Goal: Task Accomplishment & Management: Complete application form

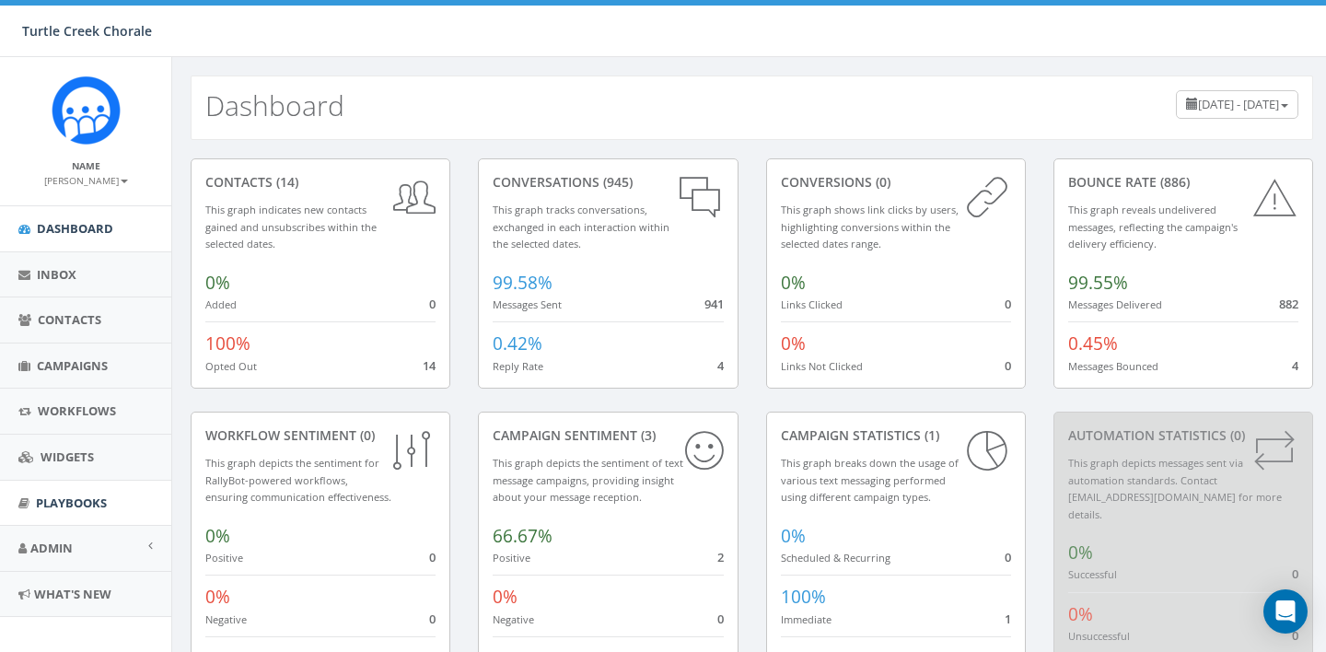
scroll to position [17, 0]
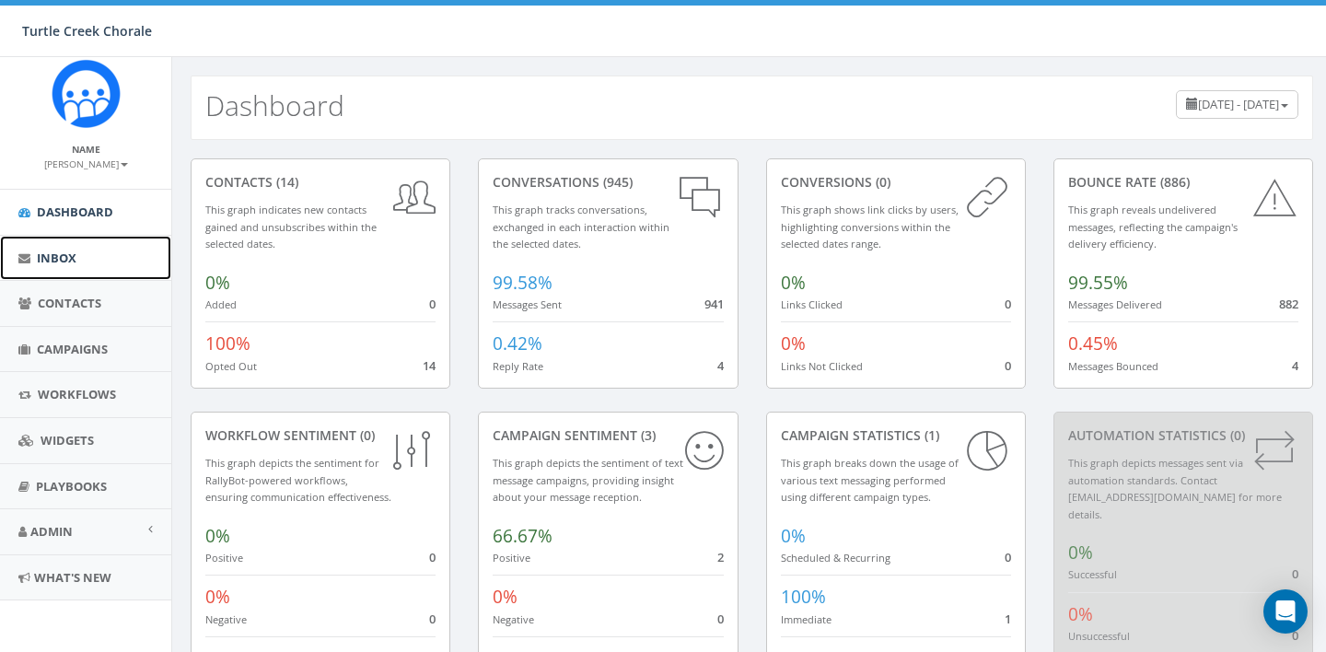
click at [72, 257] on span "Inbox" at bounding box center [57, 258] width 40 height 17
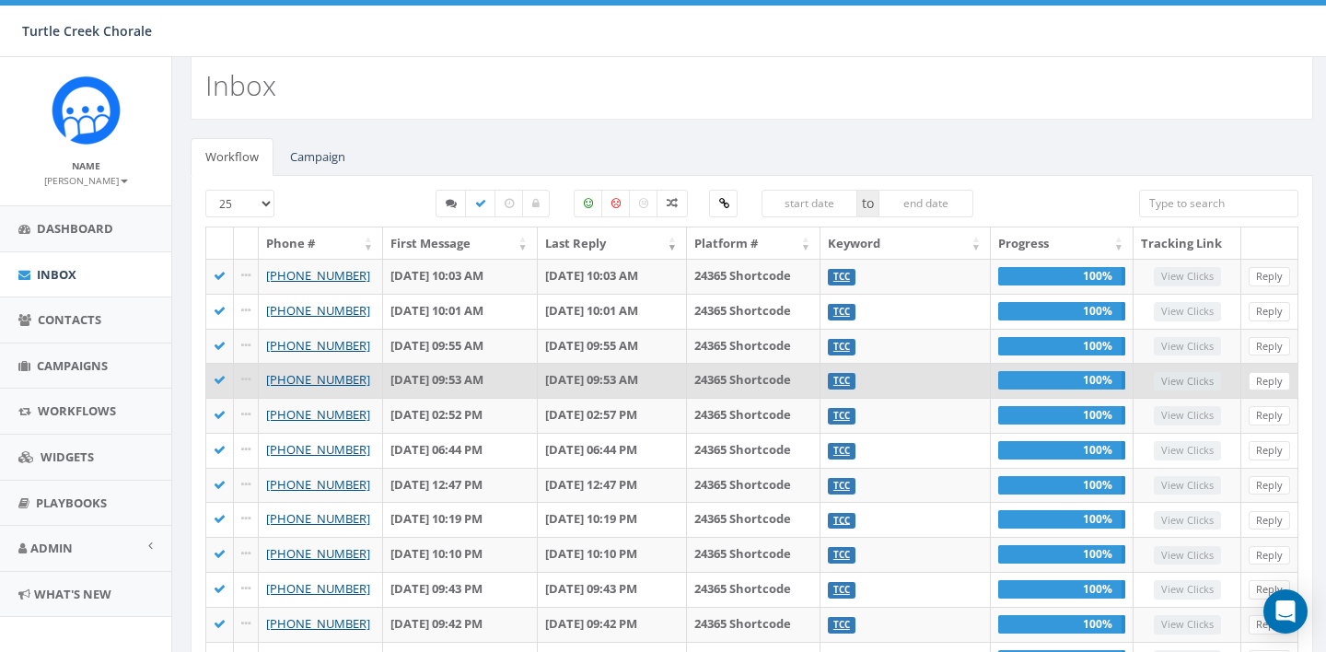
scroll to position [21, 0]
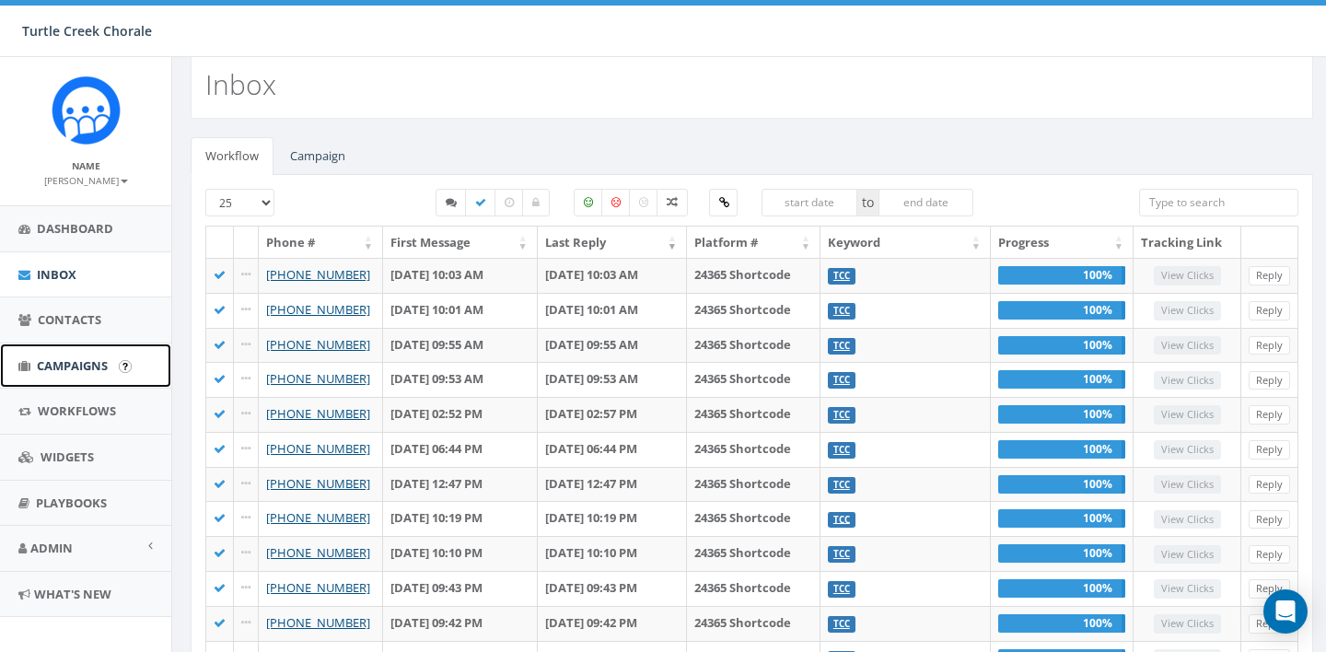
click at [66, 364] on span "Campaigns" at bounding box center [72, 365] width 71 height 17
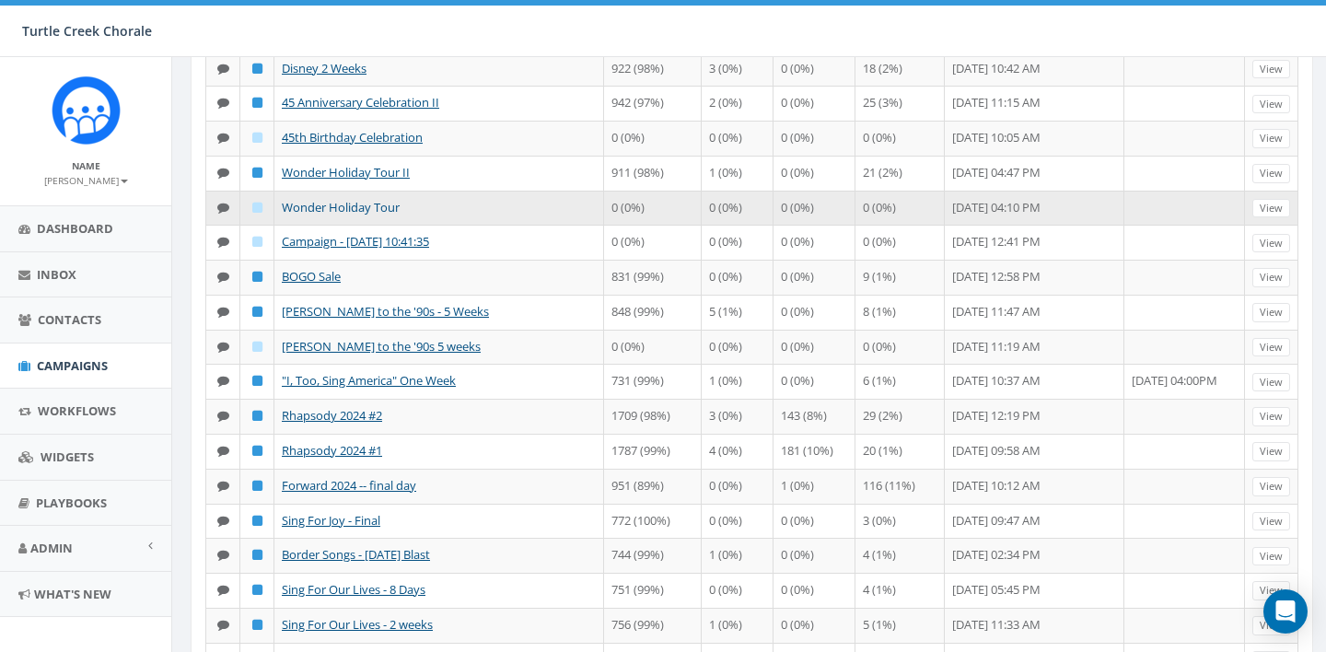
scroll to position [304, 0]
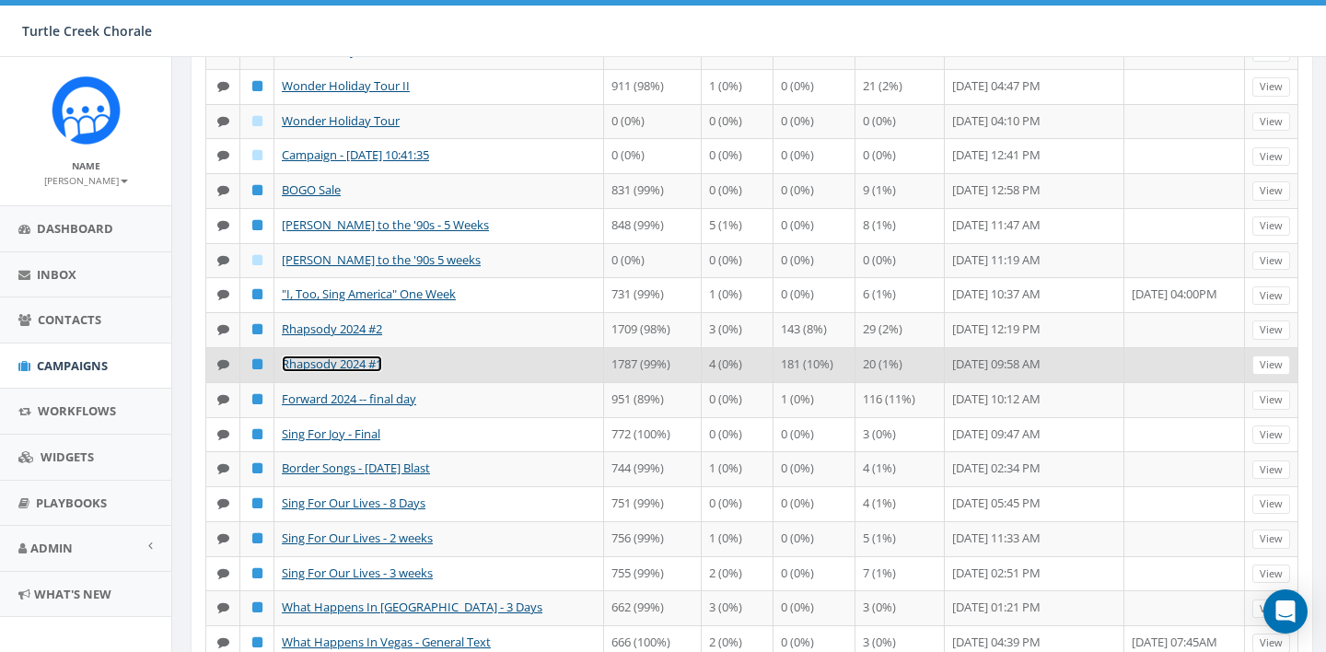
click at [372, 372] on link "Rhapsody 2024 #1" at bounding box center [332, 363] width 100 height 17
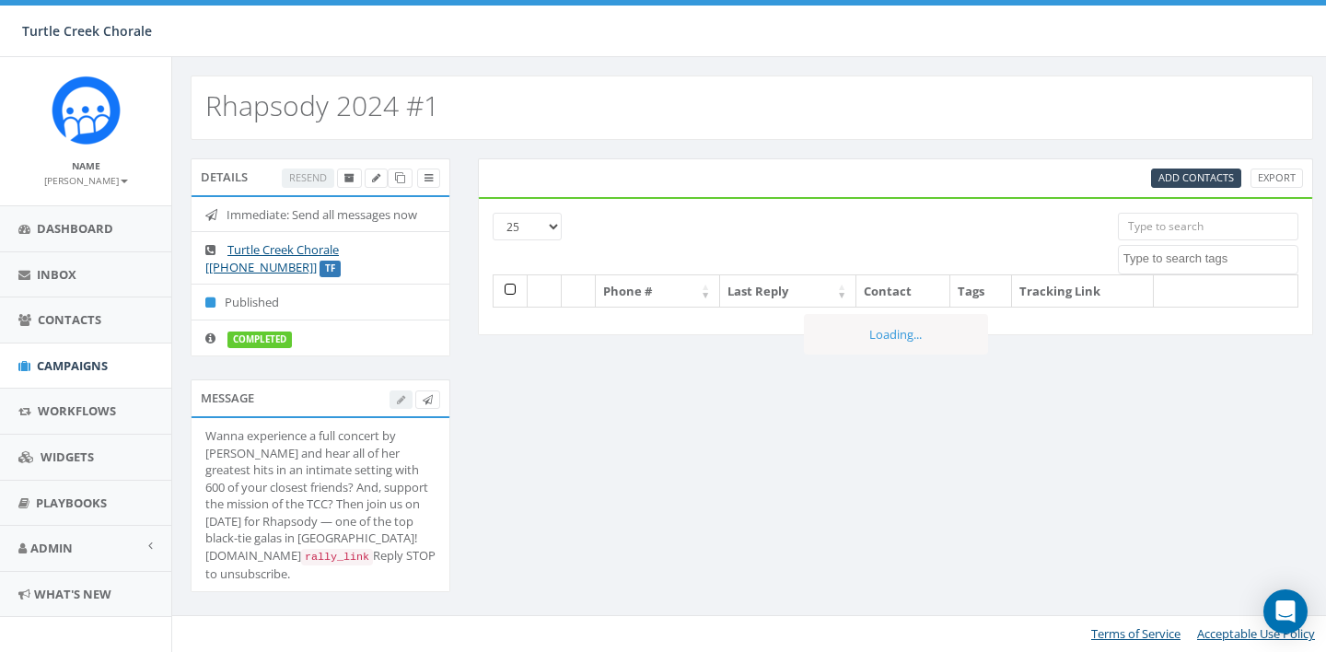
select select
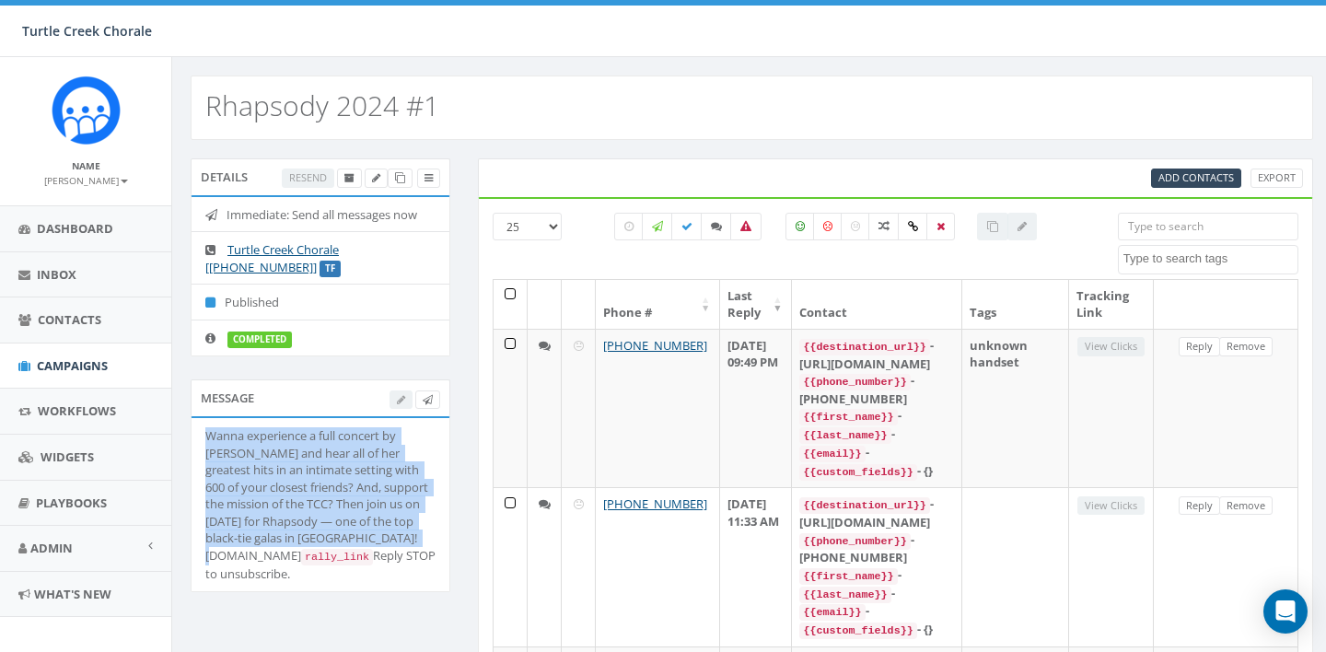
drag, startPoint x: 205, startPoint y: 432, endPoint x: 399, endPoint y: 533, distance: 218.3
click at [406, 539] on div "Wanna experience a full concert by CYNDI LAUPER and hear all of her greatest hi…" at bounding box center [320, 504] width 230 height 155
copy div "Wanna experience a full concert by CYNDI LAUPER and hear all of her greatest hi…"
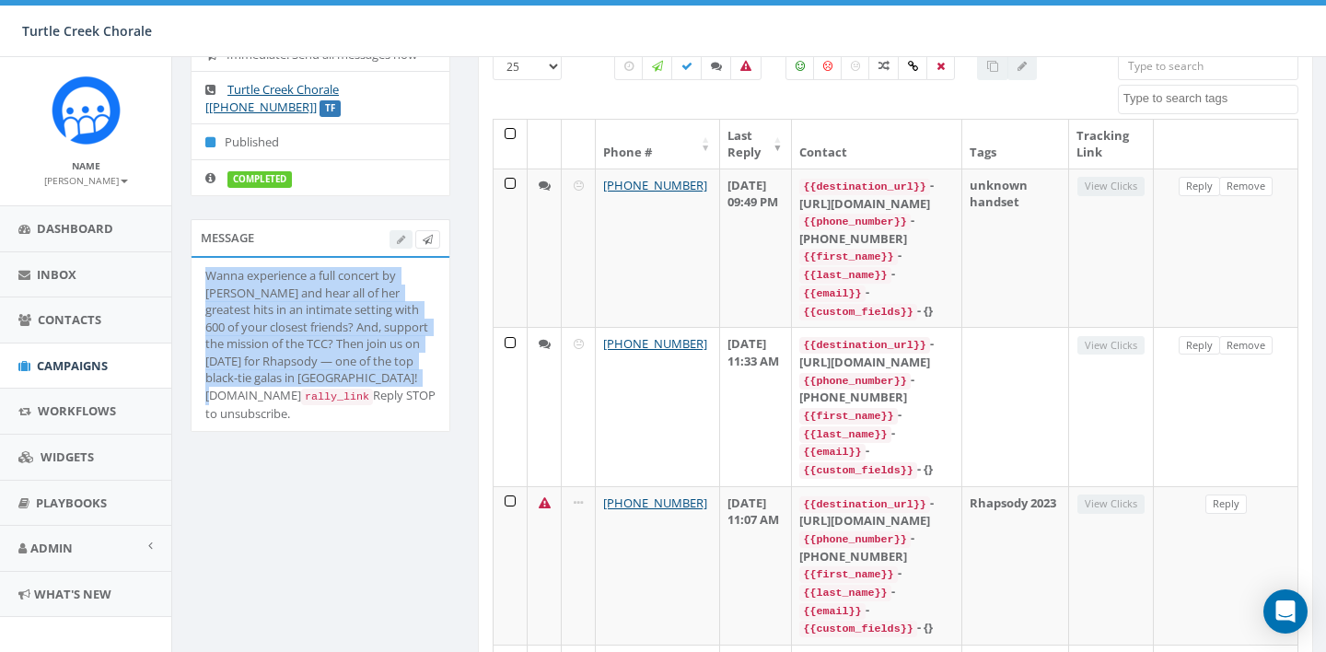
scroll to position [97, 0]
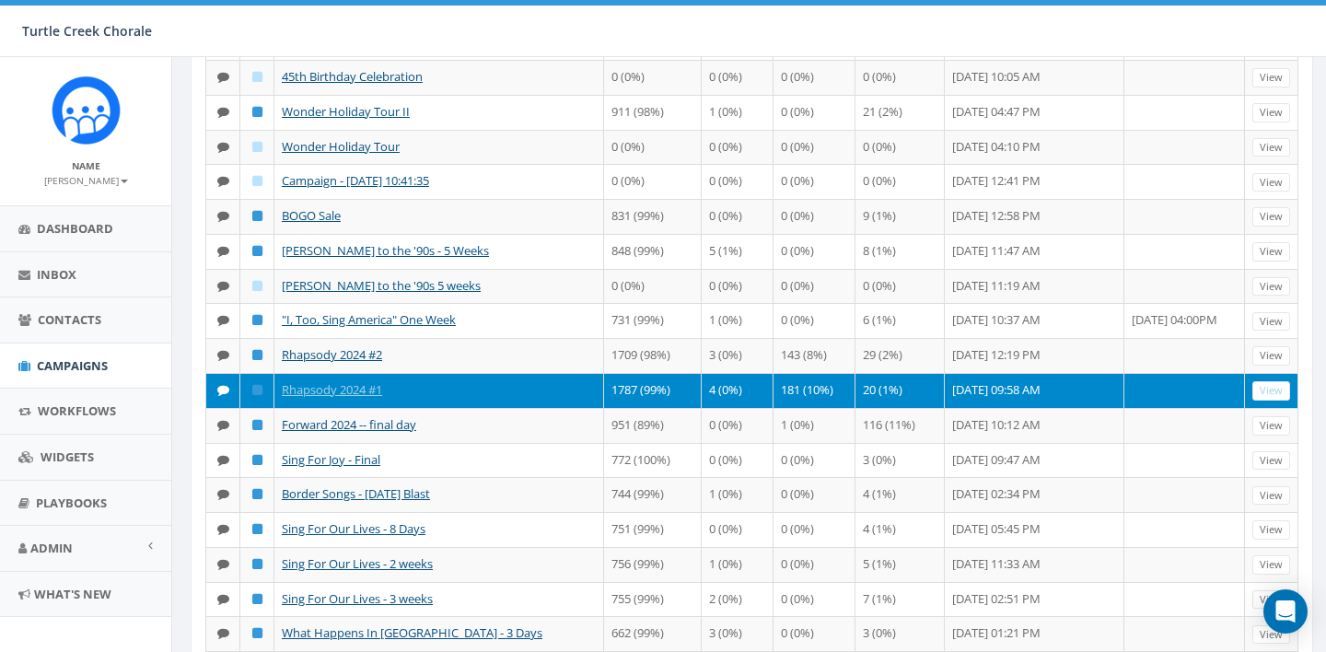
scroll to position [345, 0]
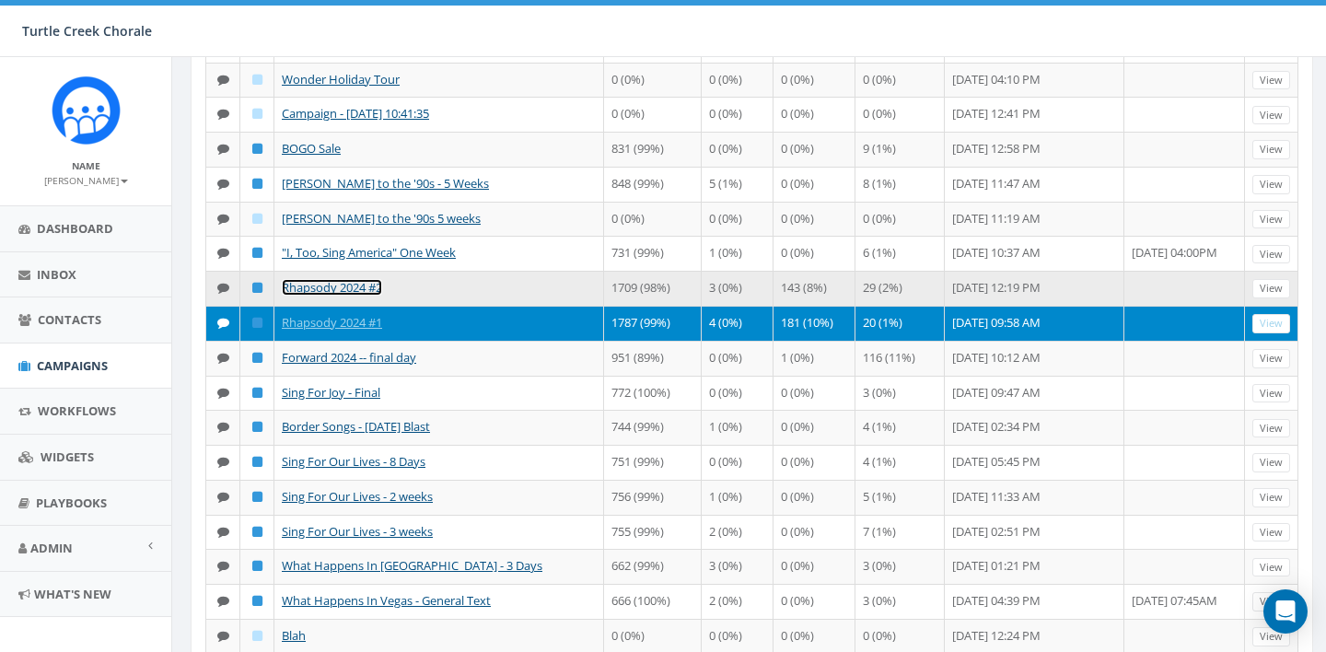
click at [370, 296] on link "Rhapsody 2024 #2" at bounding box center [332, 287] width 100 height 17
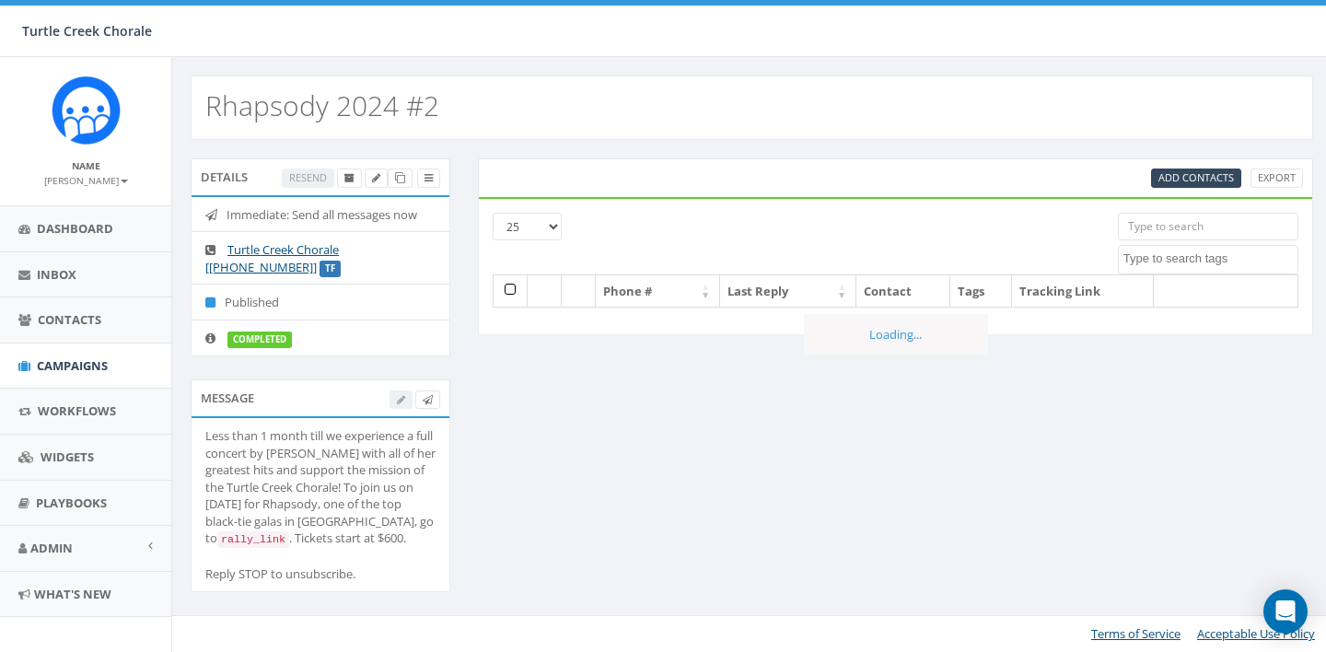
select select
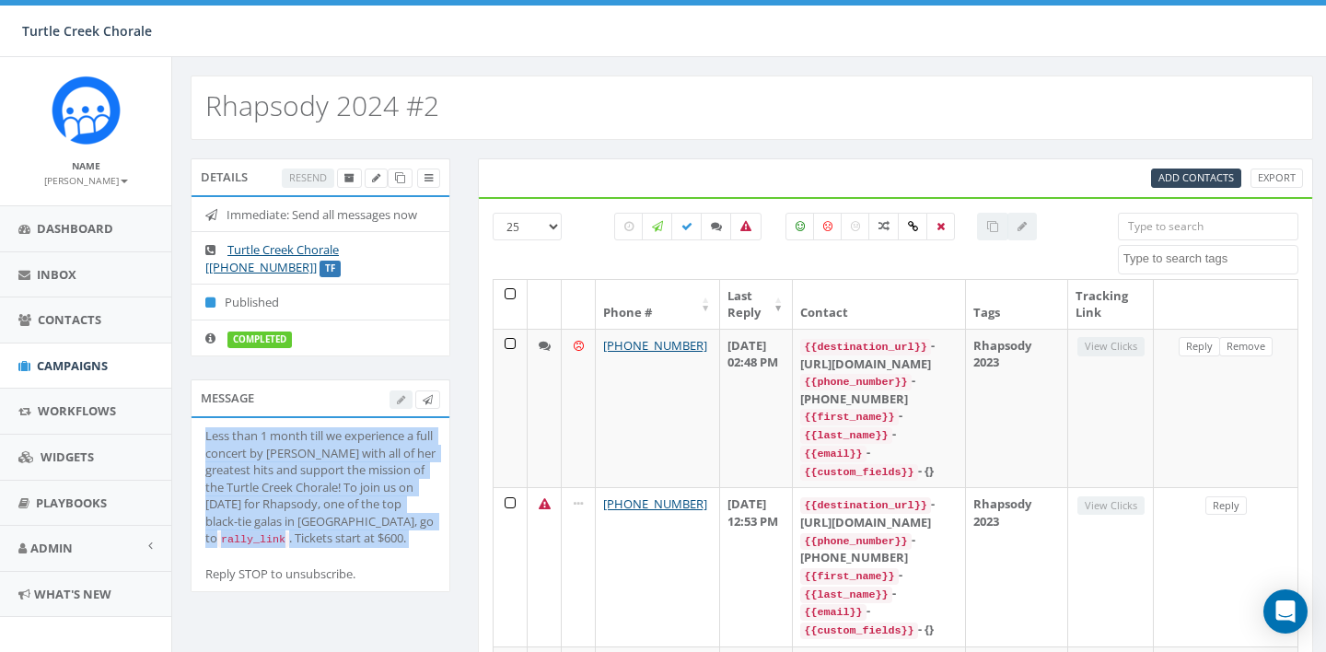
drag, startPoint x: 401, startPoint y: 537, endPoint x: 201, endPoint y: 418, distance: 232.4
click at [201, 418] on li "Less than 1 month till we experience a full concert by CYNDI LAUPER with all of…" at bounding box center [321, 504] width 258 height 173
copy div "Less than 1 month till we experience a full concert by CYNDI LAUPER with all of…"
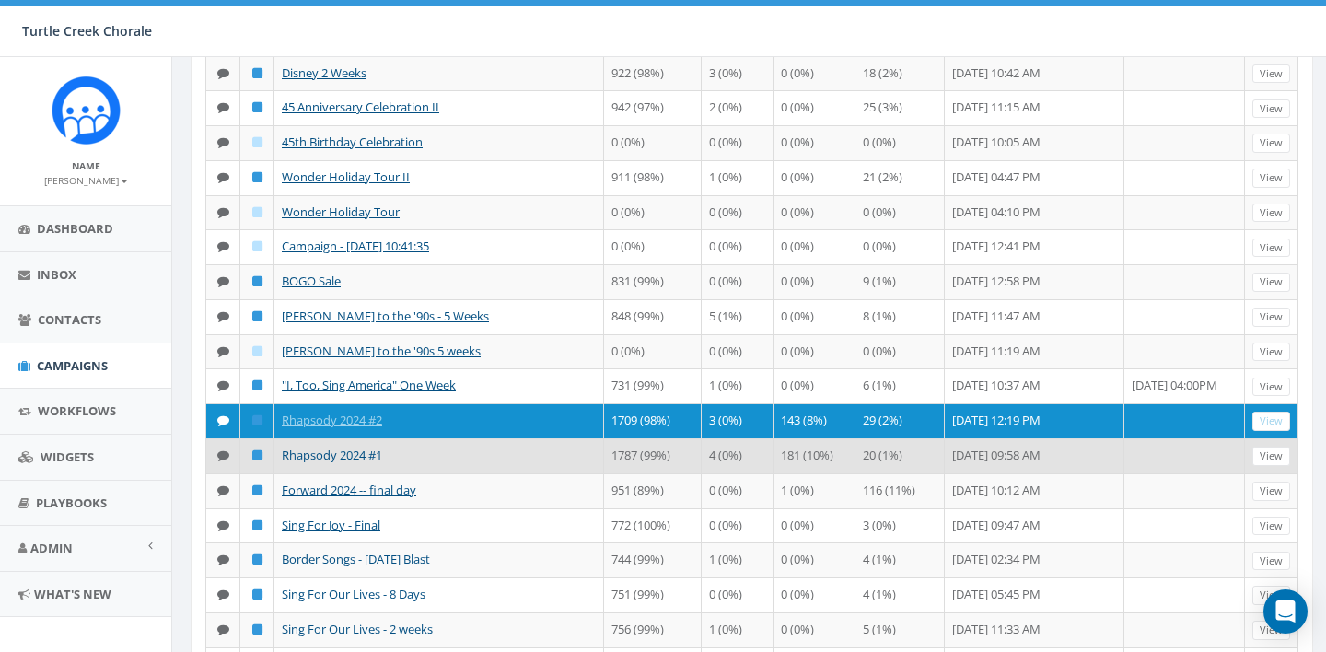
scroll to position [250, 0]
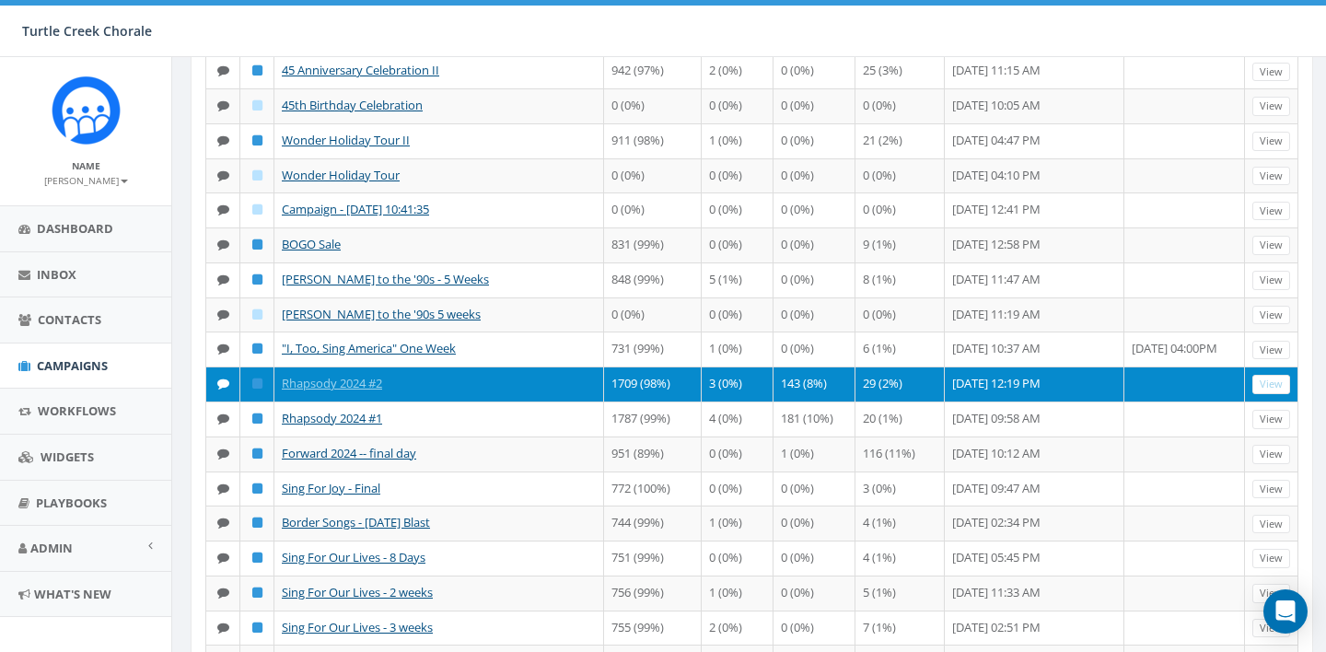
click at [492, 401] on td "Rhapsody 2024 #2" at bounding box center [439, 383] width 330 height 35
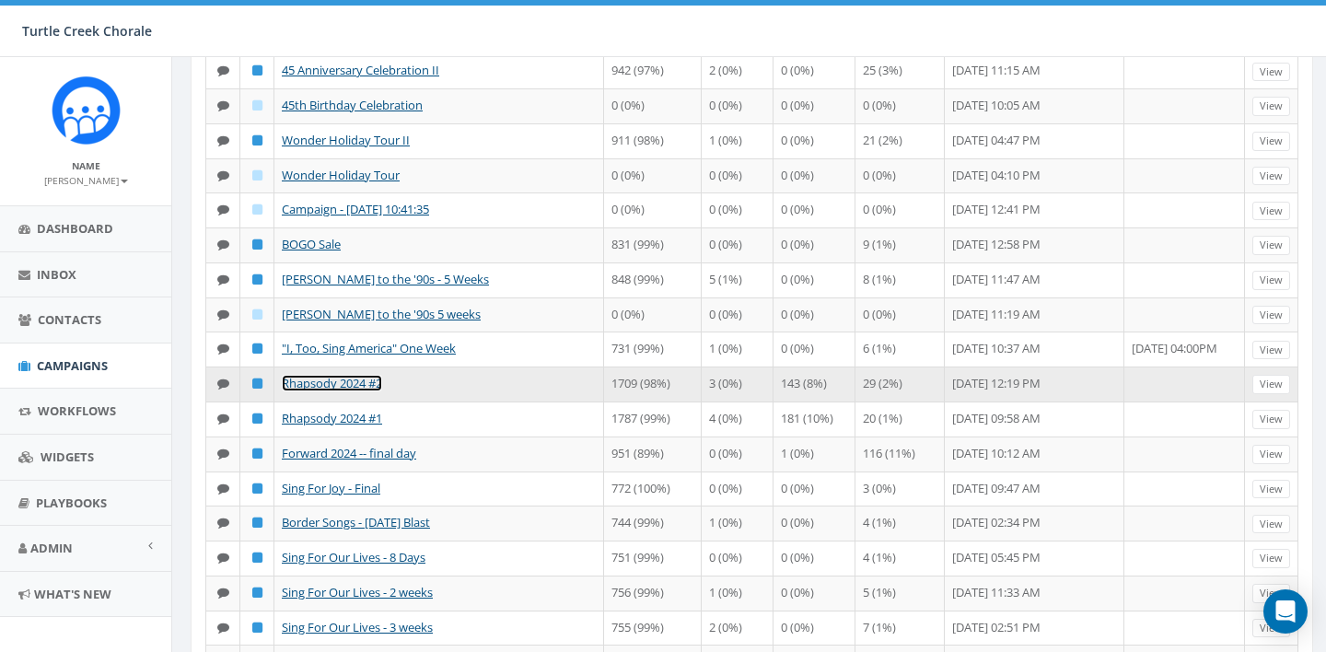
click at [365, 391] on link "Rhapsody 2024 #2" at bounding box center [332, 383] width 100 height 17
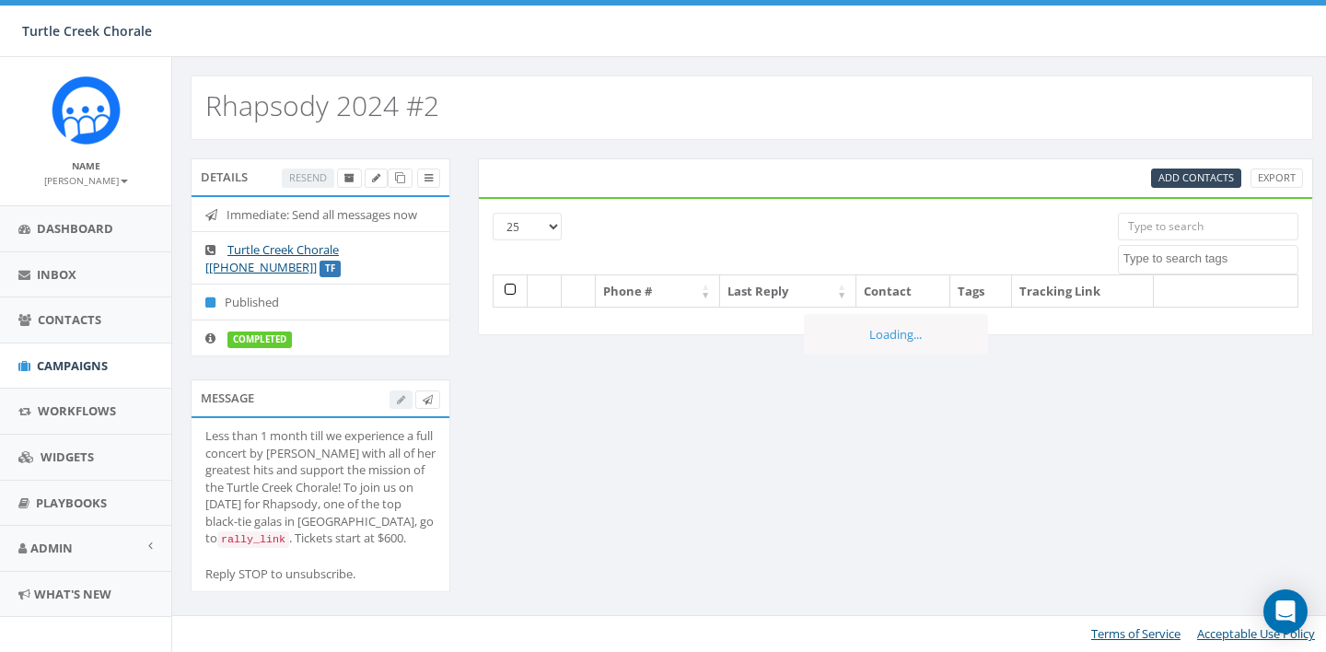
select select
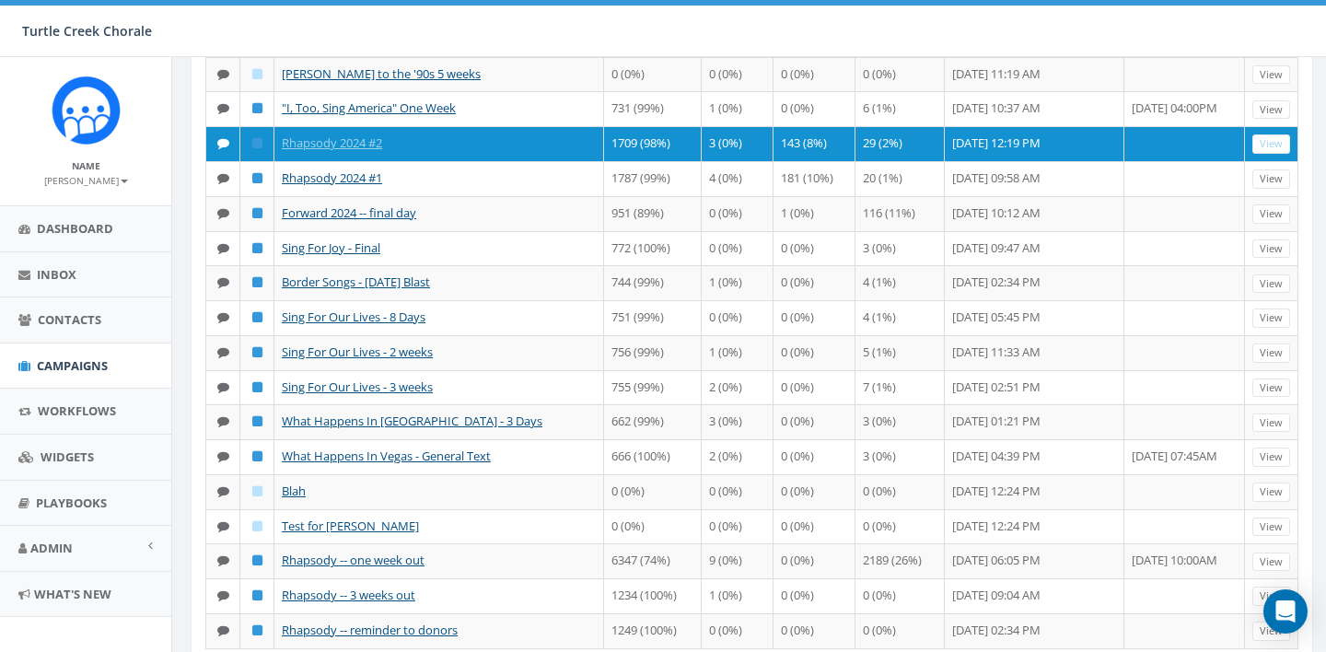
scroll to position [483, 0]
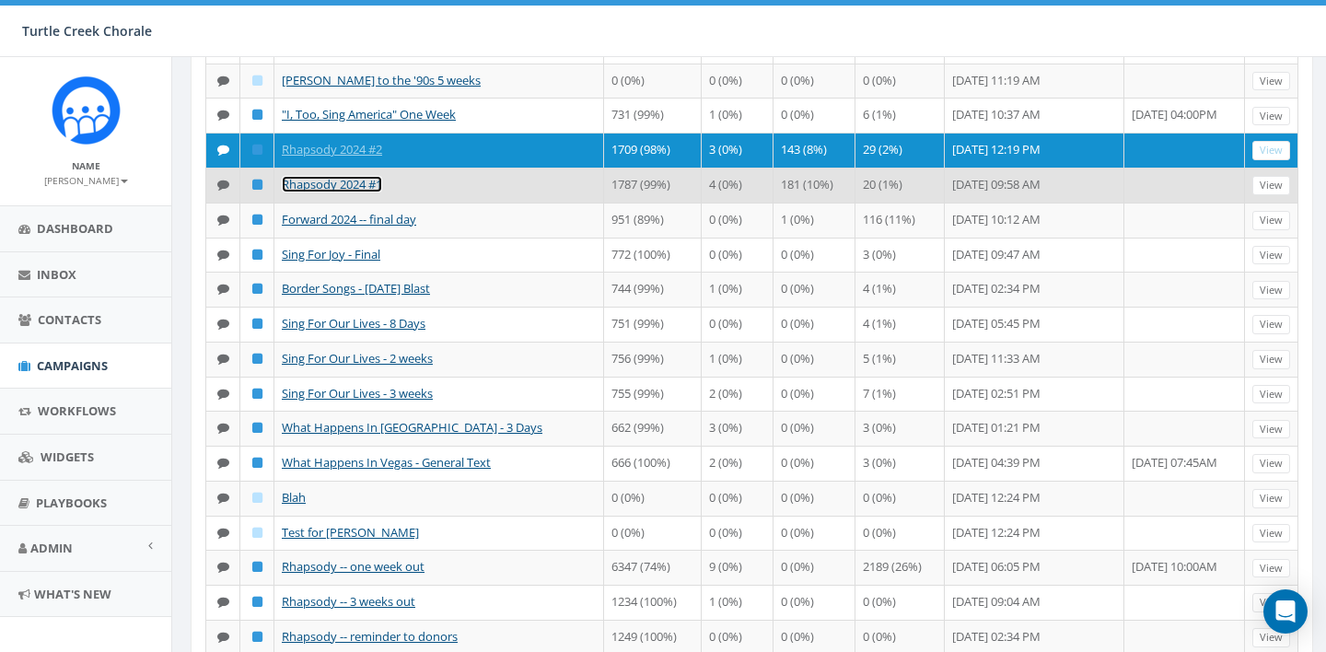
click at [360, 192] on link "Rhapsody 2024 #1" at bounding box center [332, 184] width 100 height 17
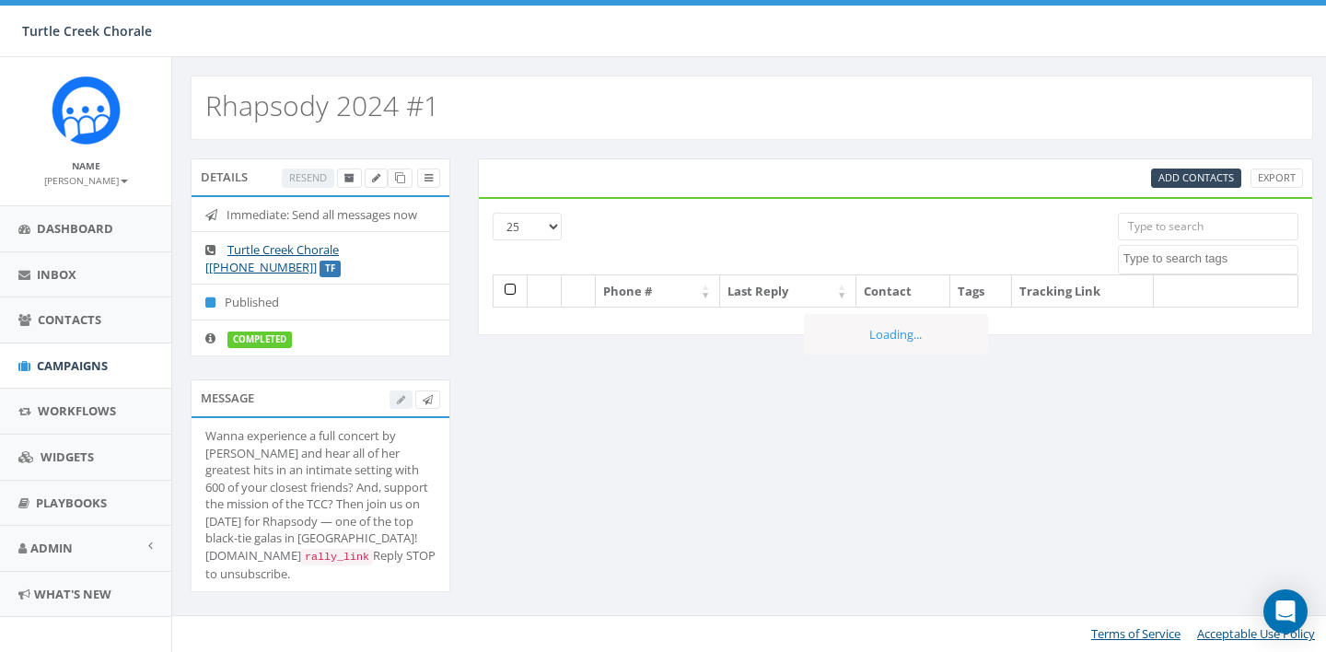
select select
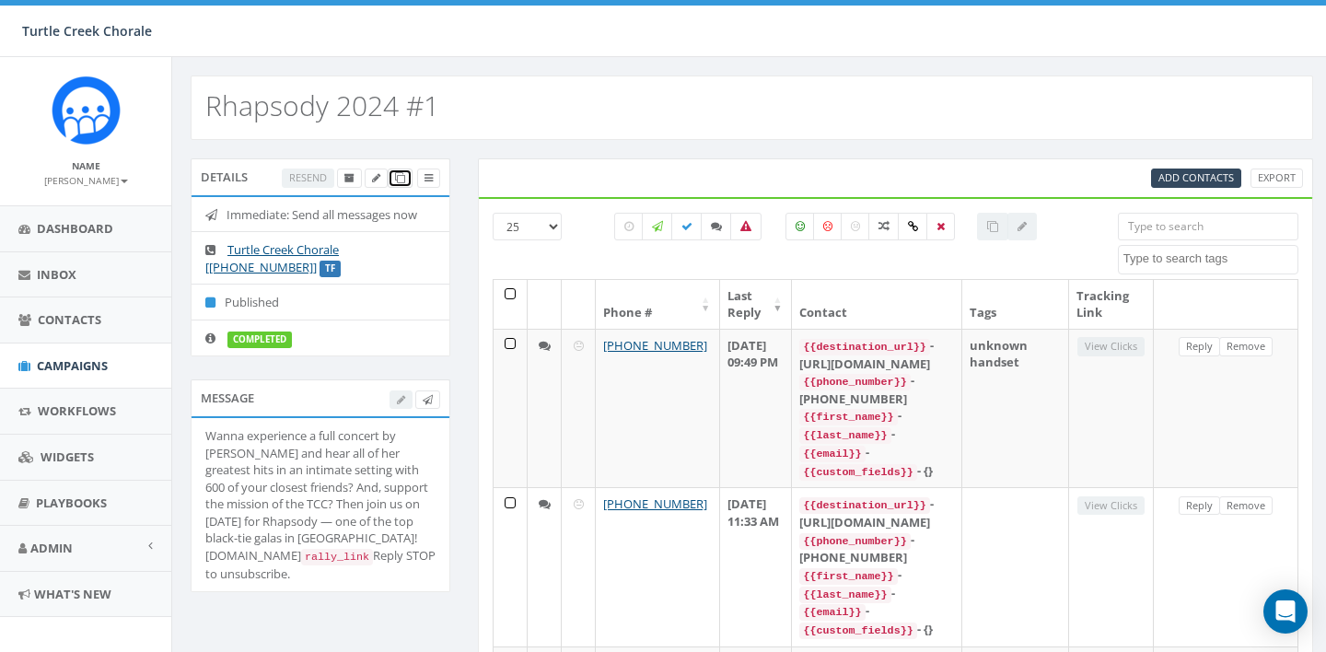
click at [398, 176] on icon at bounding box center [400, 178] width 10 height 10
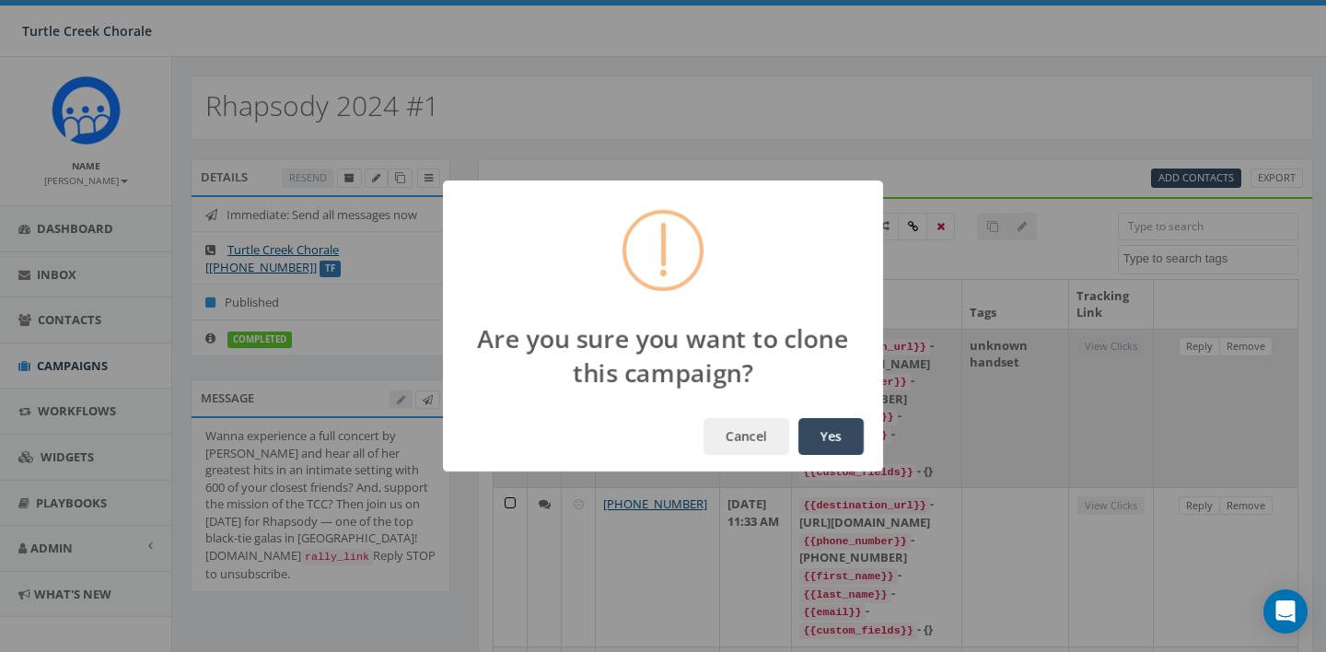
click at [830, 435] on button "Yes" at bounding box center [830, 436] width 65 height 37
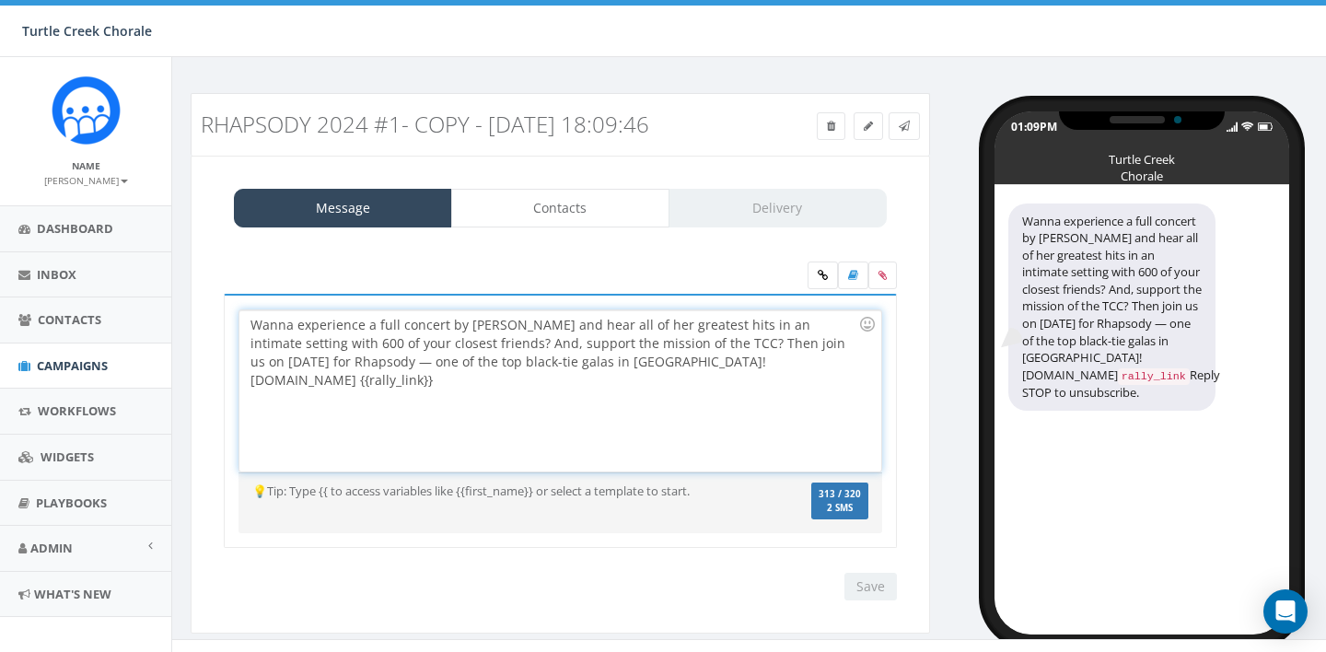
click at [826, 345] on div "Wanna experience a full concert by CYNDI LAUPER and hear all of her greatest hi…" at bounding box center [559, 390] width 641 height 161
click at [327, 364] on div "Wanna experience a full concert by CYNDI LAUPER and hear all of her greatest hi…" at bounding box center [559, 390] width 641 height 161
drag, startPoint x: 744, startPoint y: 365, endPoint x: 828, endPoint y: 365, distance: 83.8
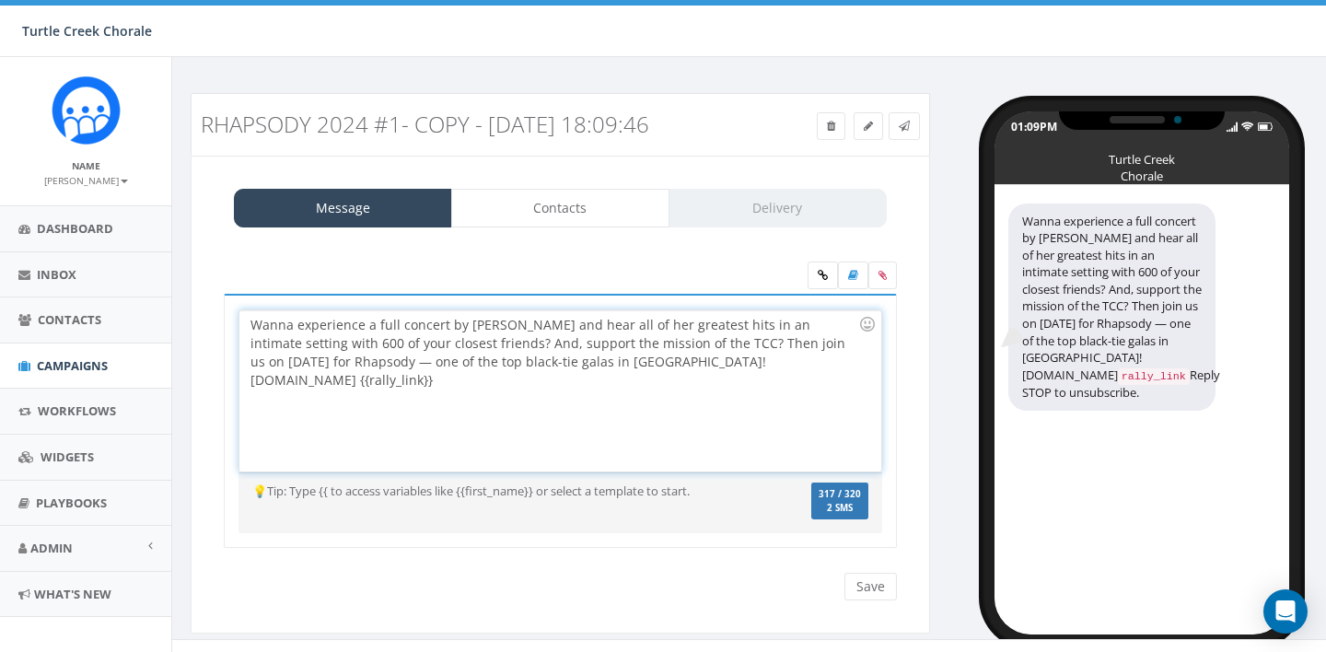
click at [825, 365] on div "Wanna experience a full concert by CYNDI LAUPER and hear all of her greatest hi…" at bounding box center [559, 390] width 641 height 161
click at [824, 365] on div "Wanna experience a full concert by CYNDI LAUPER and hear all of her greatest hi…" at bounding box center [559, 390] width 641 height 161
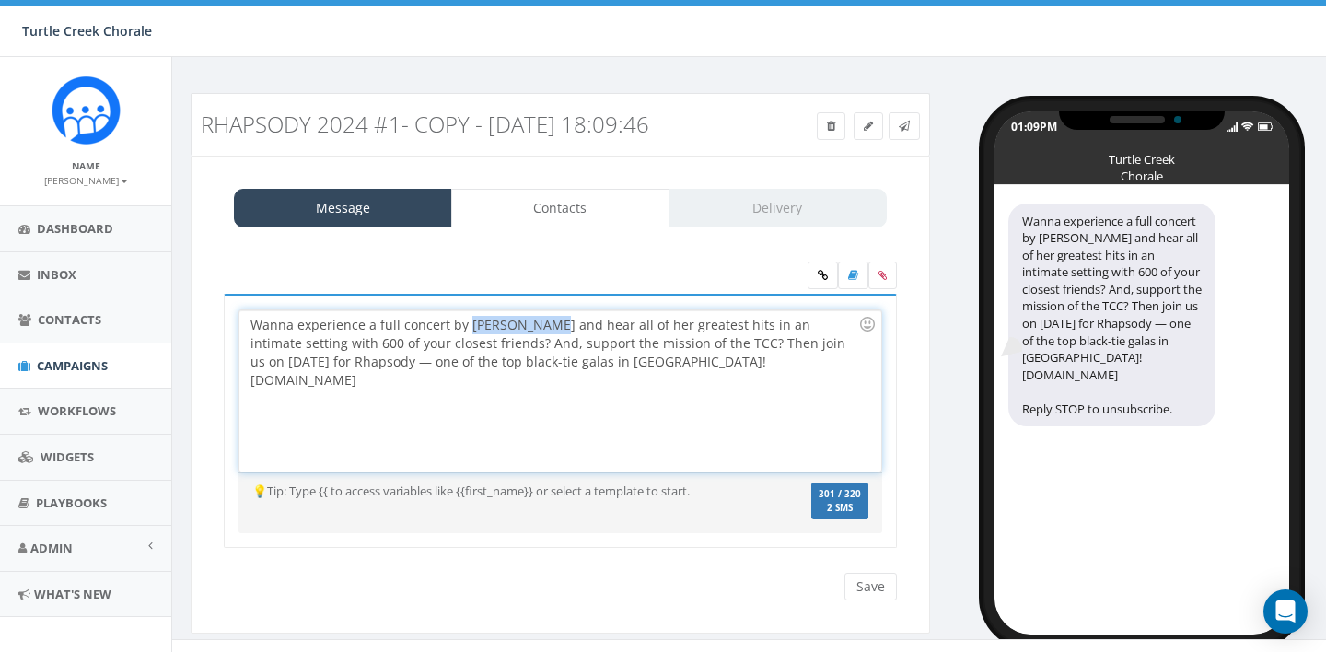
drag, startPoint x: 552, startPoint y: 326, endPoint x: 463, endPoint y: 325, distance: 89.3
click at [463, 325] on div "Wanna experience a full concert by CYNDI LAUPER and hear all of her greatest hi…" at bounding box center [559, 390] width 641 height 161
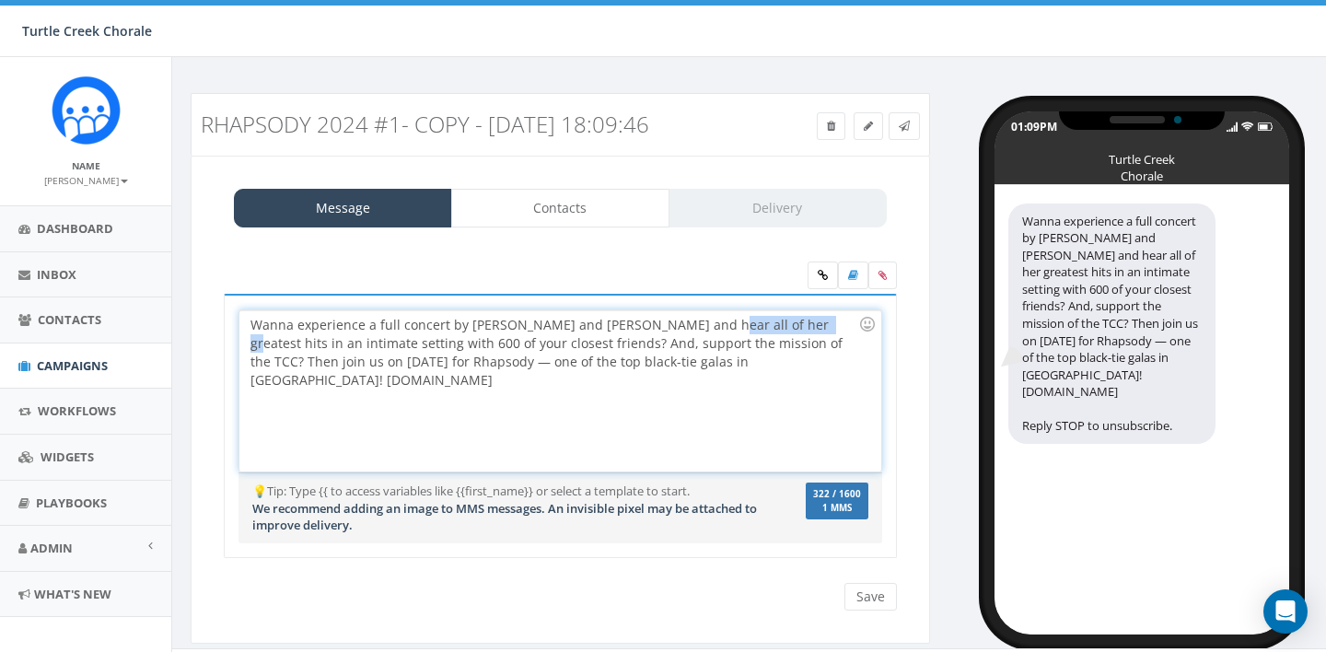
drag, startPoint x: 820, startPoint y: 329, endPoint x: 726, endPoint y: 328, distance: 93.9
click at [726, 329] on div "Wanna experience a full concert by DAVID FOSTER and KATHARINE McPHEE and hear a…" at bounding box center [559, 390] width 641 height 161
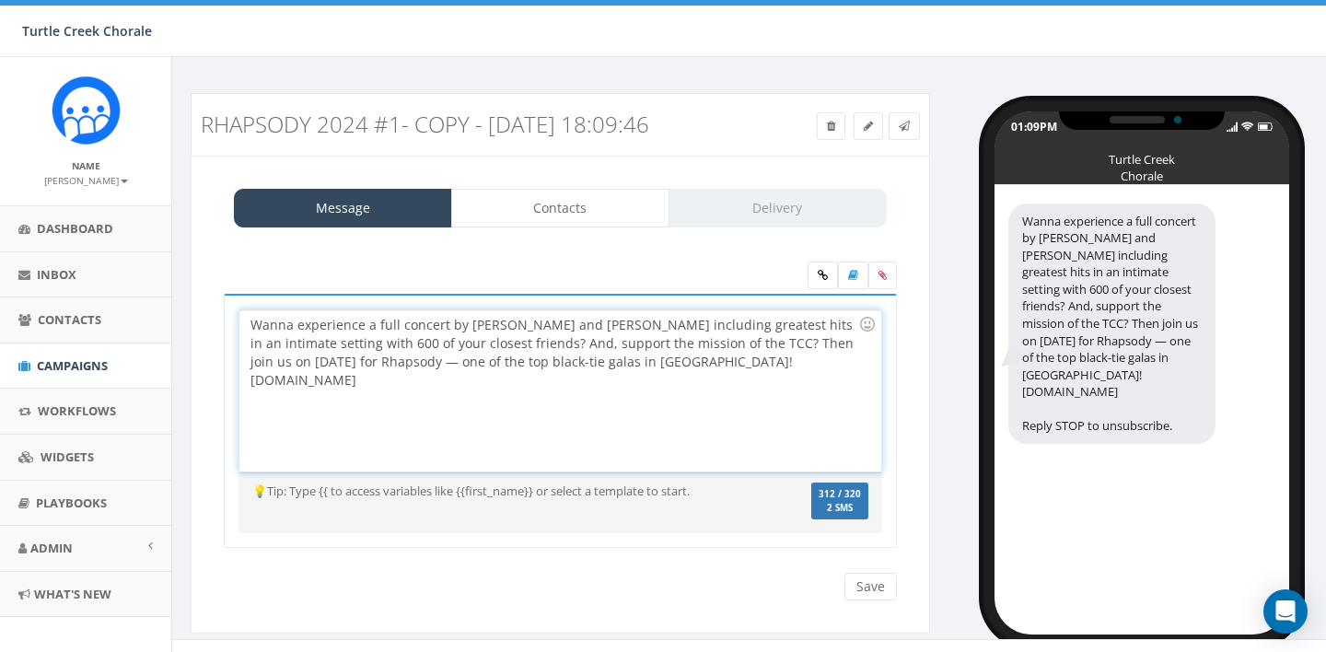
click at [293, 328] on div "Wanna experience a full concert by DAVID FOSTER and KATHARINE McPHEE including …" at bounding box center [559, 390] width 641 height 161
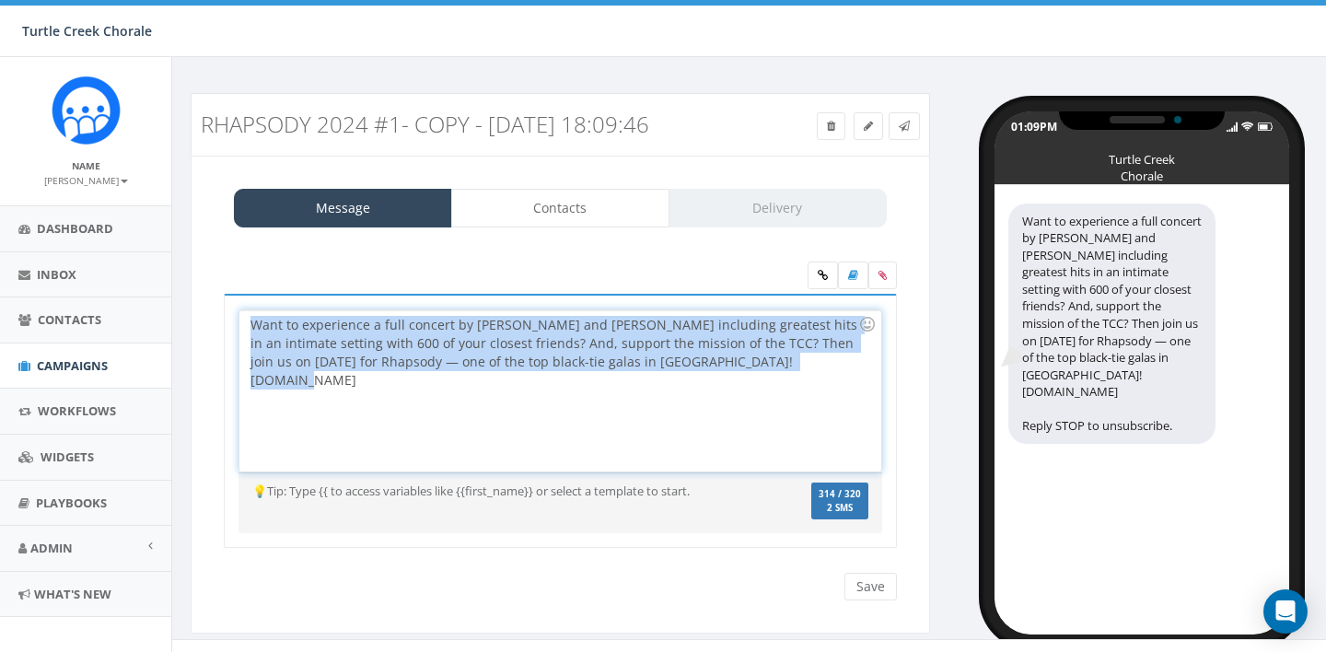
drag, startPoint x: 780, startPoint y: 366, endPoint x: 243, endPoint y: 320, distance: 538.9
click at [244, 320] on div "Want to experience a full concert by DAVID FOSTER and KATHARINE McPHEE includin…" at bounding box center [559, 390] width 641 height 161
copy div "Want to experience a full concert by DAVID FOSTER and KATHARINE McPHEE includin…"
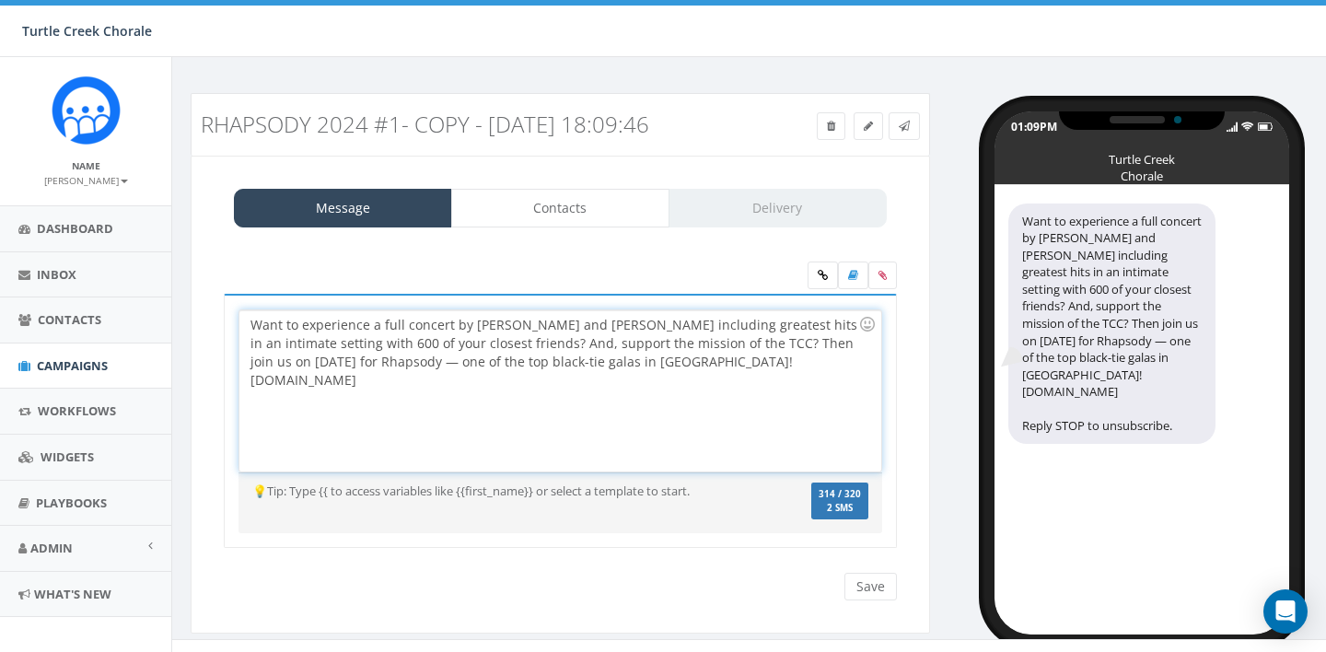
click at [710, 325] on div "Want to experience a full concert by DAVID FOSTER and KATHARINE McPHEE includin…" at bounding box center [559, 390] width 641 height 161
click at [778, 324] on div "Want to experience a full concert by DAVID FOSTER and KATHARINE McPHEE includin…" at bounding box center [559, 390] width 641 height 161
click at [839, 325] on div "Want to experience a full concert by DAVID FOSTER and KATHARINE McPHEE includin…" at bounding box center [559, 390] width 641 height 161
click at [838, 325] on div "Want to experience a full concert by DAVID FOSTER and KATHARINE McPHEE includin…" at bounding box center [559, 390] width 641 height 161
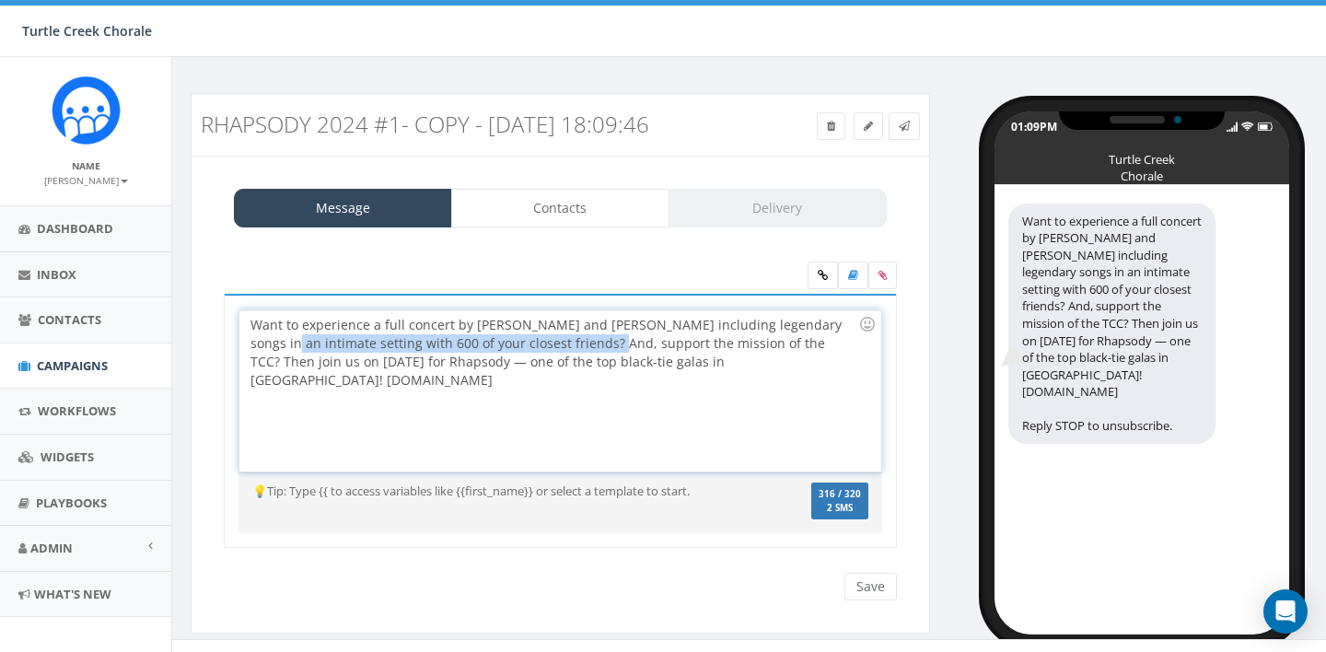
drag, startPoint x: 289, startPoint y: 343, endPoint x: 608, endPoint y: 339, distance: 318.6
click at [608, 339] on div "Want to experience a full concert by DAVID FOSTER and KATHARINE McPHEE includin…" at bounding box center [559, 390] width 641 height 161
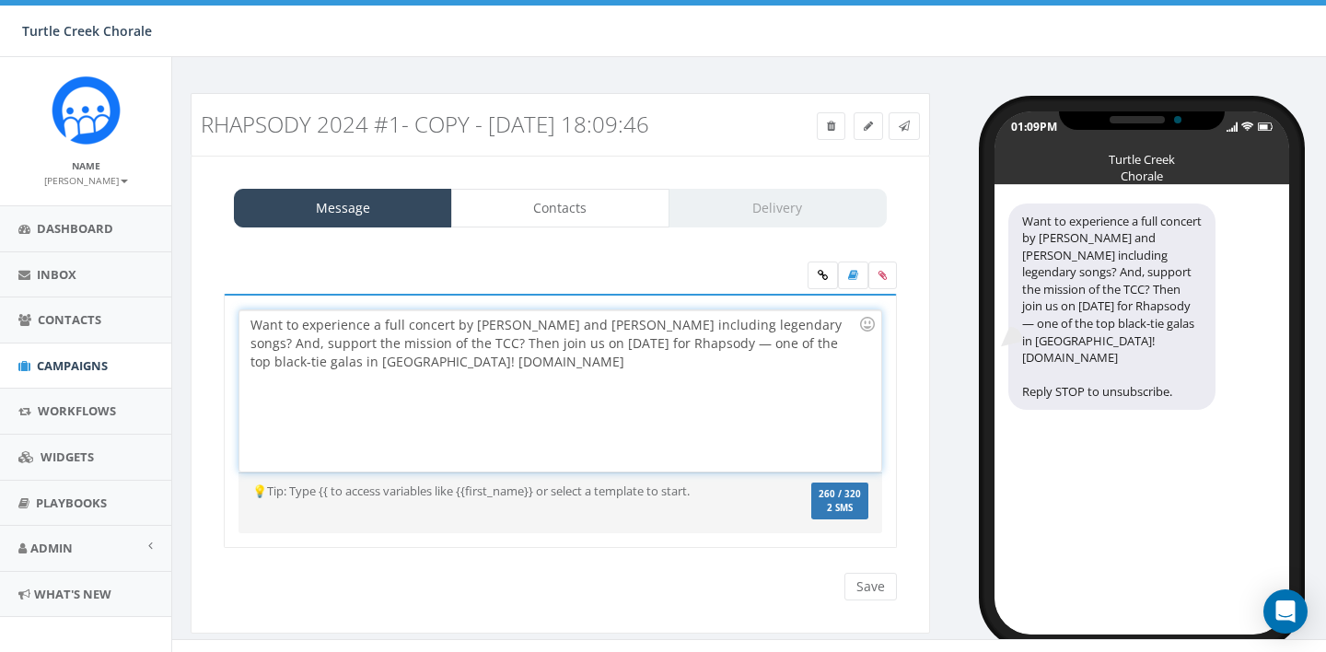
click at [296, 346] on div "Want to experience a full concert by DAVID FOSTER and KATHARINE McPHEE includin…" at bounding box center [559, 390] width 641 height 161
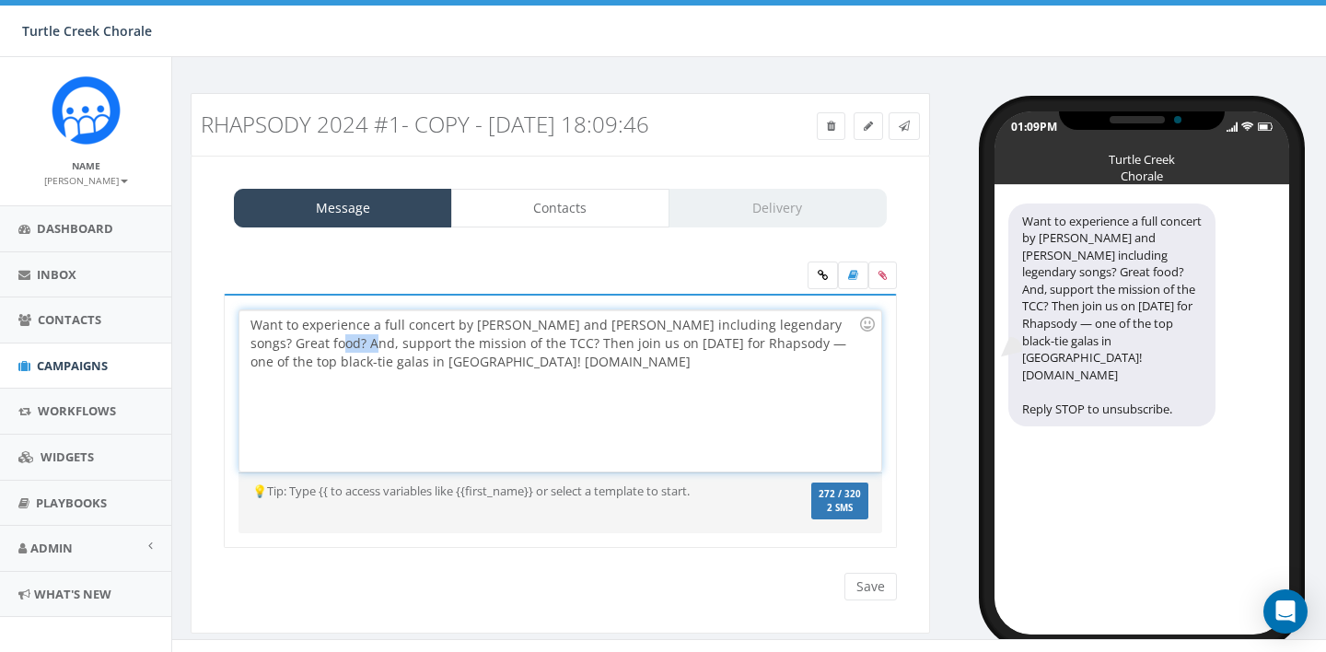
drag, startPoint x: 362, startPoint y: 343, endPoint x: 331, endPoint y: 344, distance: 30.4
click at [331, 344] on div "Want to experience a full concert by DAVID FOSTER and KATHARINE McPHEE includin…" at bounding box center [559, 390] width 641 height 161
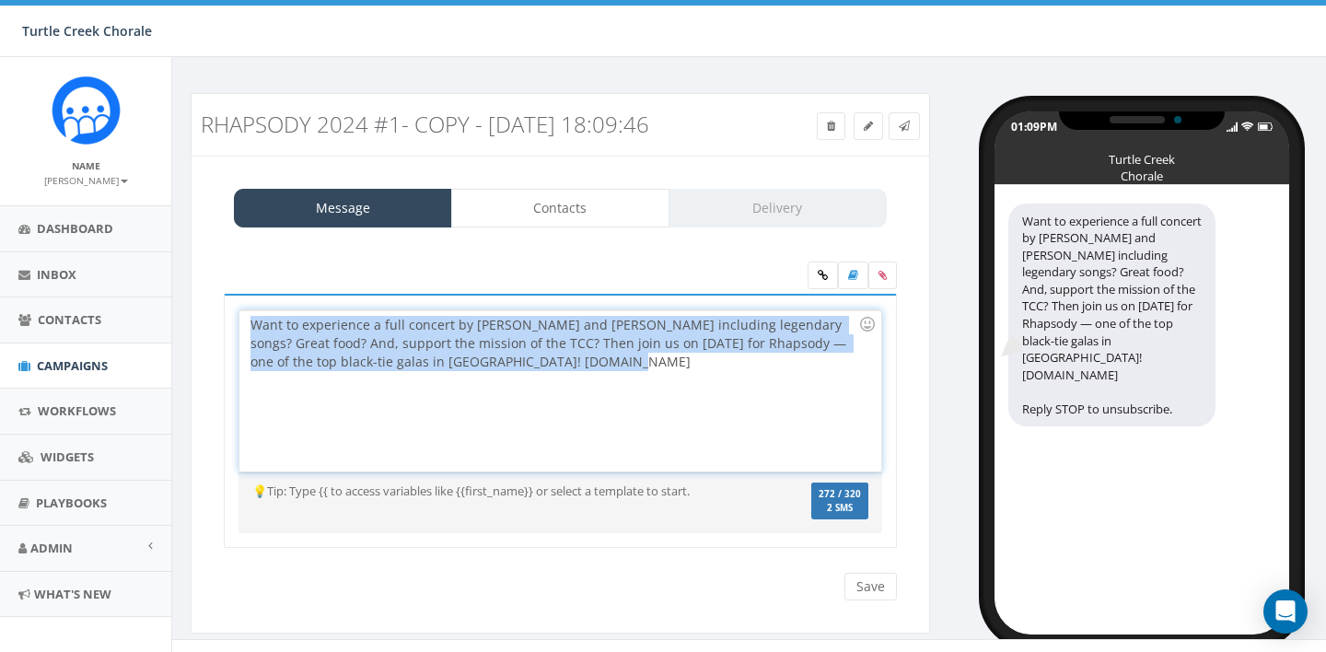
drag, startPoint x: 597, startPoint y: 364, endPoint x: 257, endPoint y: 315, distance: 343.3
click at [258, 315] on div "Want to experience a full concert by DAVID FOSTER and KATHARINE McPHEE includin…" at bounding box center [559, 390] width 641 height 161
copy div "Want to experience a full concert by DAVID FOSTER and KATHARINE McPHEE includin…"
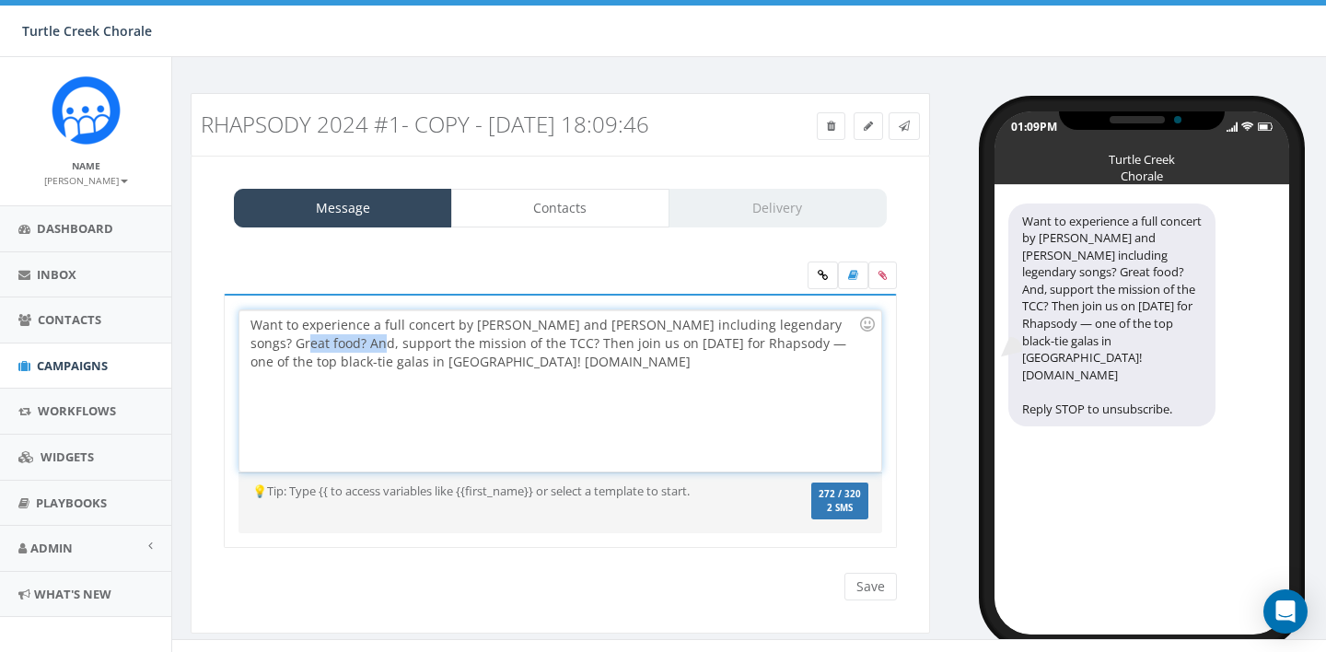
drag, startPoint x: 369, startPoint y: 343, endPoint x: 296, endPoint y: 340, distance: 73.7
click at [296, 342] on div "Want to experience a full concert by DAVID FOSTER and KATHARINE McPHEE includin…" at bounding box center [559, 390] width 641 height 161
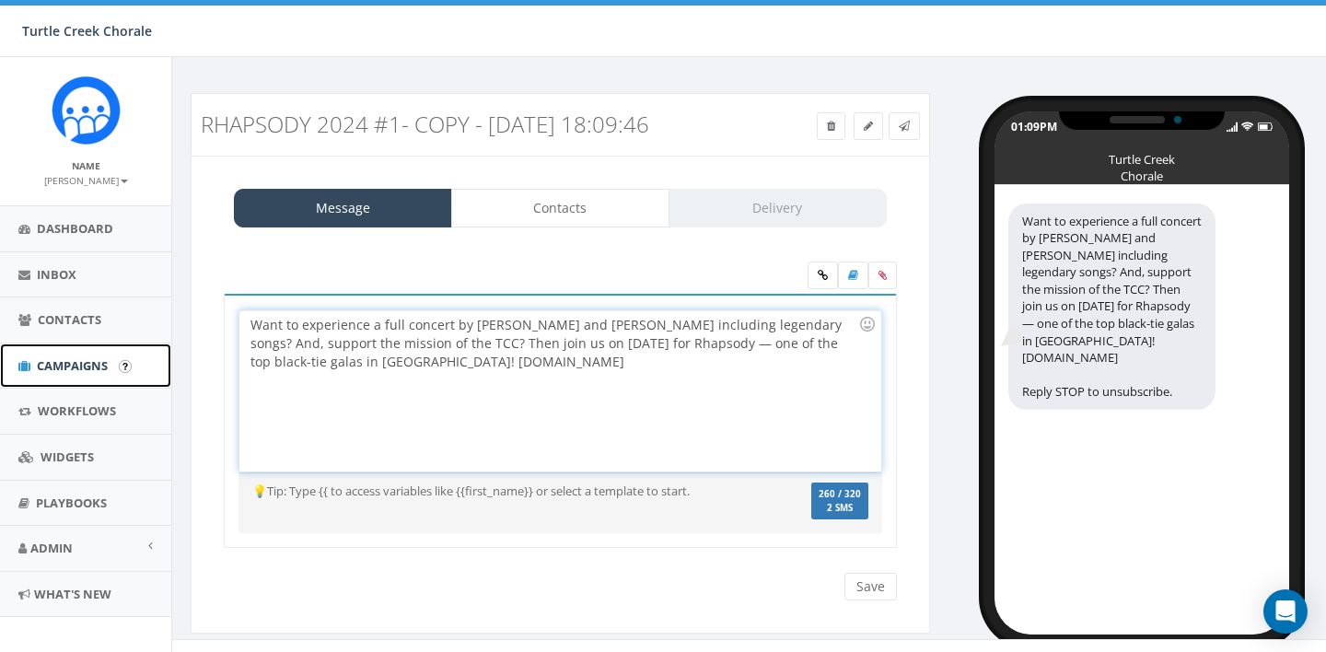
click at [88, 367] on span "Campaigns" at bounding box center [72, 365] width 71 height 17
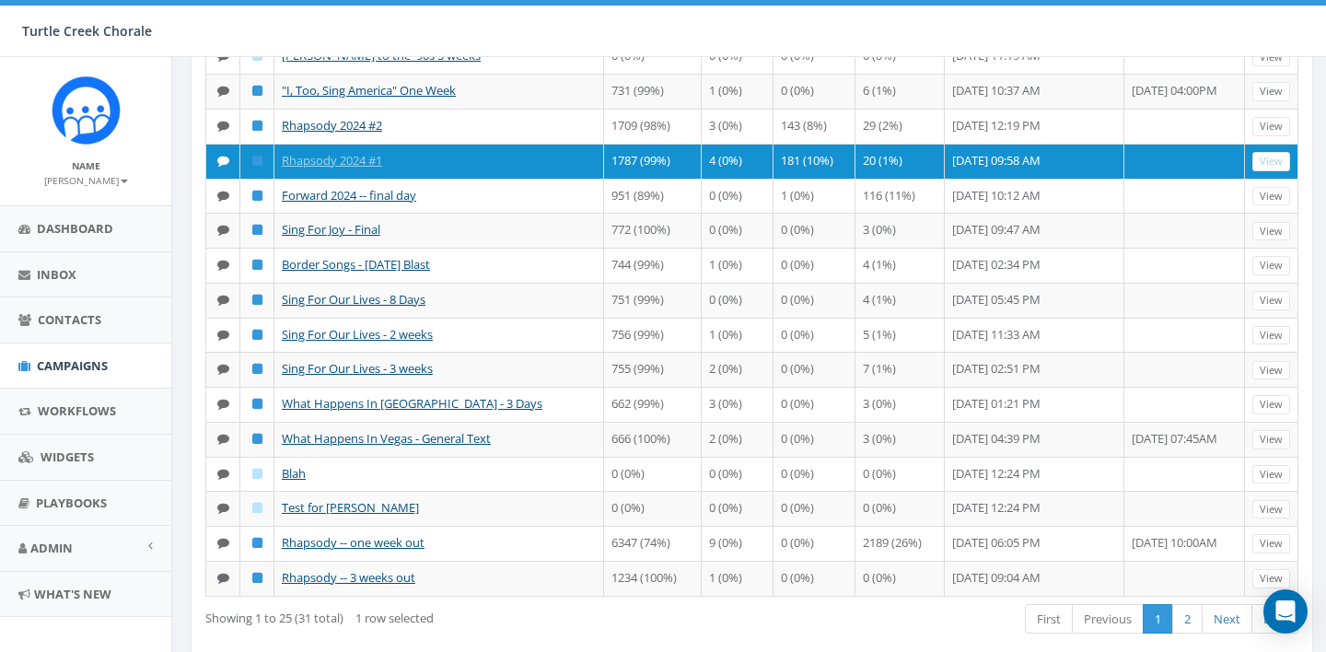
scroll to position [543, 0]
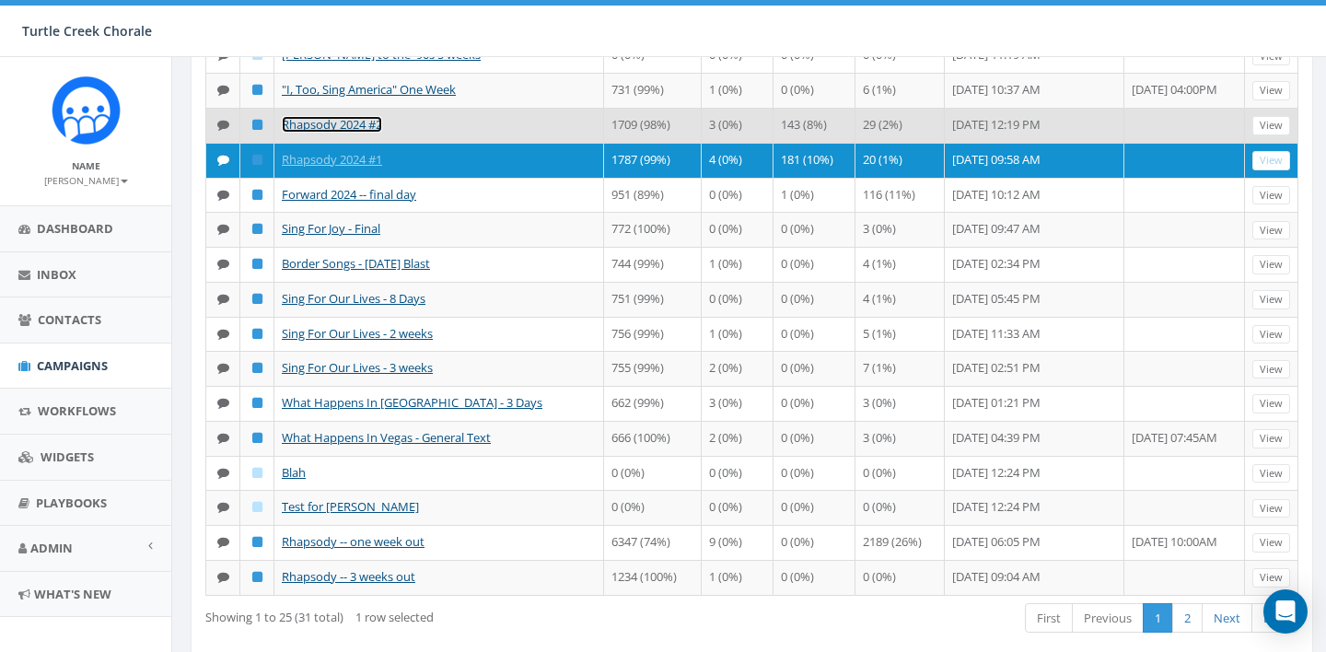
click at [371, 133] on link "Rhapsody 2024 #2" at bounding box center [332, 124] width 100 height 17
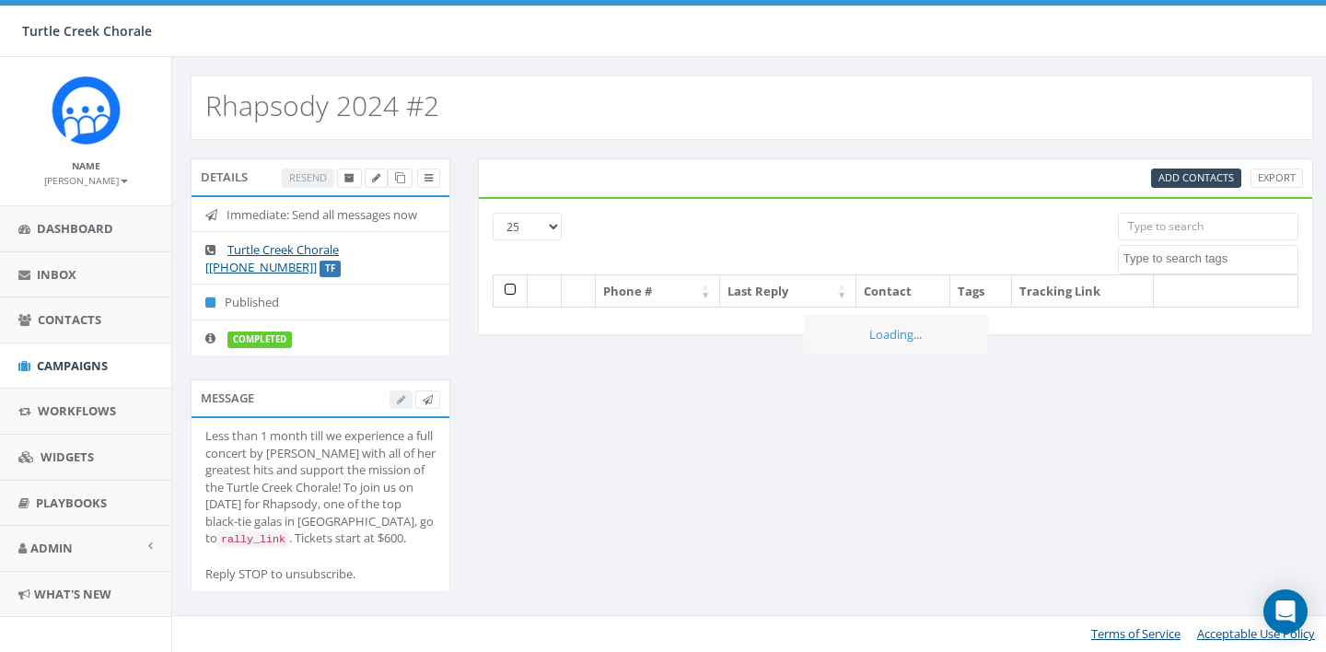
select select
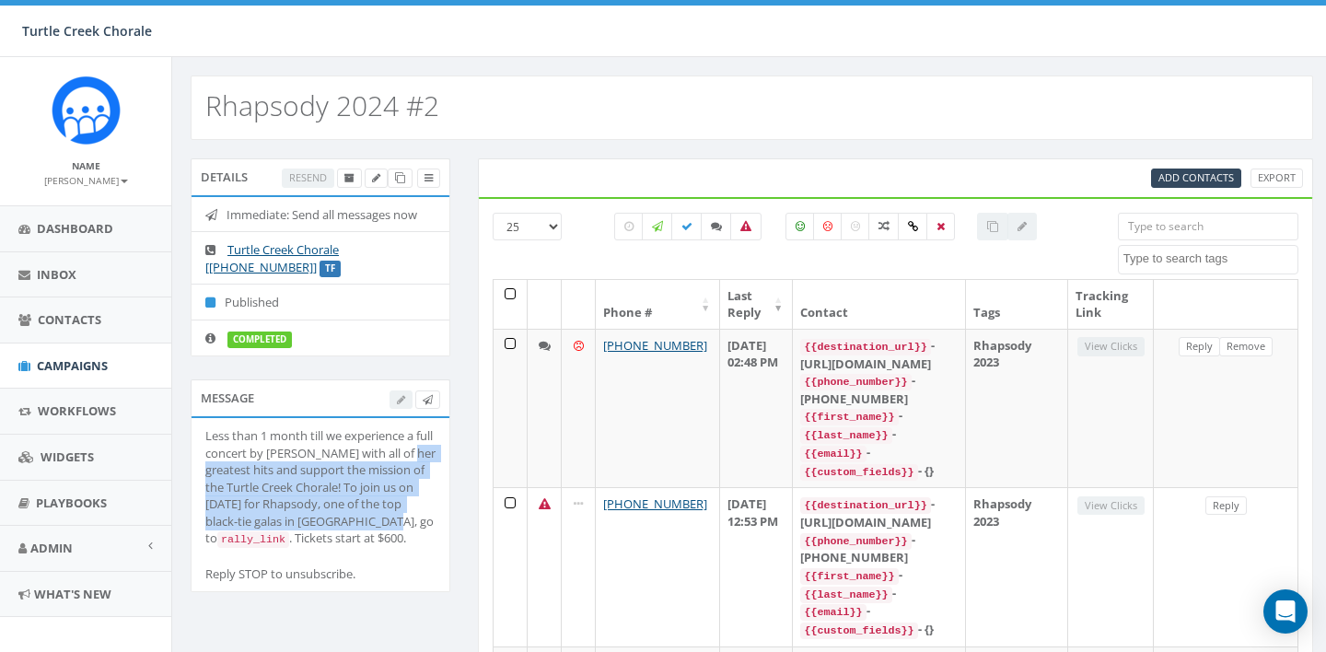
drag, startPoint x: 413, startPoint y: 524, endPoint x: 210, endPoint y: 459, distance: 213.5
click at [210, 460] on div "Less than 1 month till we experience a full concert by [PERSON_NAME] with all o…" at bounding box center [320, 504] width 230 height 155
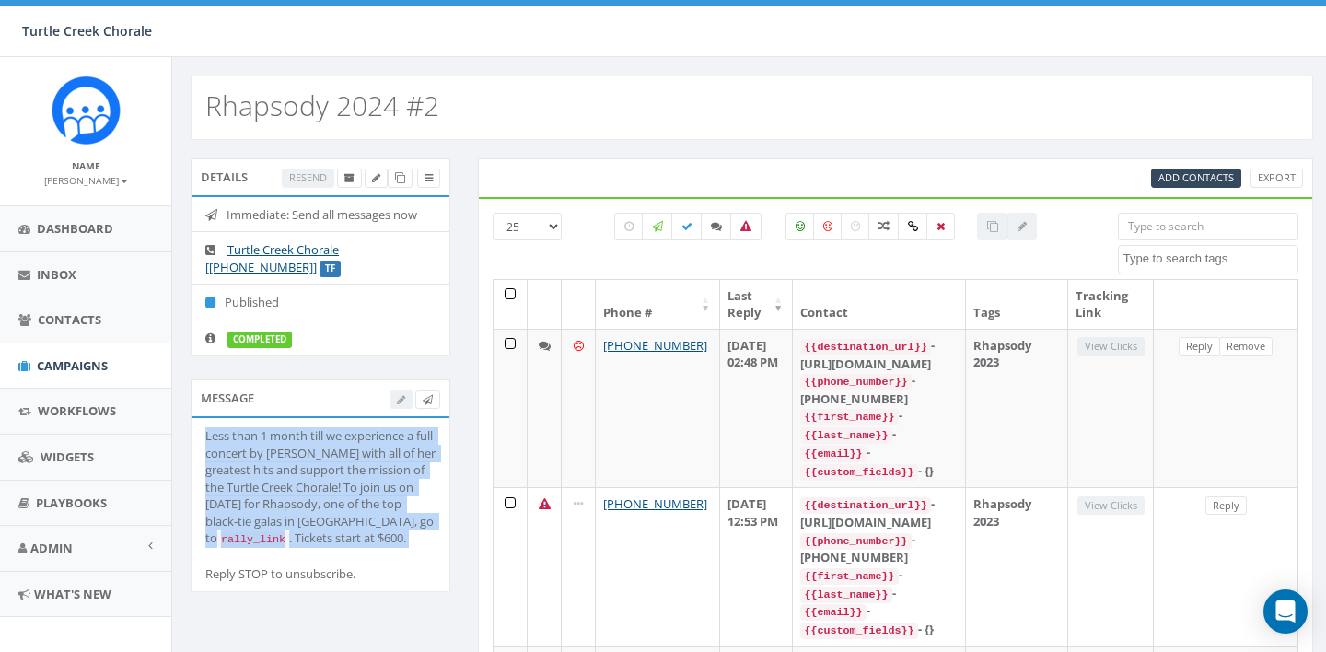
drag, startPoint x: 405, startPoint y: 534, endPoint x: 198, endPoint y: 435, distance: 229.8
click at [199, 436] on li "Less than 1 month till we experience a full concert by CYNDI LAUPER with all of…" at bounding box center [321, 504] width 258 height 173
copy div "Less than 1 month till we experience a full concert by CYNDI LAUPER with all of…"
click at [70, 364] on span "Campaigns" at bounding box center [72, 365] width 71 height 17
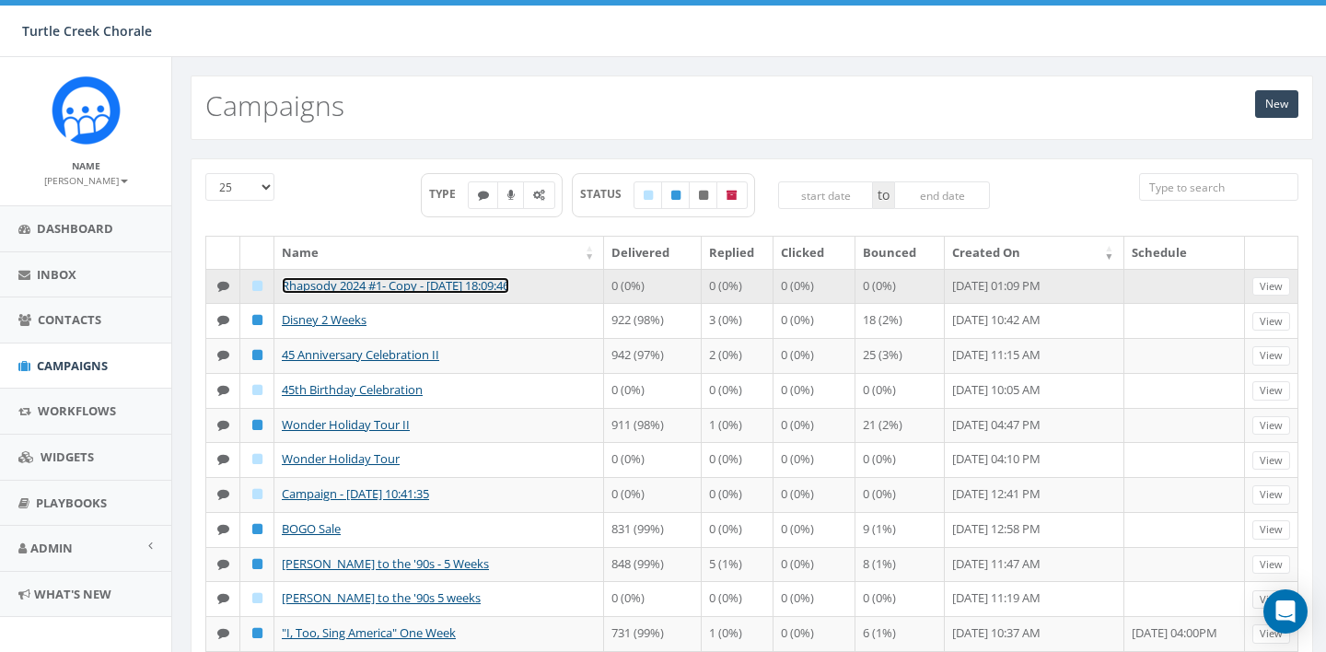
click at [390, 285] on link "Rhapsody 2024 #1- Copy - [DATE] 18:09:46" at bounding box center [395, 285] width 227 height 17
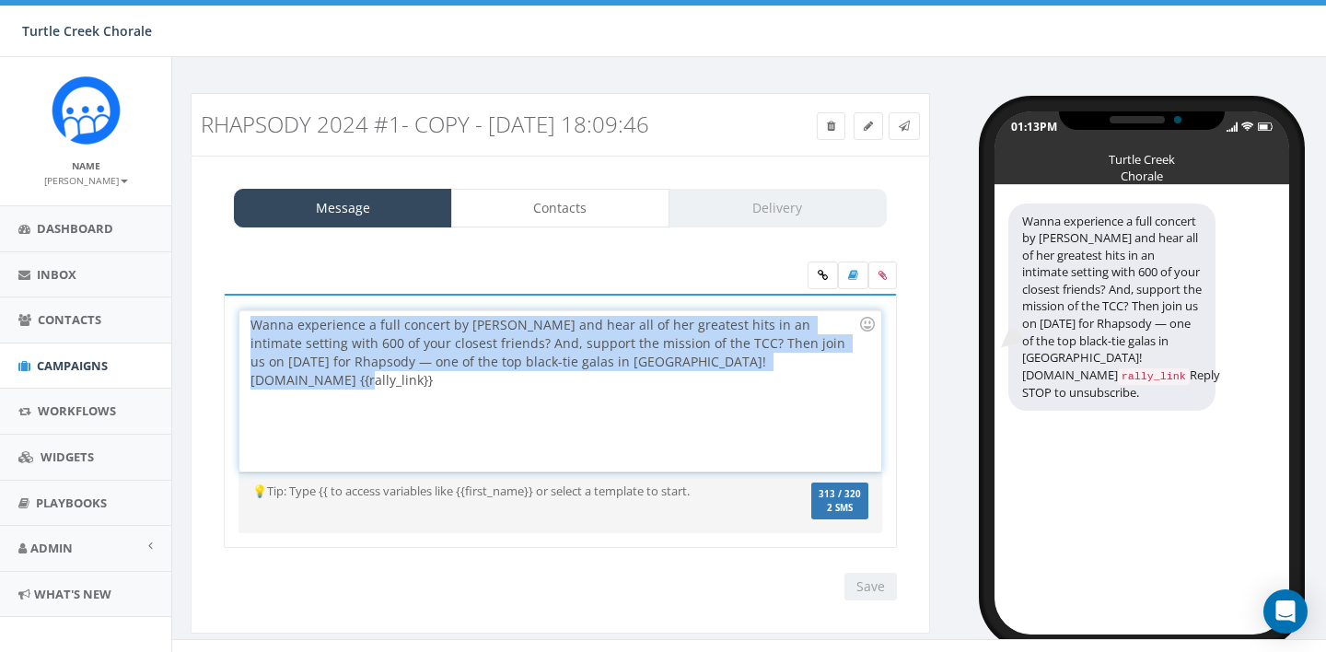
drag, startPoint x: 765, startPoint y: 364, endPoint x: 232, endPoint y: 315, distance: 535.4
click at [234, 315] on div "Wanna experience a full concert by CYNDI LAUPER and hear all of her greatest hi…" at bounding box center [560, 421] width 673 height 255
click at [88, 367] on span "Campaigns" at bounding box center [72, 365] width 71 height 17
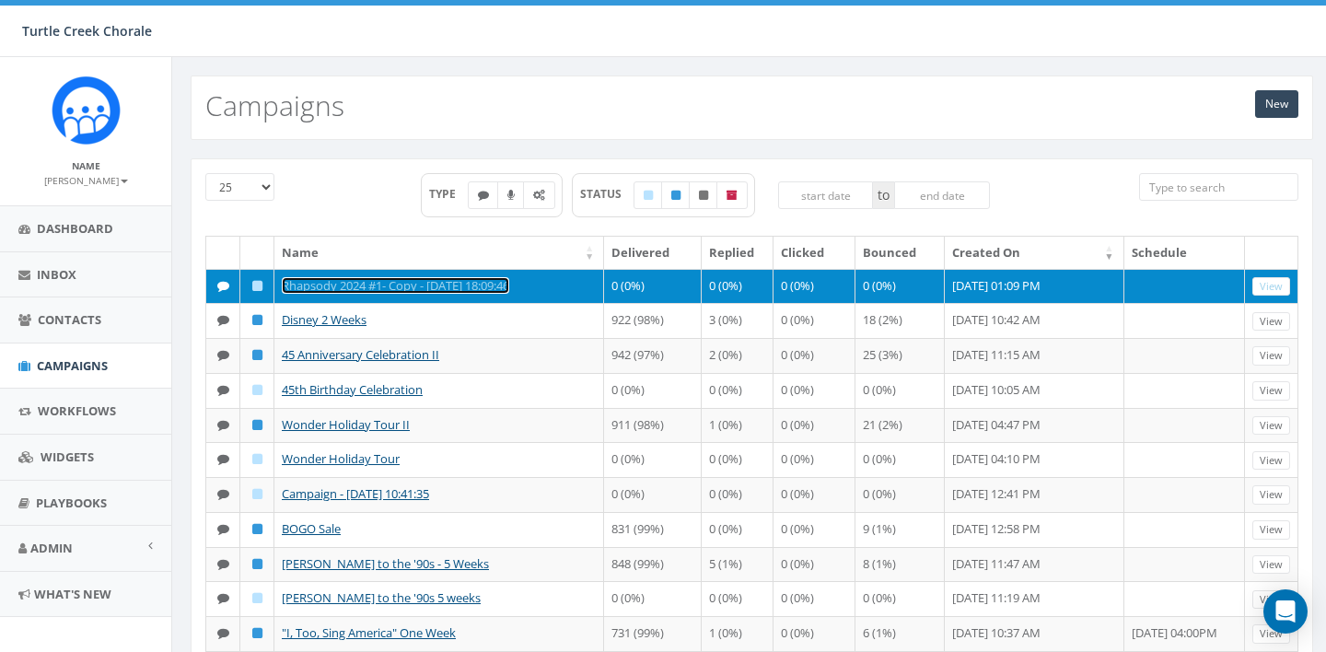
click at [384, 282] on link "Rhapsody 2024 #1- Copy - [DATE] 18:09:46" at bounding box center [395, 285] width 227 height 17
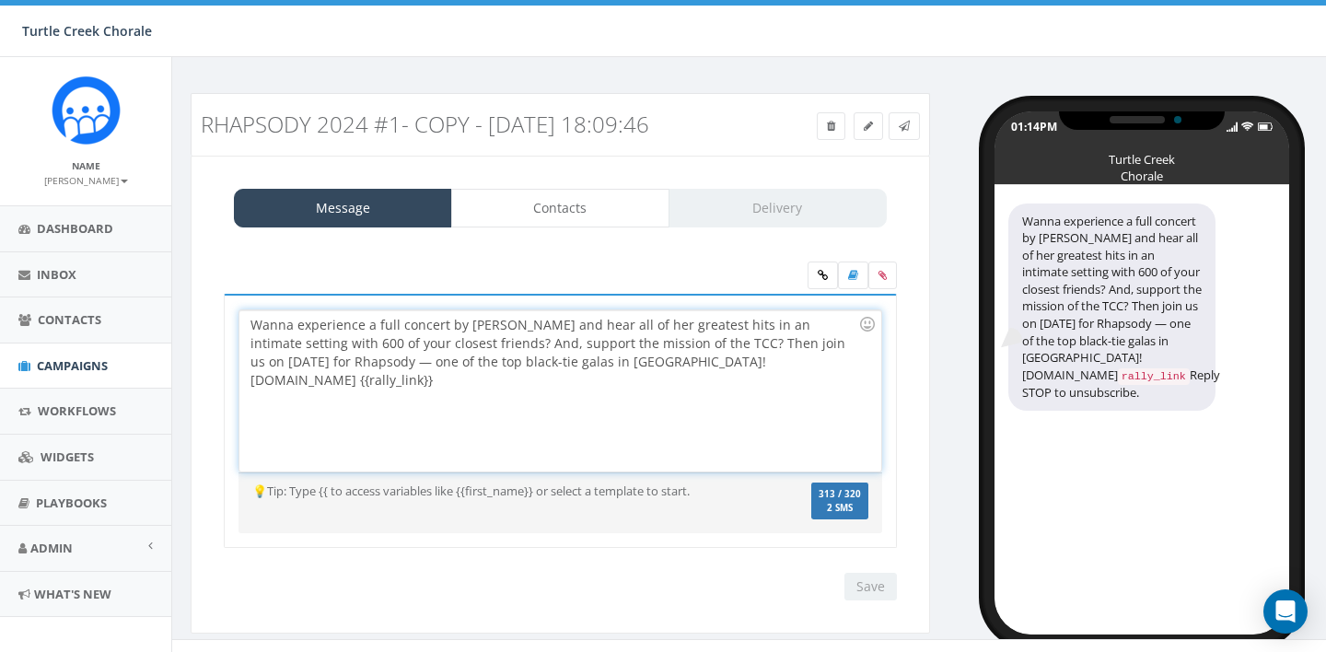
click at [455, 328] on div "Wanna experience a full concert by CYNDI LAUPER and hear all of her greatest hi…" at bounding box center [559, 390] width 641 height 161
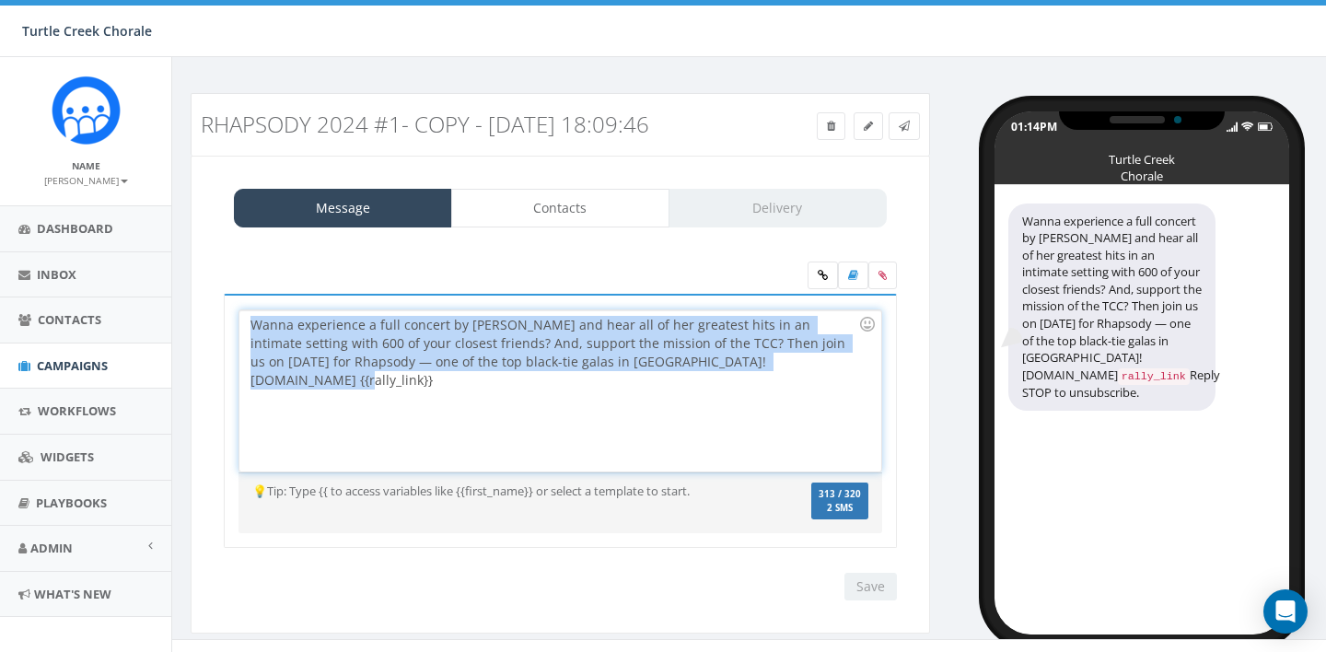
click at [455, 328] on div "Wanna experience a full concert by CYNDI LAUPER and hear all of her greatest hi…" at bounding box center [559, 390] width 641 height 161
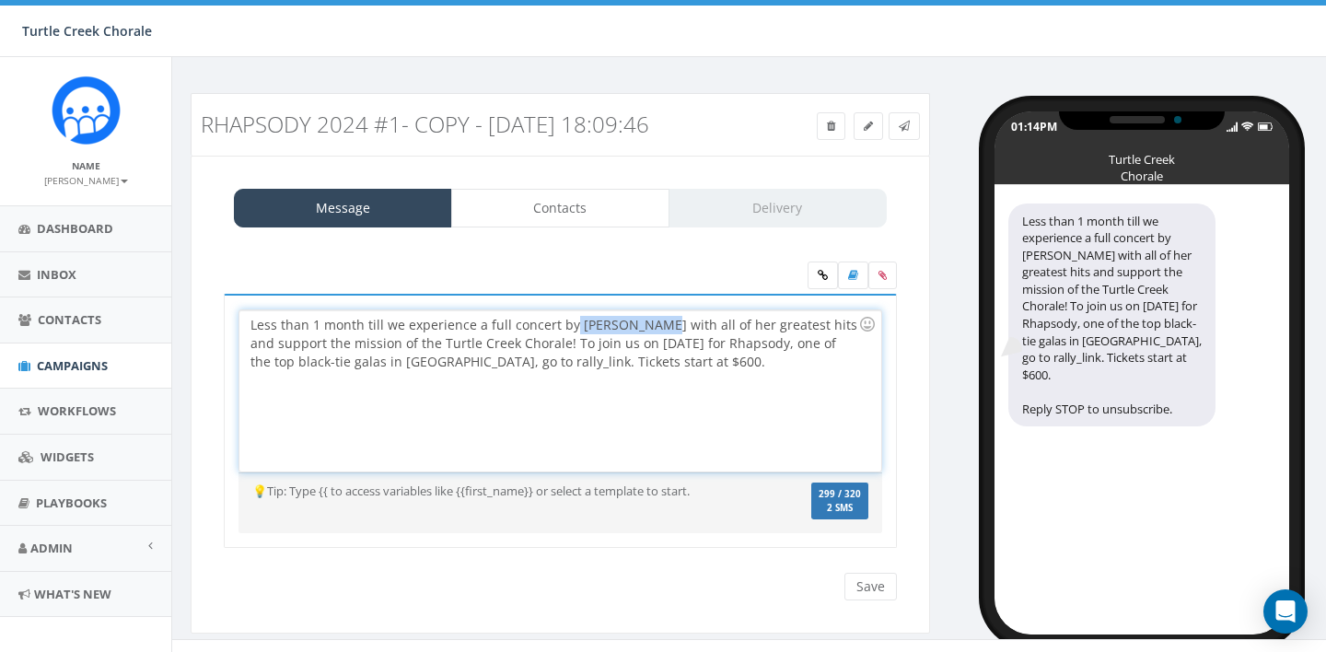
drag, startPoint x: 660, startPoint y: 325, endPoint x: 570, endPoint y: 323, distance: 90.3
click at [570, 323] on div "Less than 1 month till we experience a full concert by CYNDI LAUPER with all of…" at bounding box center [559, 390] width 641 height 161
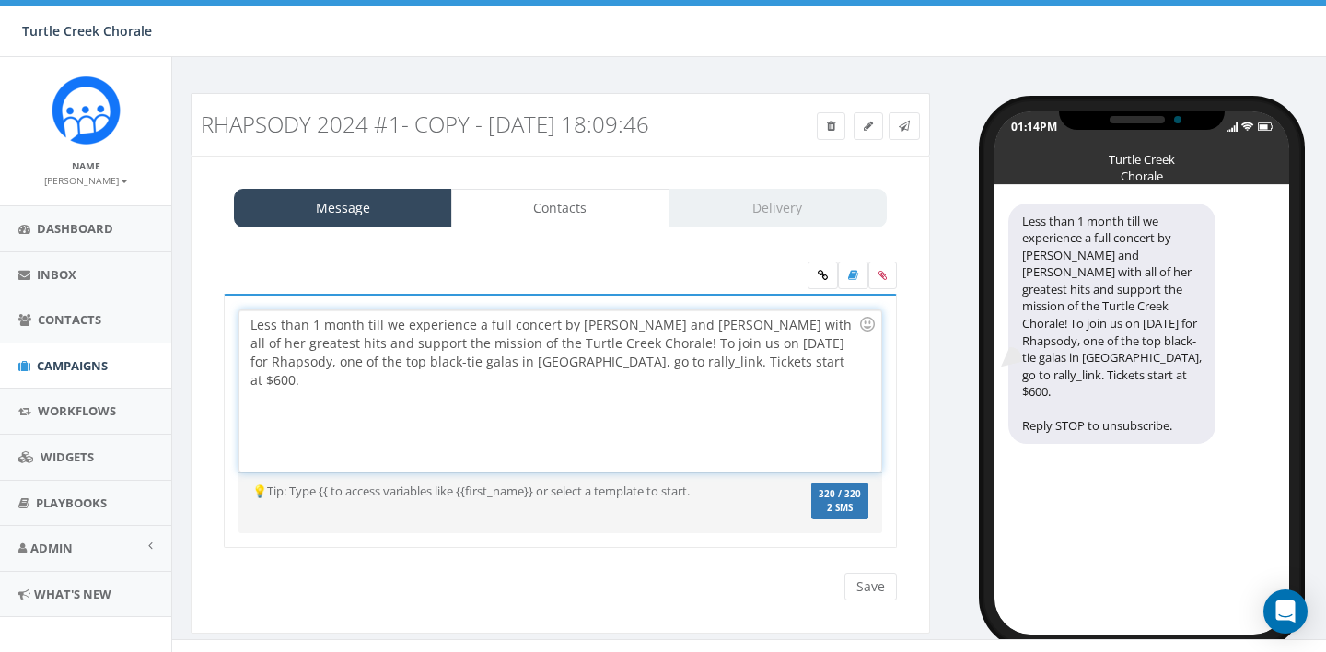
click at [846, 324] on div "Less than 1 month till we experience a full concert by DAVID FOSTER and KATHARI…" at bounding box center [559, 390] width 641 height 161
drag, startPoint x: 324, startPoint y: 345, endPoint x: 241, endPoint y: 345, distance: 82.9
click at [244, 345] on div "Less than 1 month till we experience a full concert by DAVID FOSTER and KATHARI…" at bounding box center [559, 390] width 641 height 161
click at [343, 346] on div "Less than 1 month till we experience a full concert by DAVID FOSTER and KATHARI…" at bounding box center [559, 390] width 641 height 161
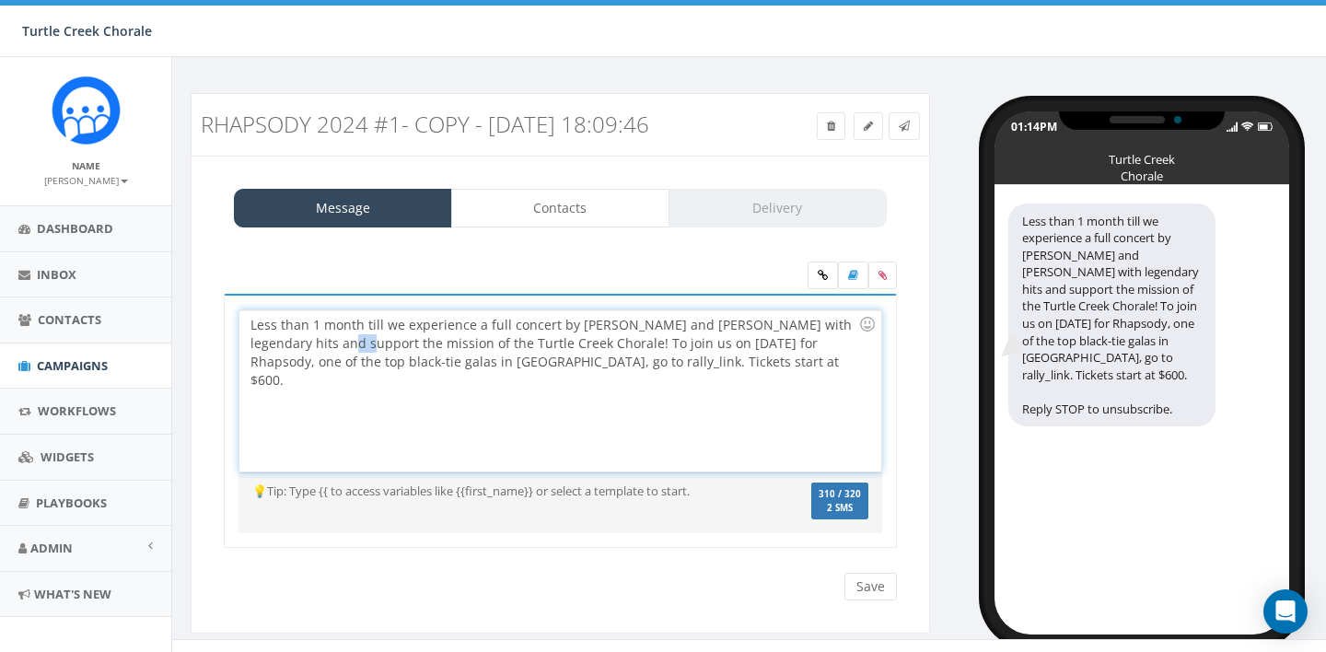
click at [343, 346] on div "Less than 1 month till we experience a full concert by DAVID FOSTER and KATHARI…" at bounding box center [559, 390] width 641 height 161
drag, startPoint x: 775, startPoint y: 342, endPoint x: 725, endPoint y: 342, distance: 50.6
click at [725, 342] on div "Less than 1 month till we experience a full concert by DAVID FOSTER and KATHARI…" at bounding box center [559, 390] width 641 height 161
drag, startPoint x: 643, startPoint y: 362, endPoint x: 593, endPoint y: 363, distance: 49.7
click at [593, 363] on div "Less than 1 month till we experience a full concert by DAVID FOSTER and KATHARI…" at bounding box center [559, 390] width 641 height 161
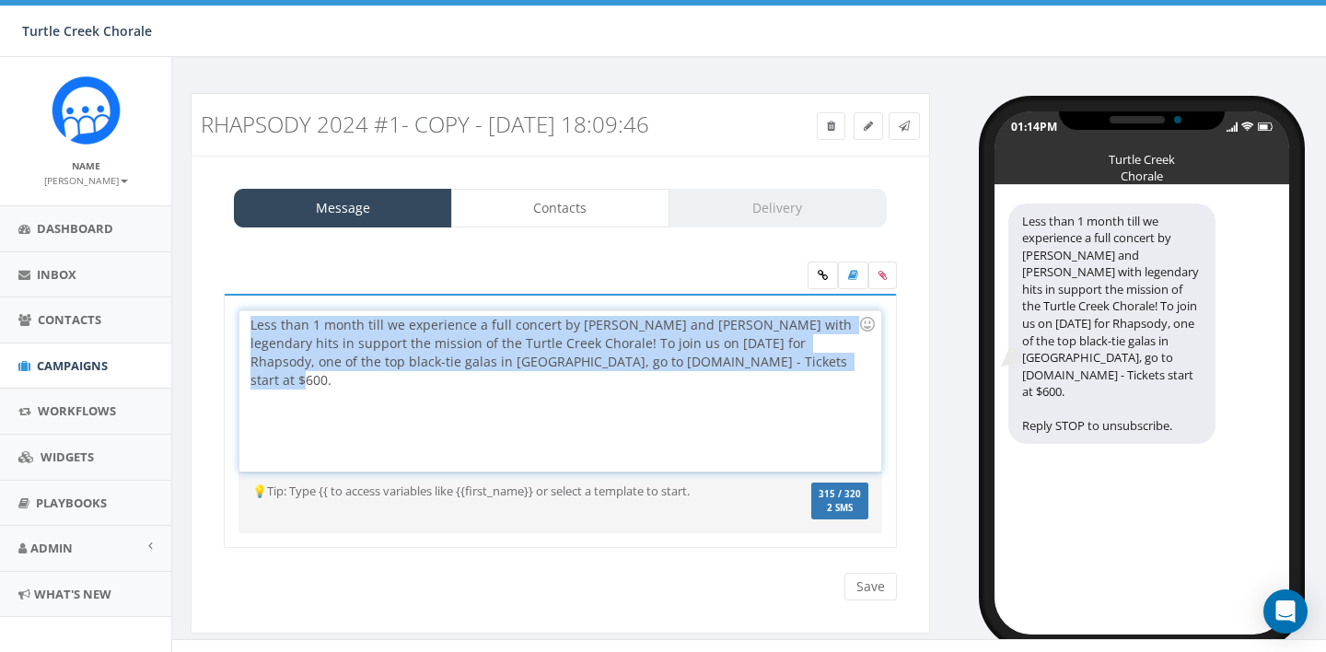
drag, startPoint x: 811, startPoint y: 361, endPoint x: 238, endPoint y: 327, distance: 574.7
click at [238, 329] on div "Less than 1 month till we experience a full concert by DAVID FOSTER and KATHARI…" at bounding box center [560, 390] width 644 height 163
copy div "Less than 1 month till we experience a full concert by DAVID FOSTER and KATHARI…"
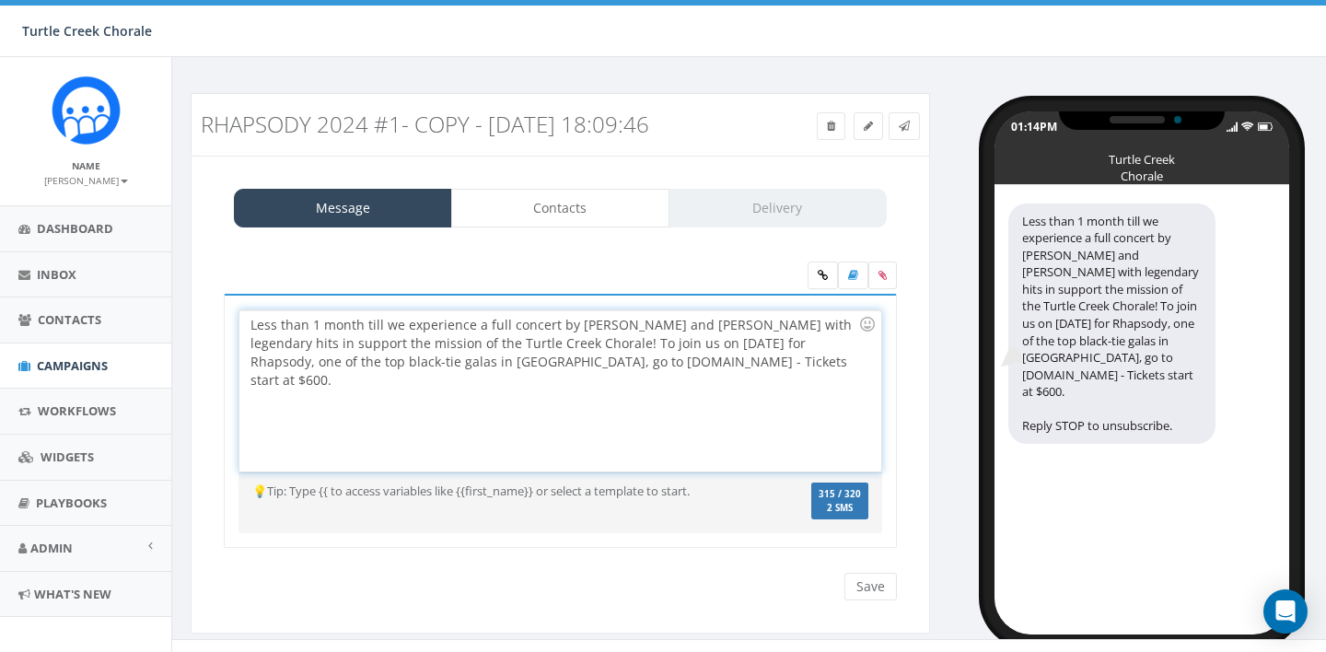
click at [847, 352] on div "Less than 1 month till we experience a full concert by DAVID FOSTER and KATHARI…" at bounding box center [559, 390] width 641 height 161
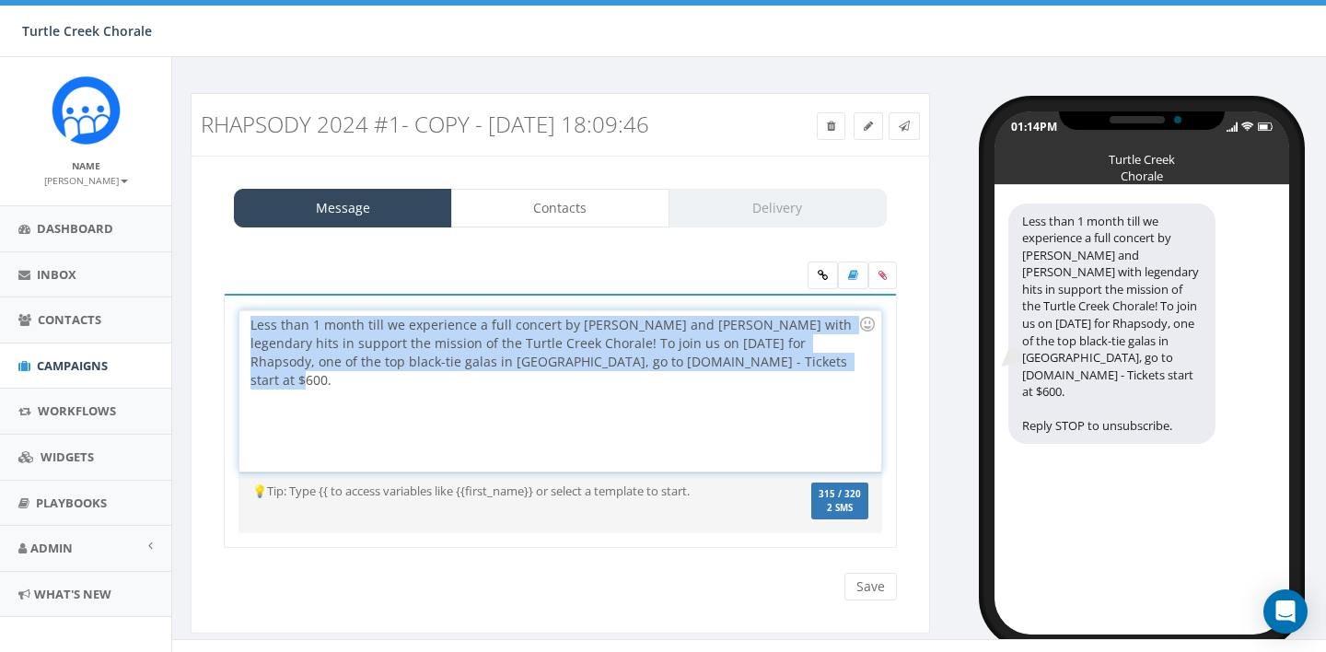
drag, startPoint x: 819, startPoint y: 366, endPoint x: 189, endPoint y: 329, distance: 631.8
click at [189, 329] on div "Rhapsody 2024 #1- Copy - 2025-09-01 18:09:46 Test Message Status: Message Conta…" at bounding box center [560, 375] width 767 height 564
copy div "Less than 1 month till we experience a full concert by DAVID FOSTER and KATHARI…"
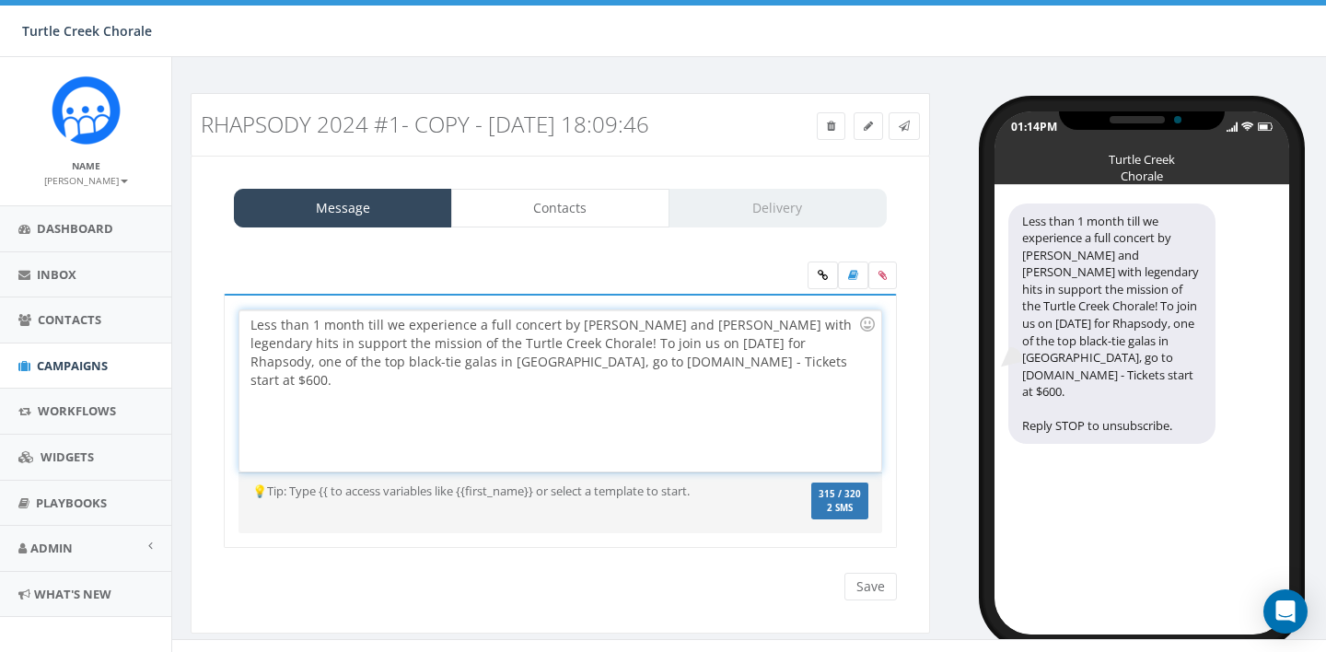
click at [728, 312] on div "Less than 1 month till we experience a full concert by DAVID FOSTER and KATHARI…" at bounding box center [559, 390] width 641 height 161
click at [826, 322] on div "Less than 1 month till we experience a full concert by DAVID FOSTER and KATHARI…" at bounding box center [559, 390] width 641 height 161
drag, startPoint x: 532, startPoint y: 343, endPoint x: 467, endPoint y: 344, distance: 65.4
click at [469, 344] on div "Less than 1 month till we experience a full concert by DAVID FOSTER and KATHARI…" at bounding box center [559, 390] width 641 height 161
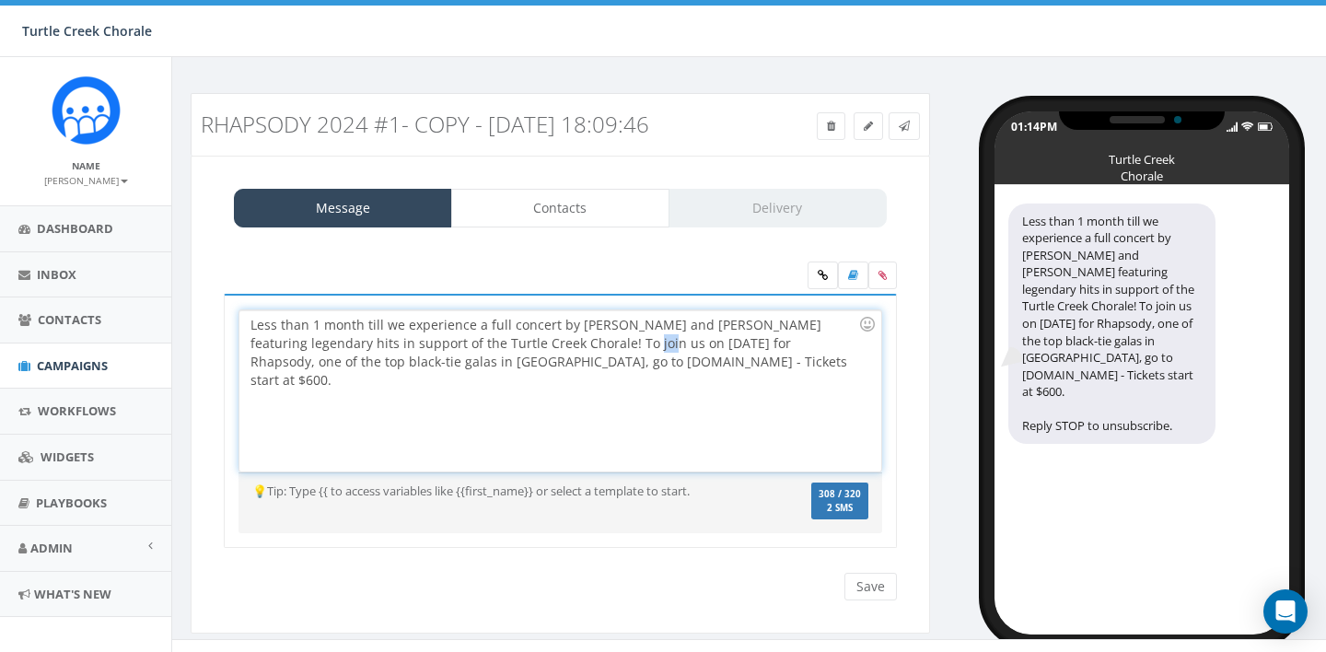
drag, startPoint x: 651, startPoint y: 345, endPoint x: 639, endPoint y: 345, distance: 12.0
click at [639, 345] on div "Less than 1 month till we experience a full concert by DAVID FOSTER and KATHARI…" at bounding box center [559, 390] width 641 height 161
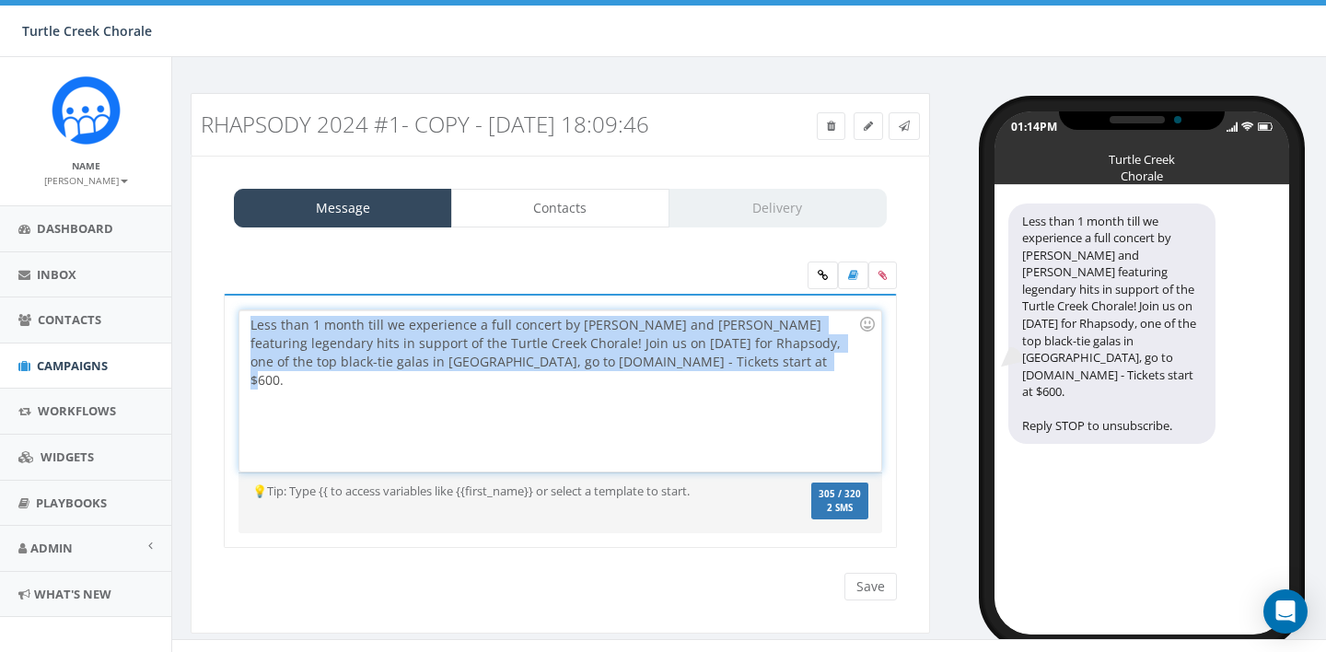
drag, startPoint x: 806, startPoint y: 364, endPoint x: 222, endPoint y: 323, distance: 585.2
click at [222, 323] on div "Wanna experience a full concert by CYNDI LAUPER and hear all of her greatest hi…" at bounding box center [560, 433] width 701 height 278
copy div "Less than 1 month till we experience a full concert by DAVID FOSTER and KATHARI…"
click at [819, 337] on div "Less than 1 month till we experience a full concert by DAVID FOSTER and KATHARI…" at bounding box center [559, 390] width 641 height 161
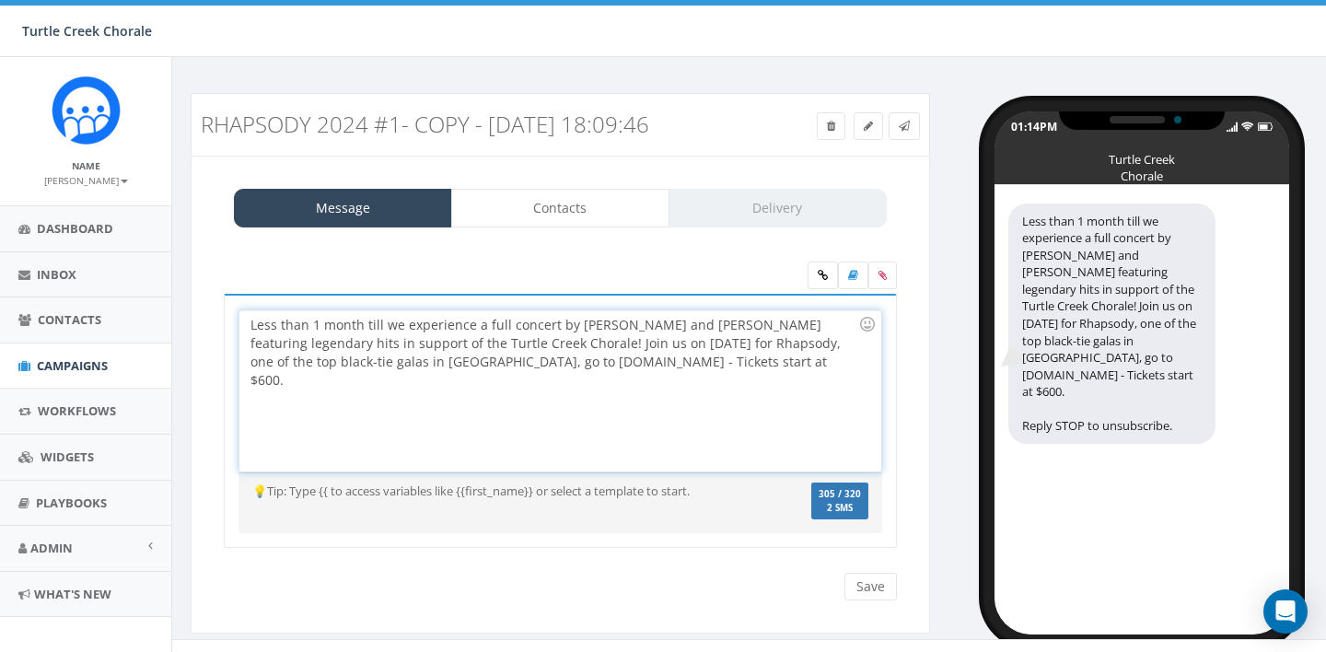
click at [812, 329] on div "Less than 1 month till we experience a full concert by DAVID FOSTER and KATHARI…" at bounding box center [559, 390] width 641 height 161
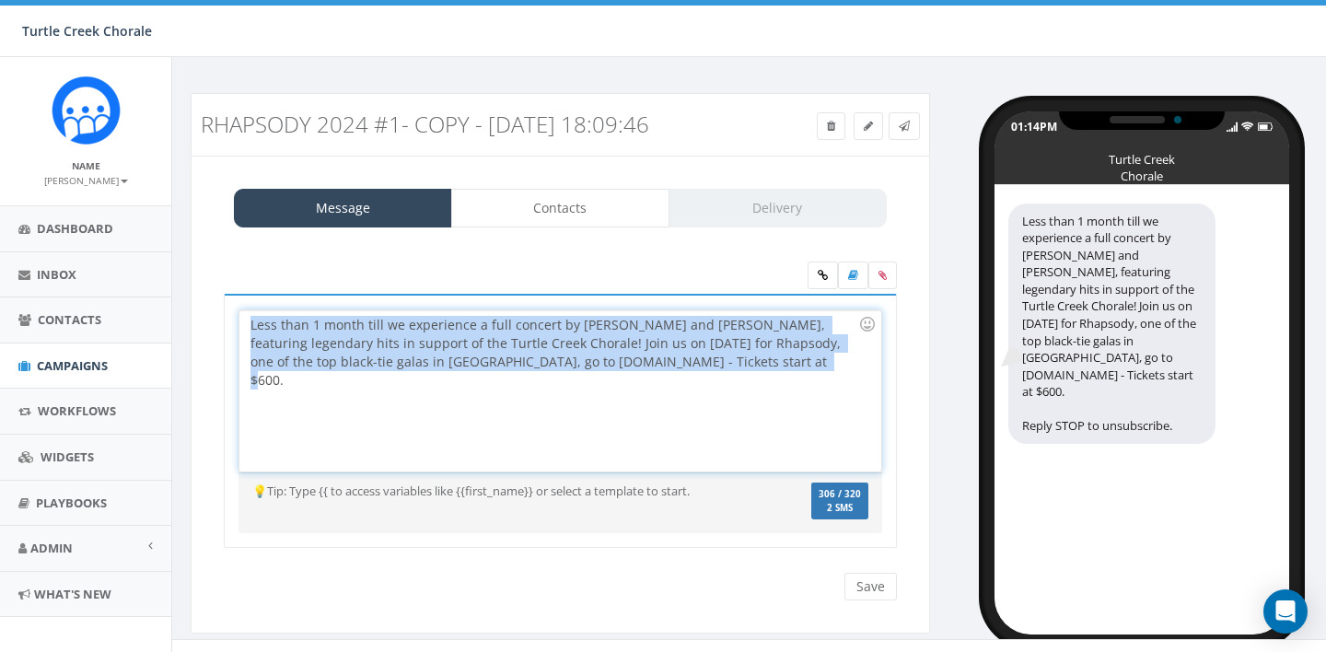
drag, startPoint x: 797, startPoint y: 362, endPoint x: 261, endPoint y: 314, distance: 538.9
click at [262, 314] on div "Less than 1 month till we experience a full concert by [PERSON_NAME] and [PERSO…" at bounding box center [559, 390] width 641 height 161
copy div "Less than 1 month till we experience a full concert by [PERSON_NAME] and [PERSO…"
click at [807, 350] on div "Less than 1 month till we experience a full concert by [PERSON_NAME] and [PERSO…" at bounding box center [559, 390] width 641 height 161
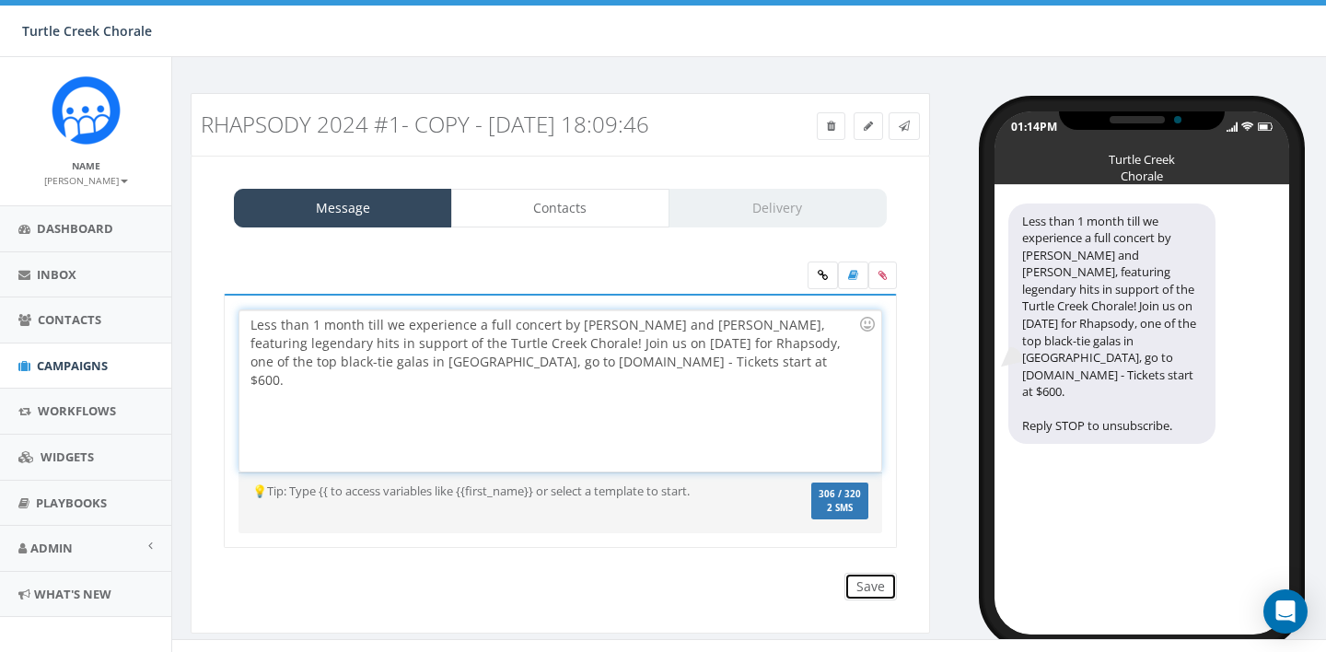
click at [872, 587] on input "Save" at bounding box center [870, 587] width 52 height 28
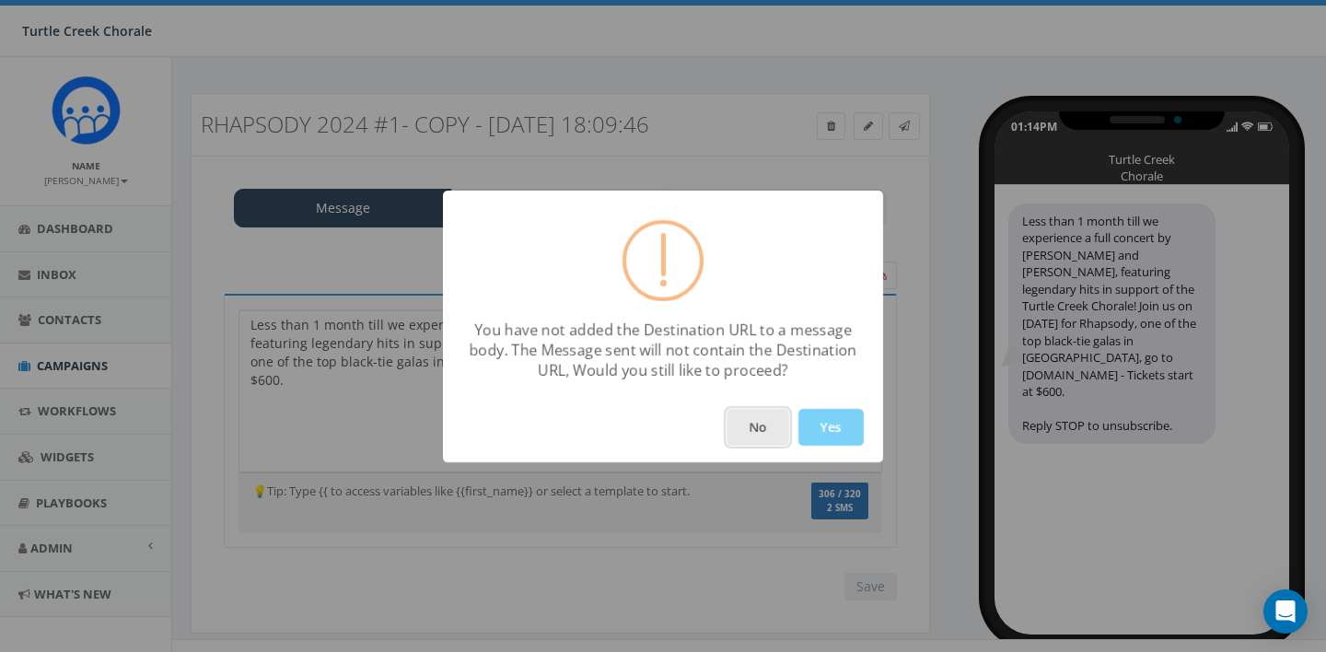
click at [758, 433] on button "No" at bounding box center [757, 427] width 63 height 37
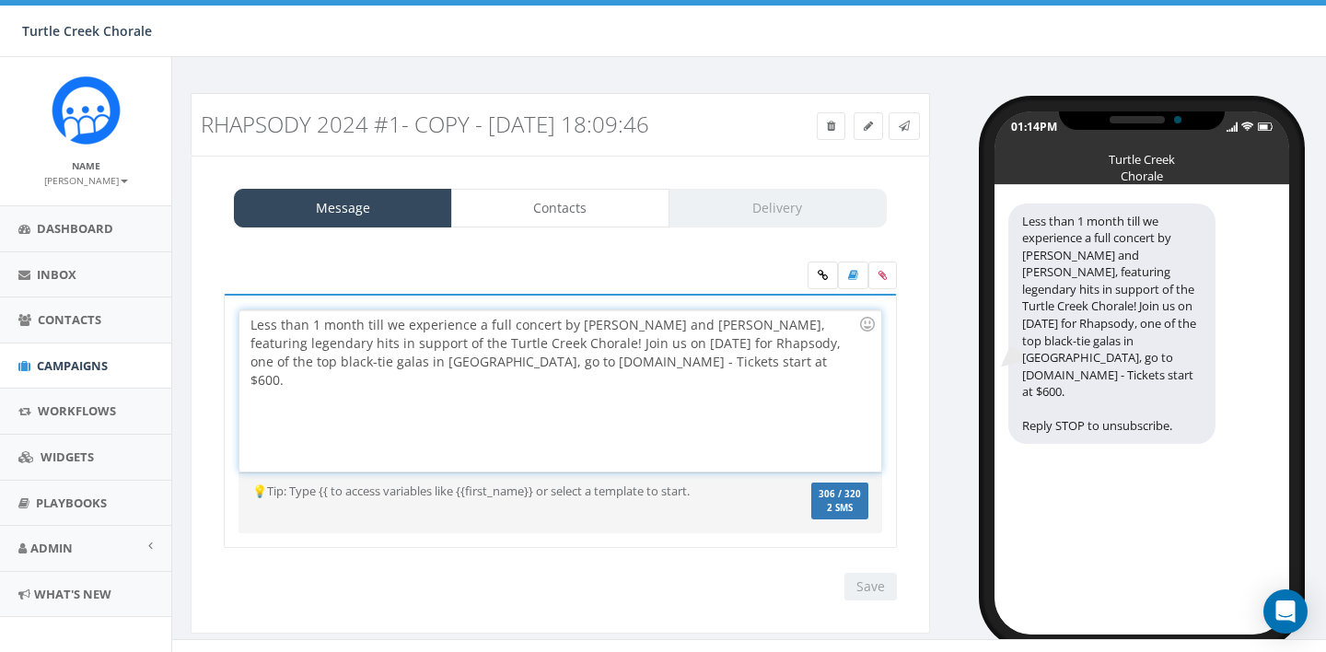
click at [611, 366] on div "Less than 1 month till we experience a full concert by [PERSON_NAME] and [PERSO…" at bounding box center [559, 390] width 641 height 161
click at [793, 434] on div "Less than 1 month till we experience a full concert by [PERSON_NAME] and [PERSO…" at bounding box center [559, 390] width 641 height 161
click at [815, 363] on div "Less than 1 month till we experience a full concert by [PERSON_NAME] and [PERSO…" at bounding box center [559, 390] width 641 height 161
click at [798, 359] on div "Less than 1 month till we experience a full concert by [PERSON_NAME] and [PERSO…" at bounding box center [559, 390] width 641 height 161
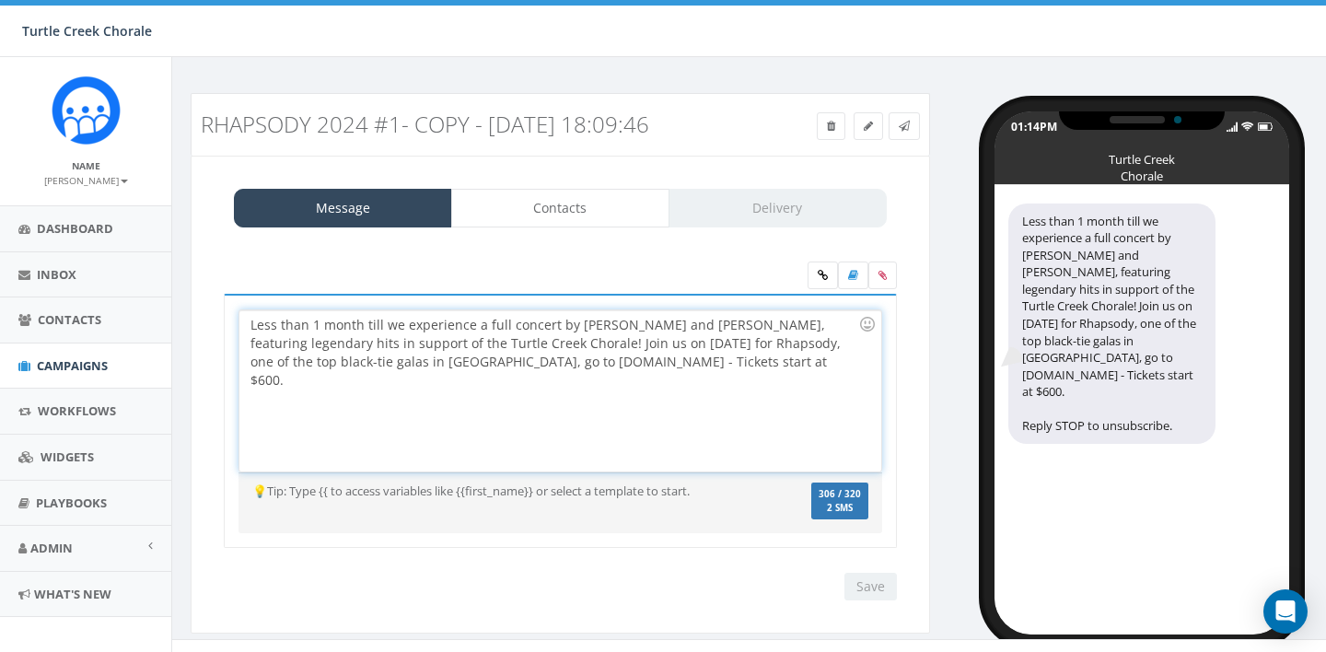
click at [798, 359] on div "Less than 1 month till we experience a full concert by [PERSON_NAME] and [PERSO…" at bounding box center [559, 390] width 641 height 161
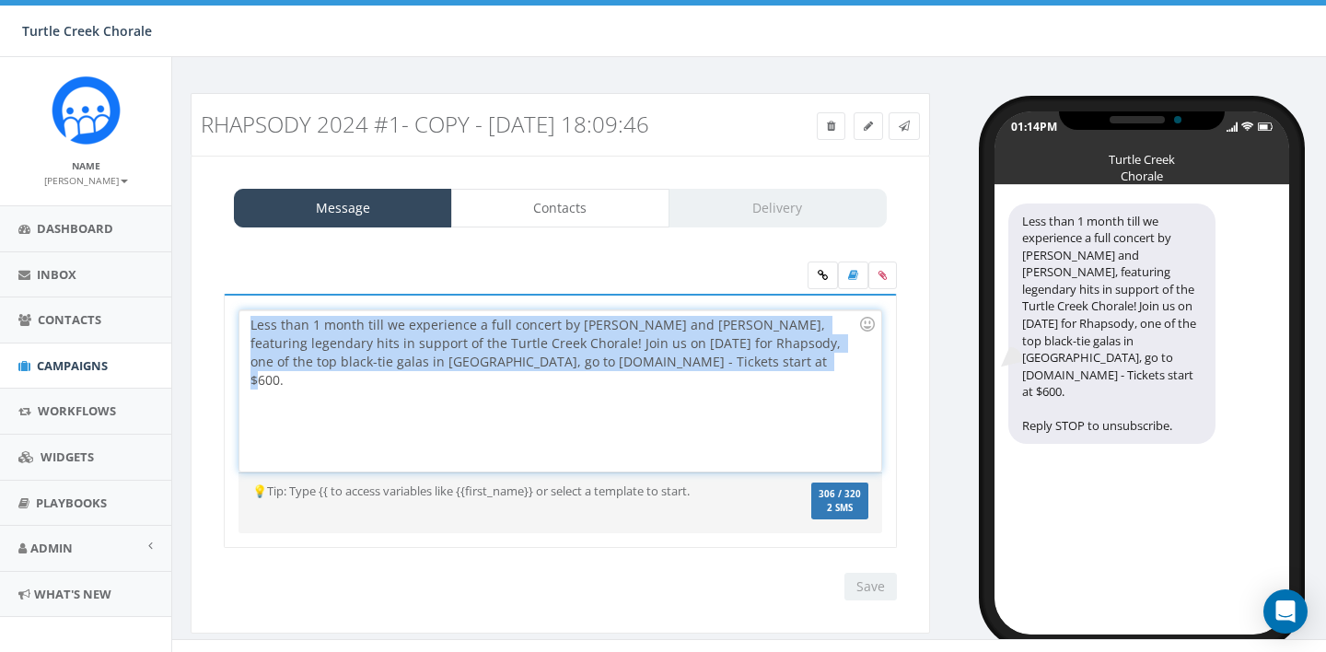
click at [798, 359] on div "Less than 1 month till we experience a full concert by [PERSON_NAME] and [PERSO…" at bounding box center [559, 390] width 641 height 161
copy div "Less than 1 month till we experience a full concert by [PERSON_NAME] and [PERSO…"
click at [871, 588] on input "Save" at bounding box center [870, 587] width 52 height 28
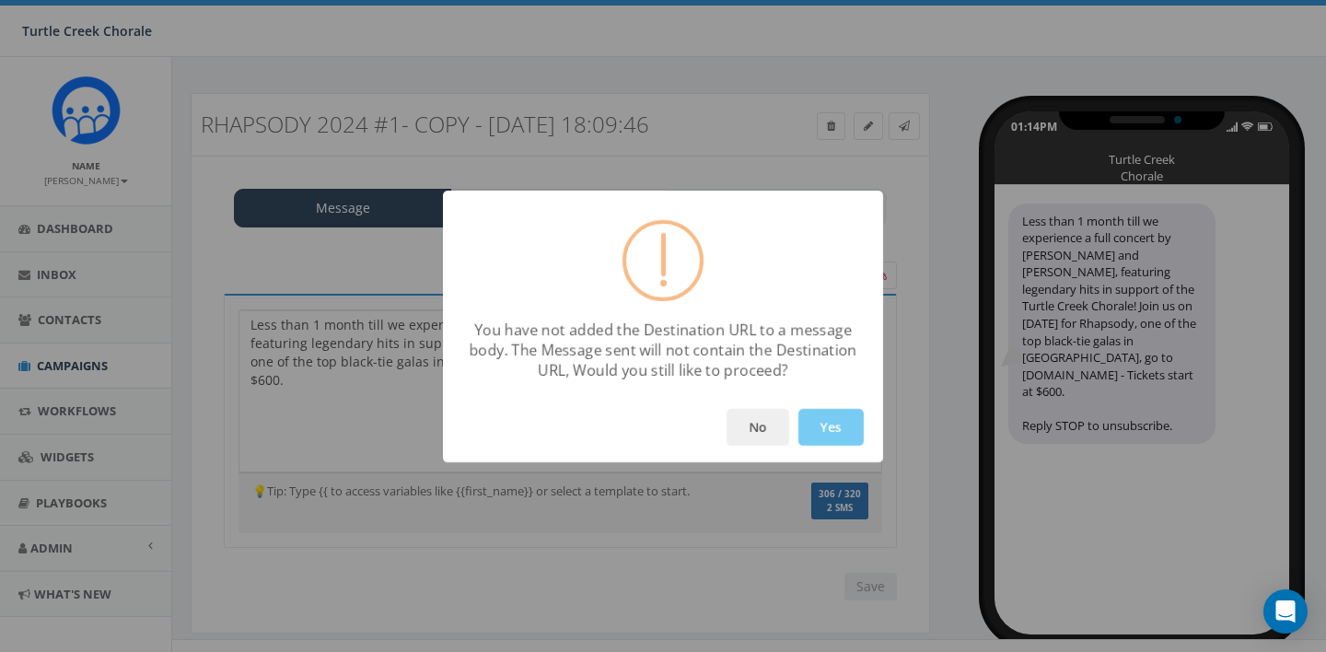
click at [841, 428] on button "Yes" at bounding box center [830, 427] width 65 height 37
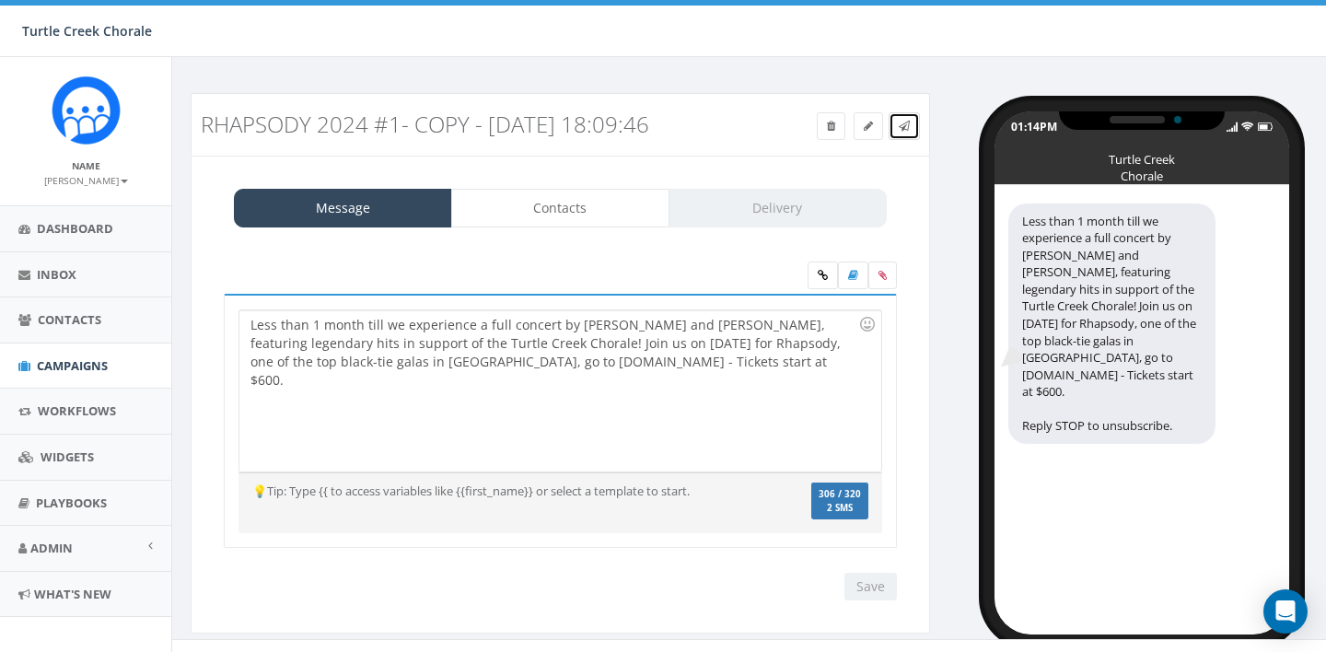
click at [906, 129] on icon at bounding box center [904, 126] width 11 height 11
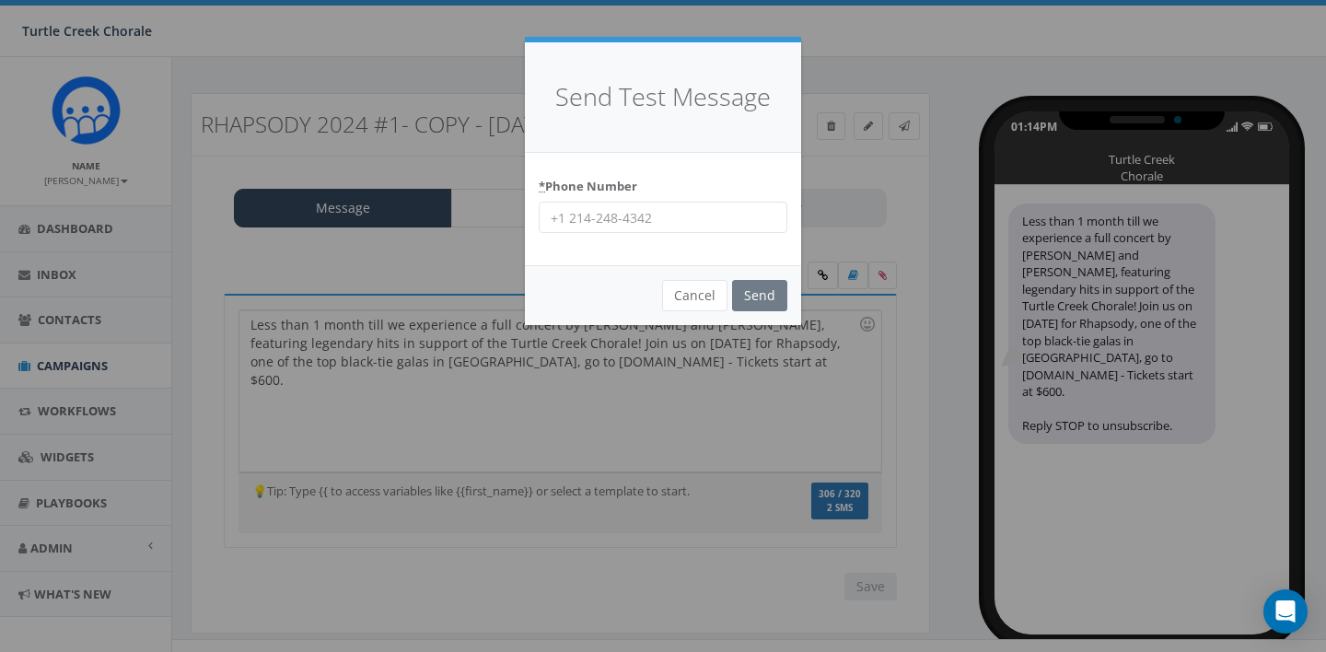
click at [647, 217] on input "* Phone Number" at bounding box center [663, 217] width 249 height 31
type input "7608483407"
click at [767, 285] on input "Send" at bounding box center [759, 295] width 55 height 31
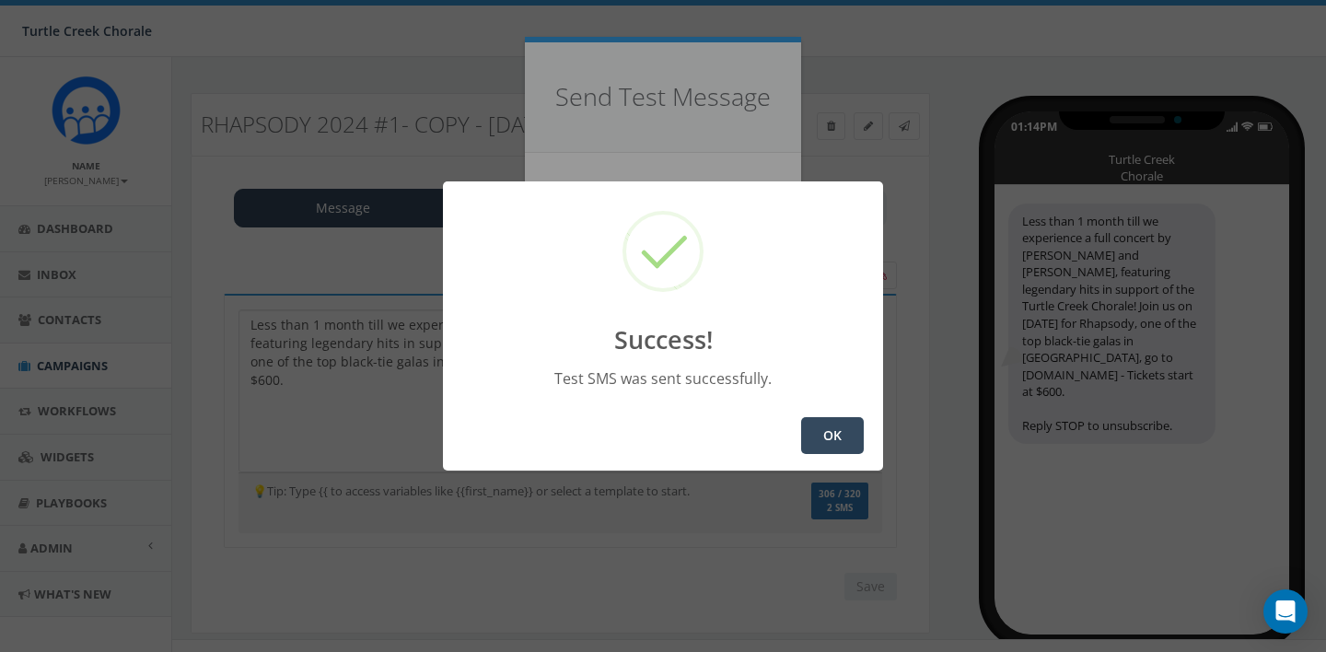
click at [834, 435] on button "OK" at bounding box center [832, 435] width 63 height 37
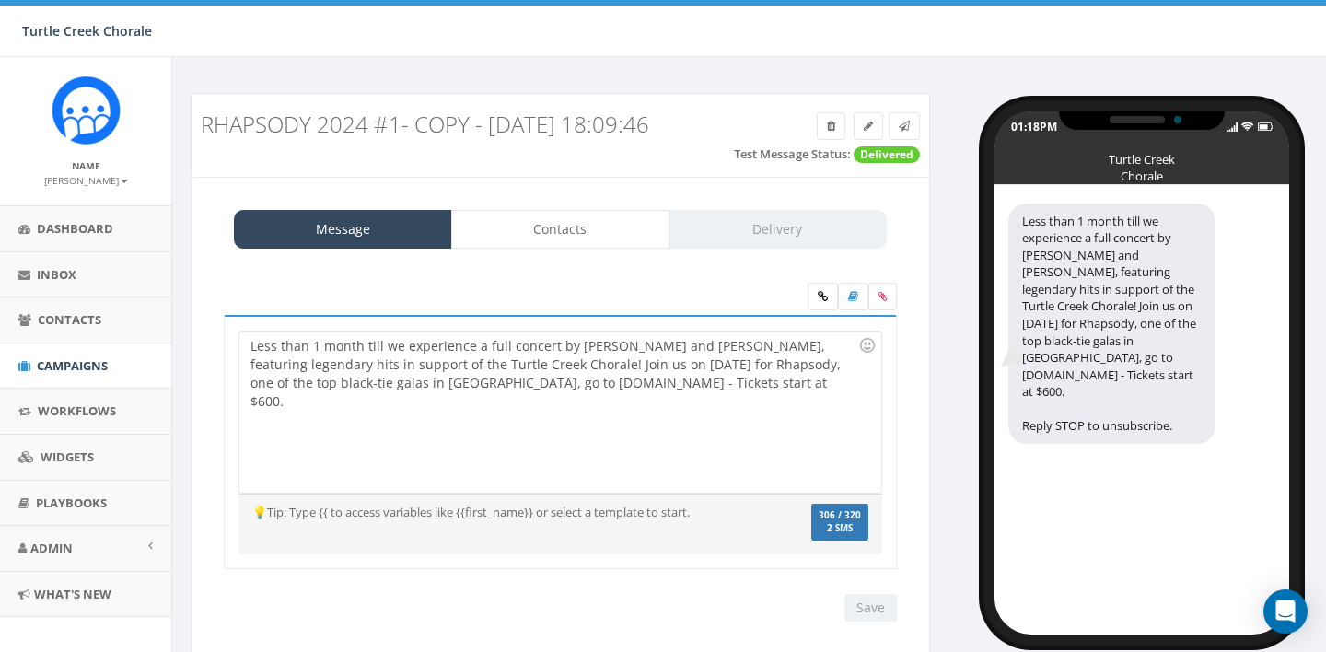
click at [396, 365] on div "Less than 1 month till we experience a full concert by [PERSON_NAME] and [PERSO…" at bounding box center [559, 411] width 641 height 161
click at [622, 364] on div "Less than 1 month till we experience a full concert by DAVID FOSTER and KATHARI…" at bounding box center [559, 411] width 641 height 161
click at [494, 366] on div "Less than 1 month till we experience a full concert by DAVID FOSTER and KATHARI…" at bounding box center [559, 411] width 641 height 161
click at [800, 381] on div "Less than 1 month till we experience a full concert by DAVID FOSTER and KATHARI…" at bounding box center [559, 411] width 641 height 161
click at [864, 603] on input "Save" at bounding box center [870, 608] width 52 height 28
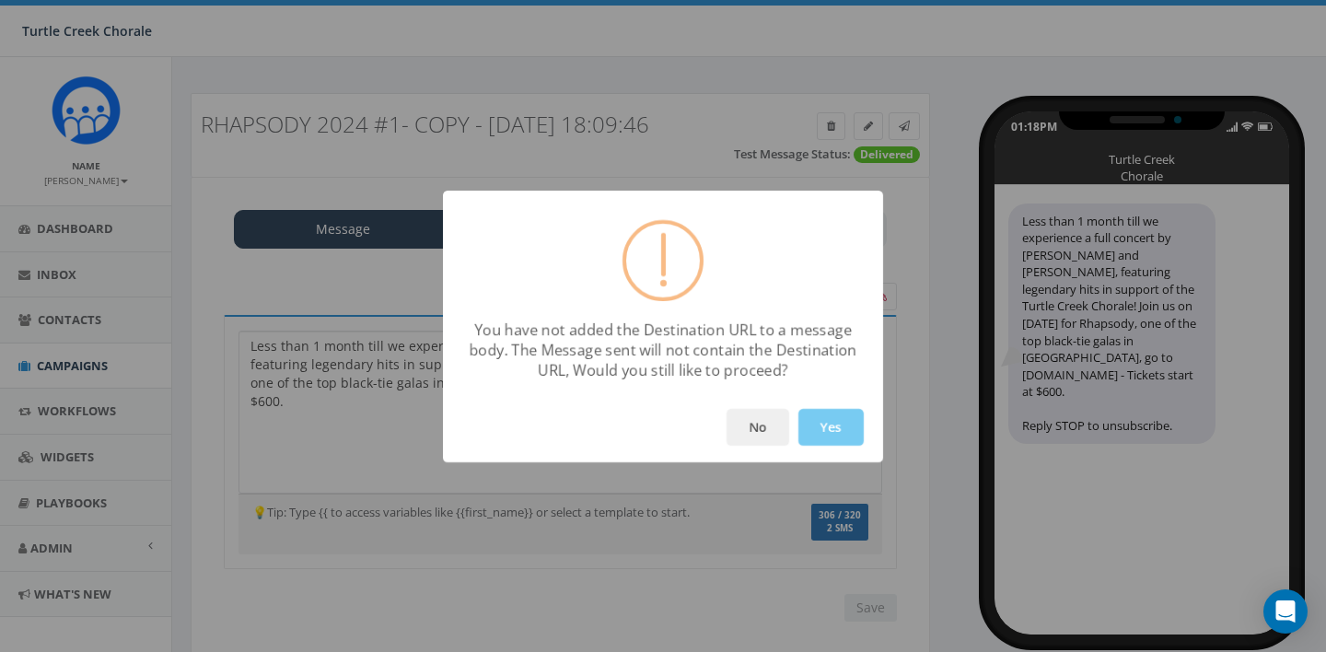
click at [840, 426] on button "Yes" at bounding box center [830, 427] width 65 height 37
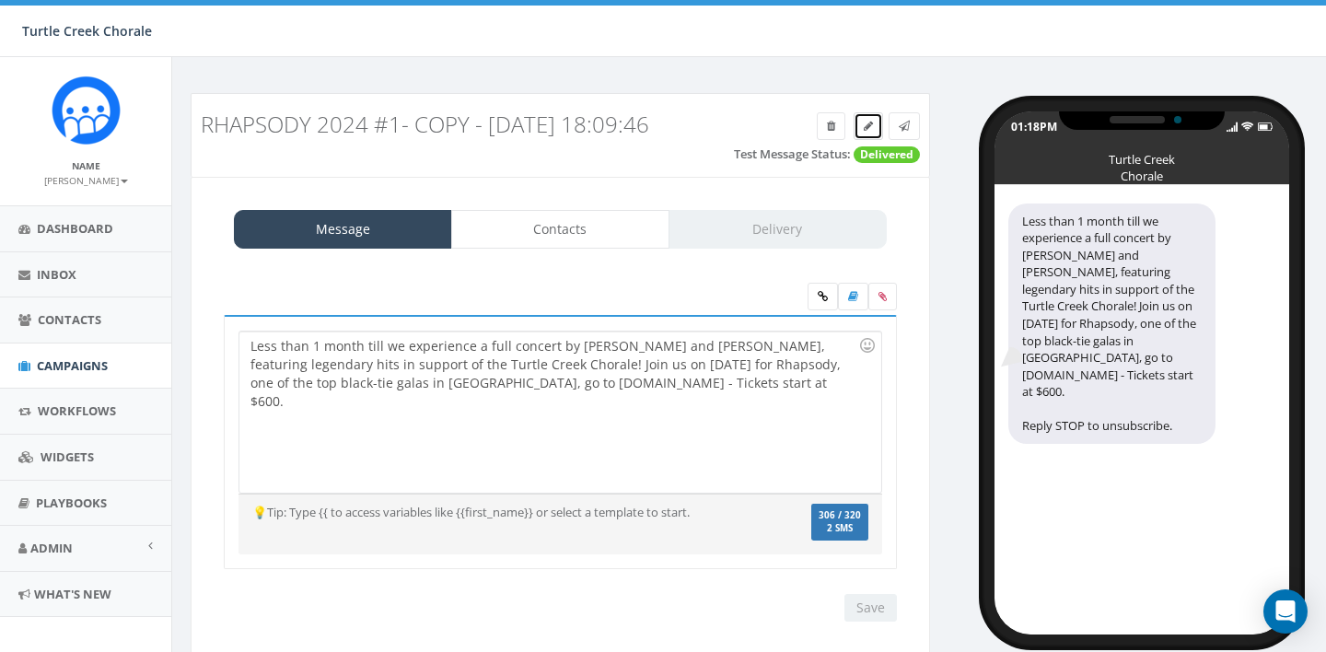
click at [867, 129] on icon at bounding box center [868, 126] width 9 height 11
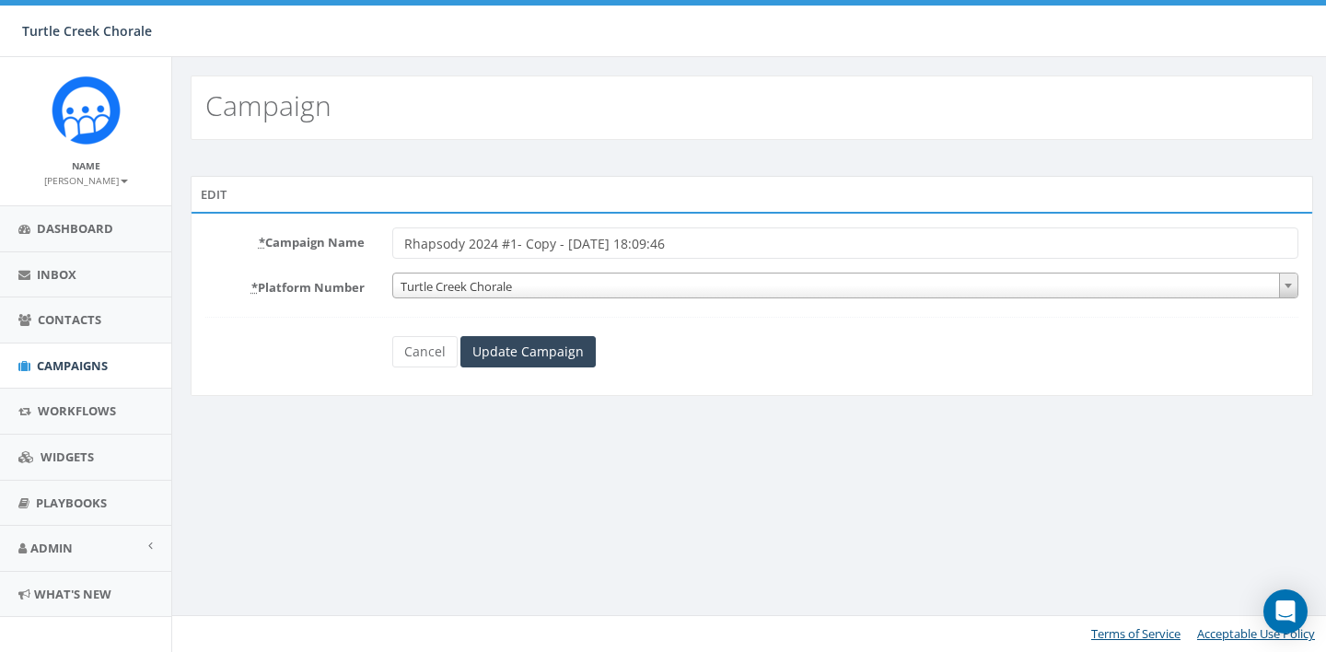
drag, startPoint x: 713, startPoint y: 245, endPoint x: 658, endPoint y: 245, distance: 54.3
click at [660, 245] on input "Rhapsody 2024 #1- Copy - [DATE] 18:09:46" at bounding box center [845, 242] width 906 height 31
click at [496, 244] on input "Rhapsody 2024 #1- Copy - [DATE] 18:09:46" at bounding box center [845, 242] width 906 height 31
drag, startPoint x: 726, startPoint y: 241, endPoint x: 530, endPoint y: 233, distance: 196.3
click at [532, 240] on input "Rhapsody 2025 #1- Copy - [DATE] 18:09:46" at bounding box center [845, 242] width 906 height 31
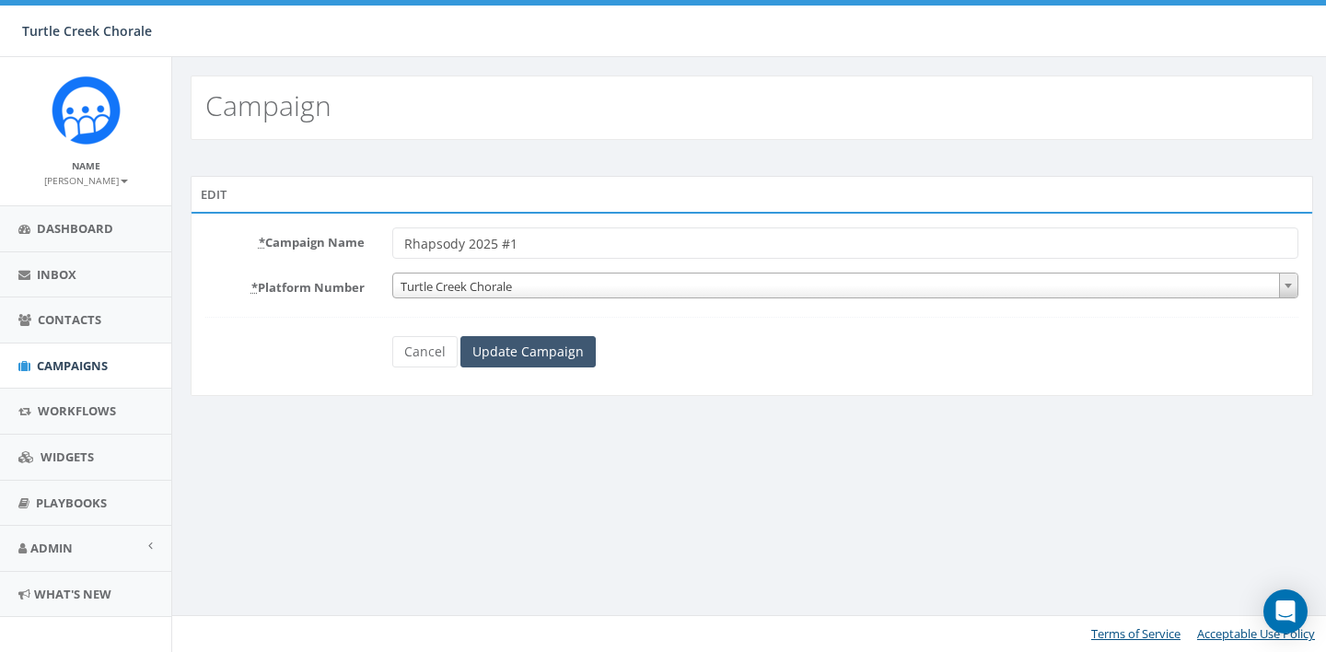
type input "Rhapsody 2025 #1"
click at [528, 345] on input "Update Campaign" at bounding box center [527, 351] width 135 height 31
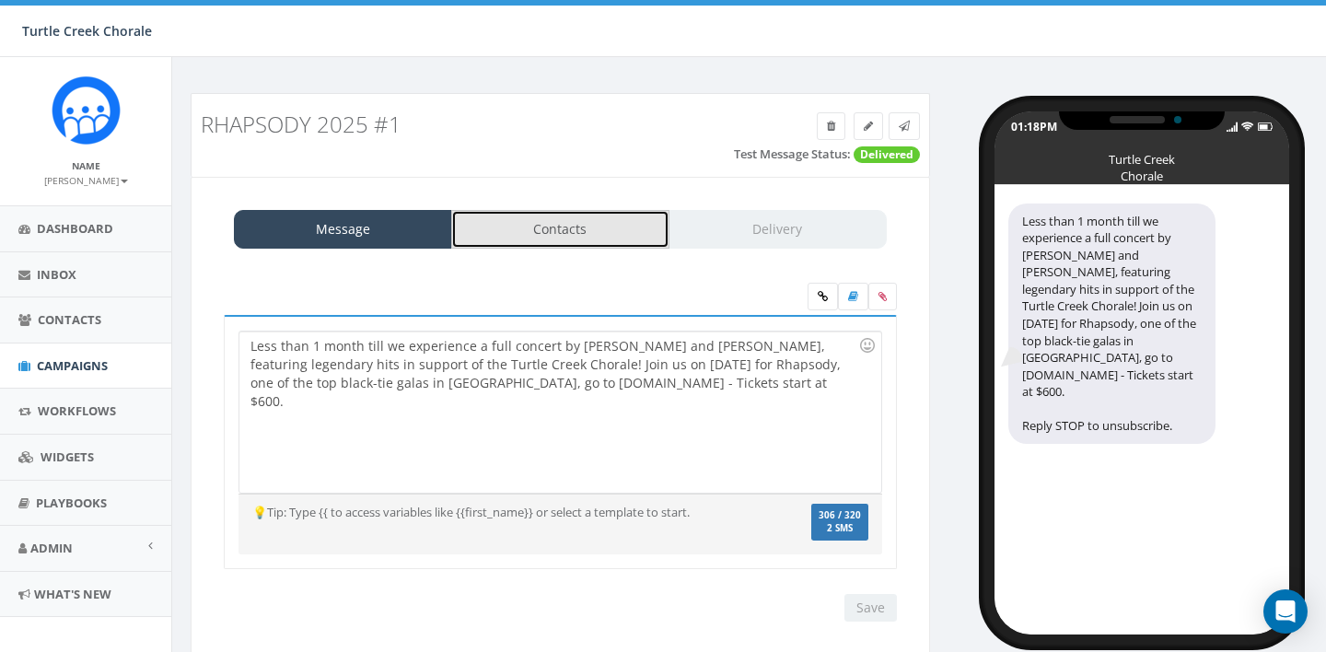
click at [587, 240] on link "Contacts" at bounding box center [560, 229] width 218 height 39
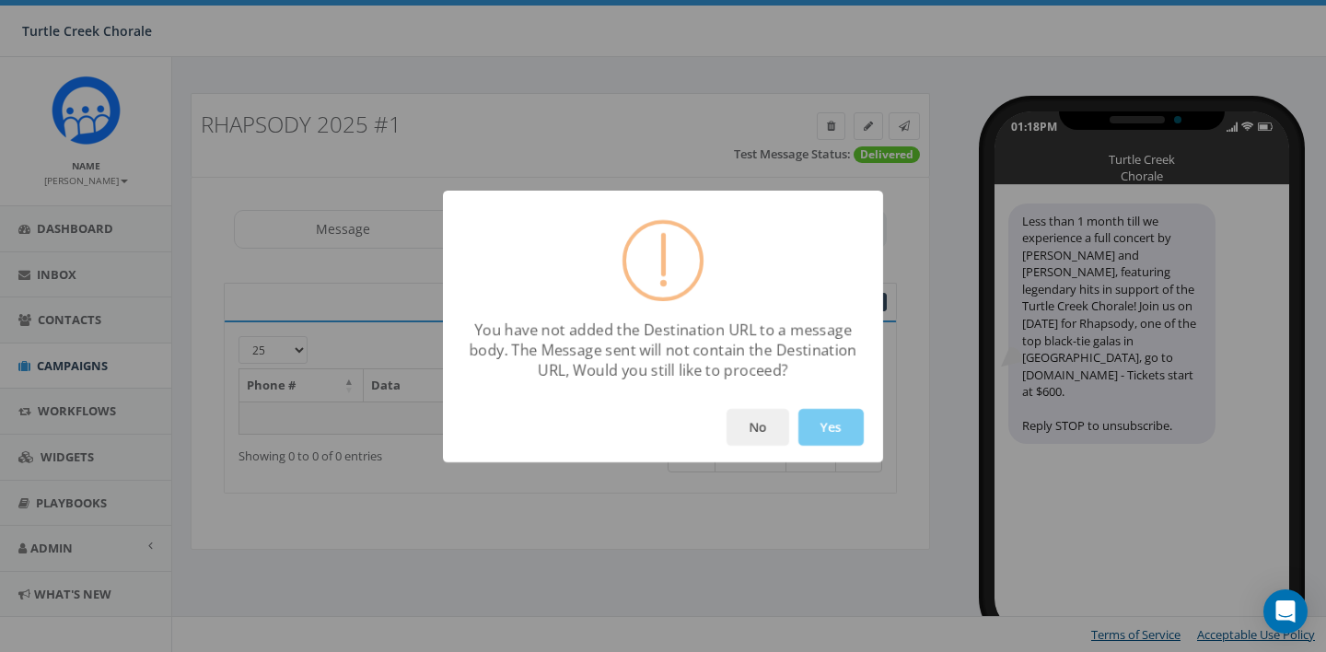
click at [829, 422] on button "Yes" at bounding box center [830, 427] width 65 height 37
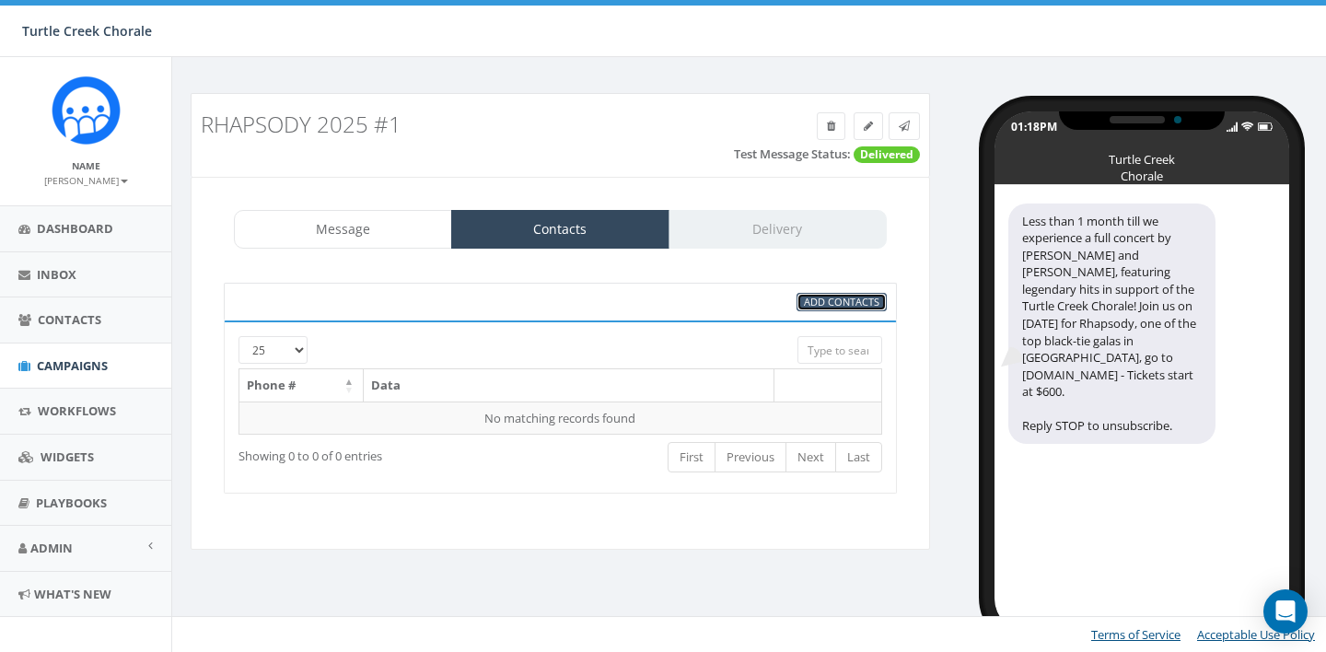
click at [850, 305] on span "Add Contacts" at bounding box center [842, 302] width 76 height 14
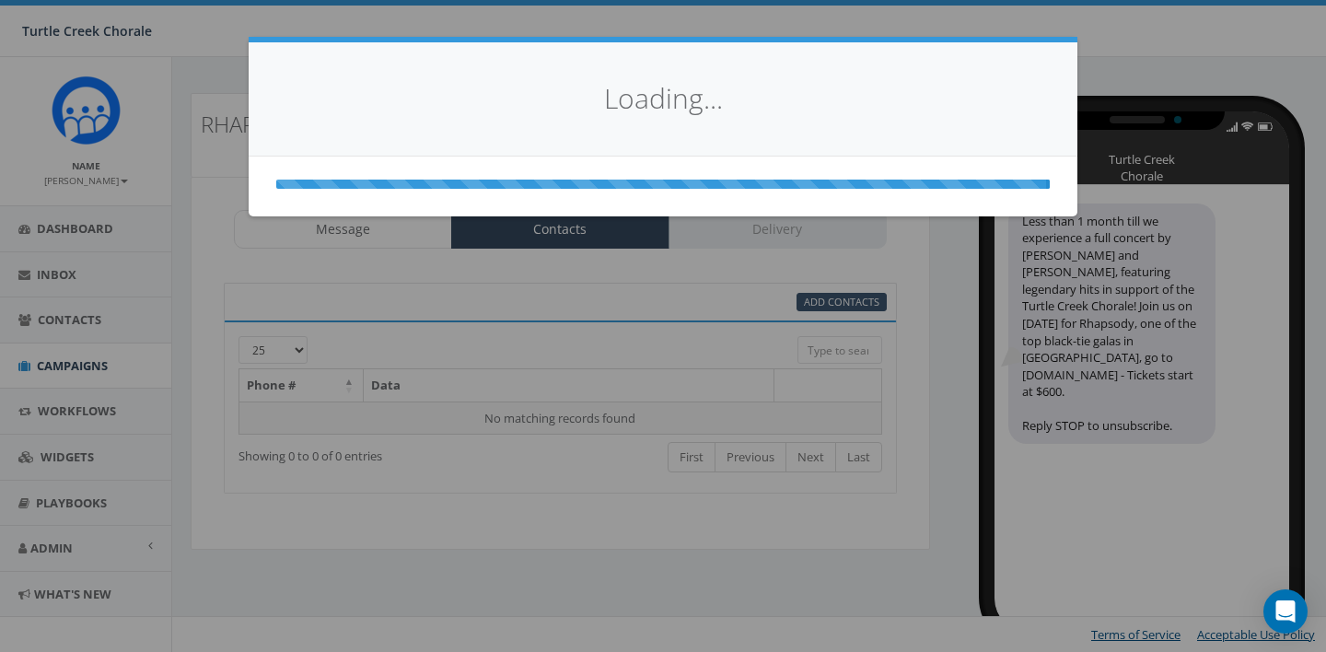
select select
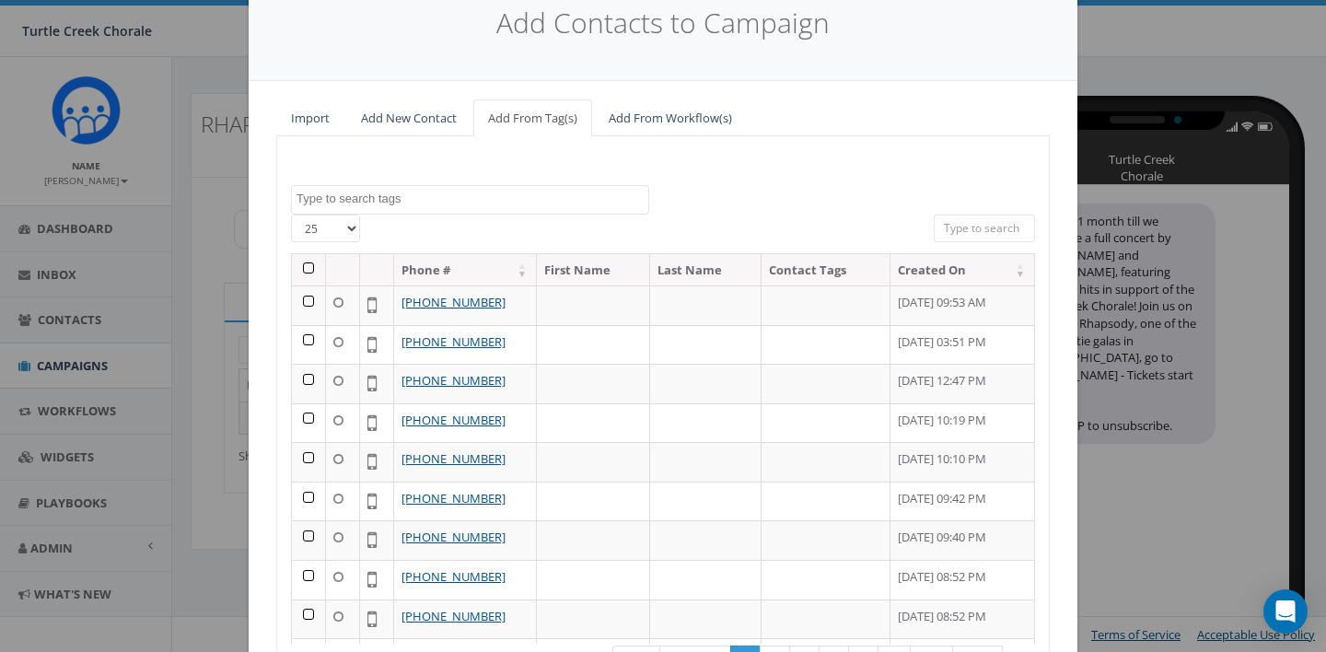
scroll to position [58, 0]
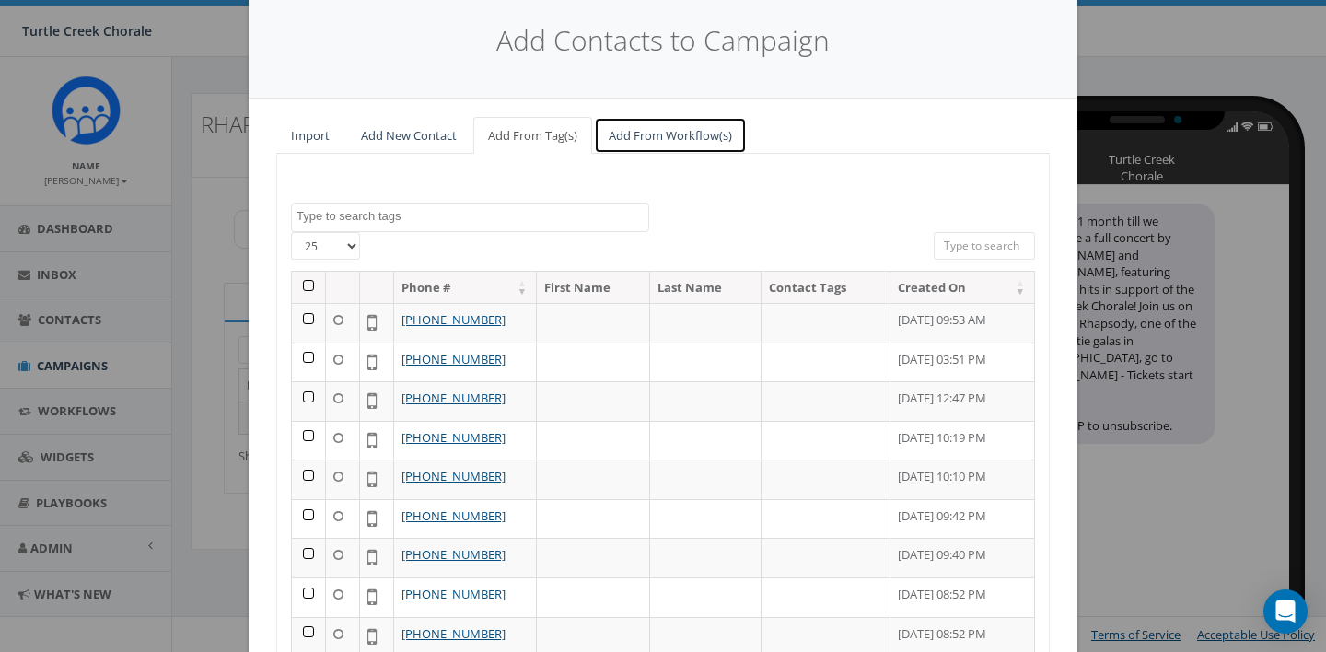
click at [641, 140] on link "Add From Workflow(s)" at bounding box center [670, 136] width 153 height 38
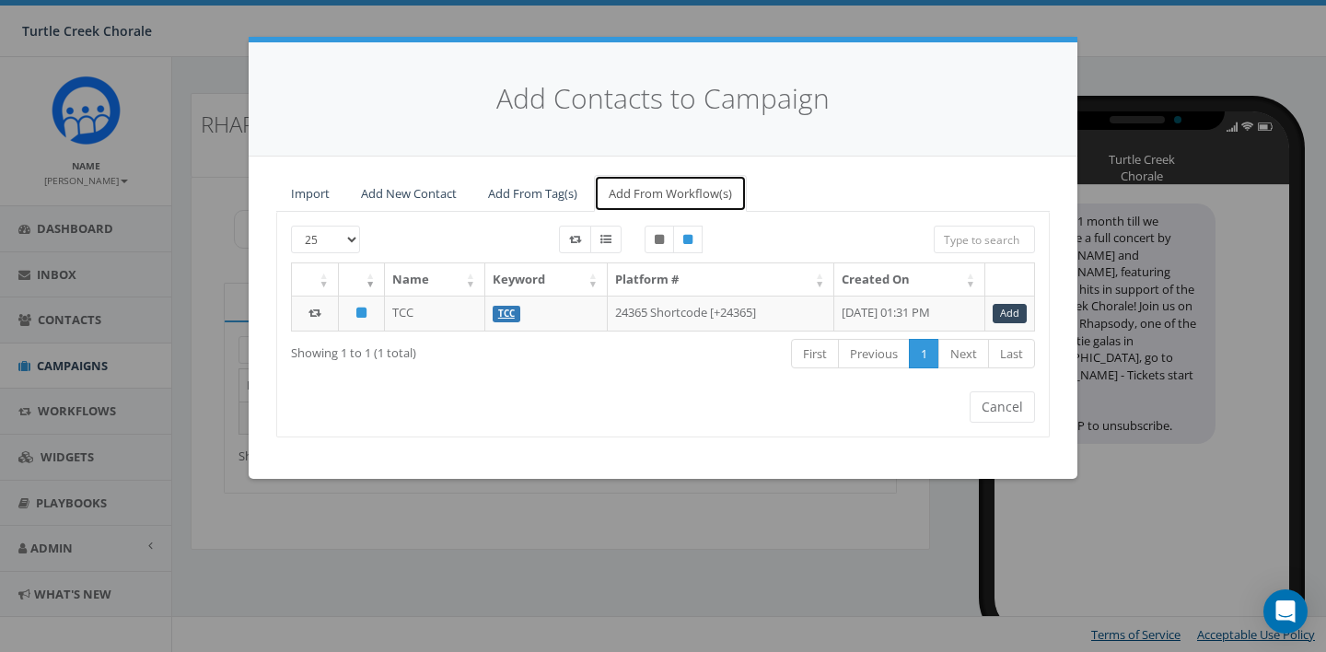
scroll to position [0, 0]
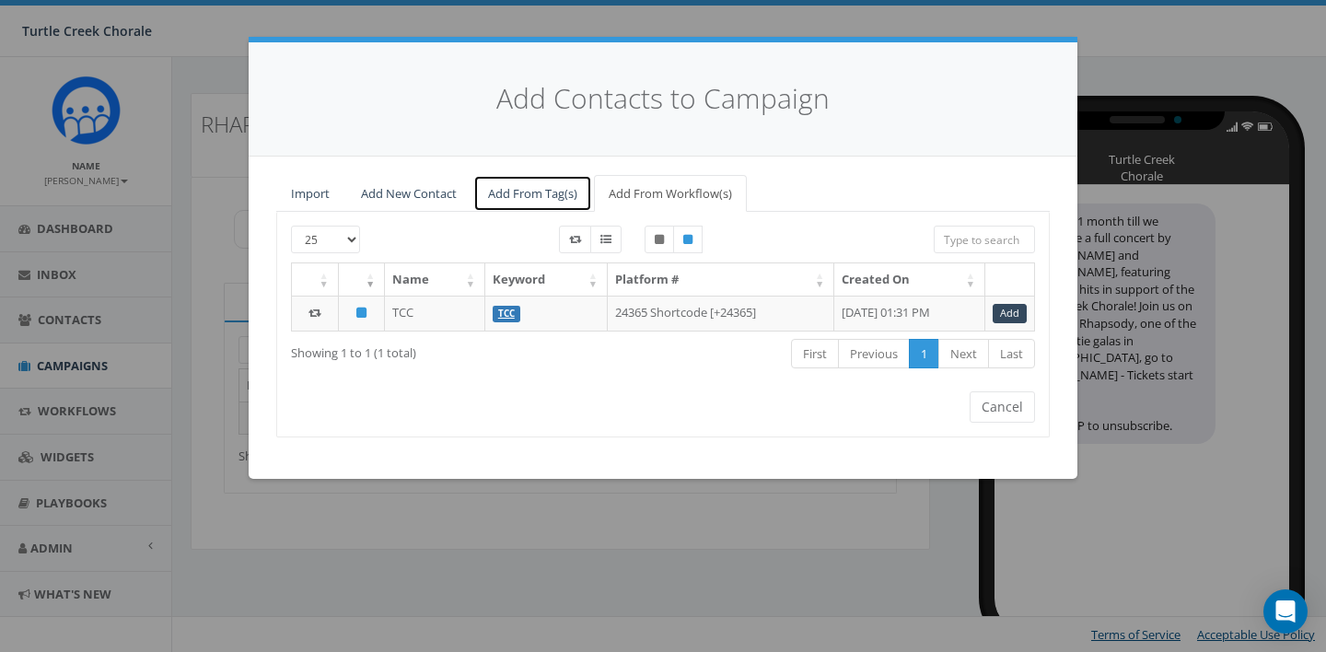
click at [554, 192] on link "Add From Tag(s)" at bounding box center [532, 194] width 119 height 38
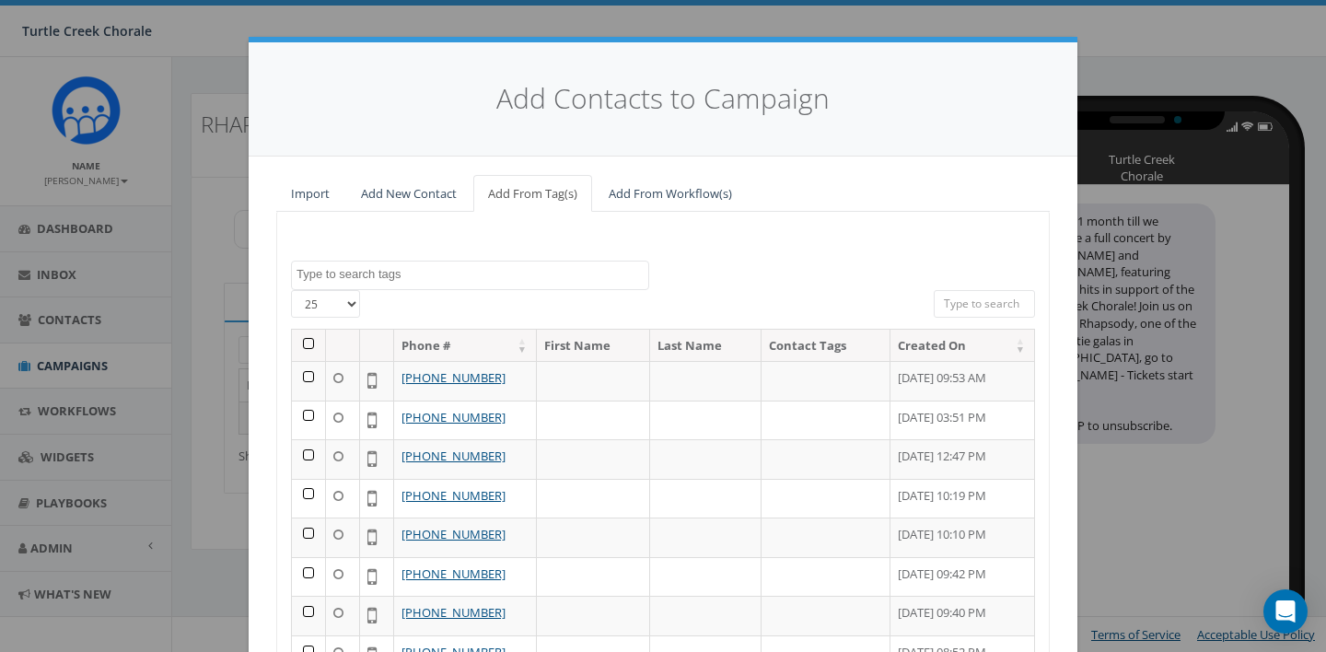
click at [346, 301] on select "25 50 100" at bounding box center [325, 304] width 69 height 28
click at [686, 188] on link "Add From Workflow(s)" at bounding box center [670, 194] width 153 height 38
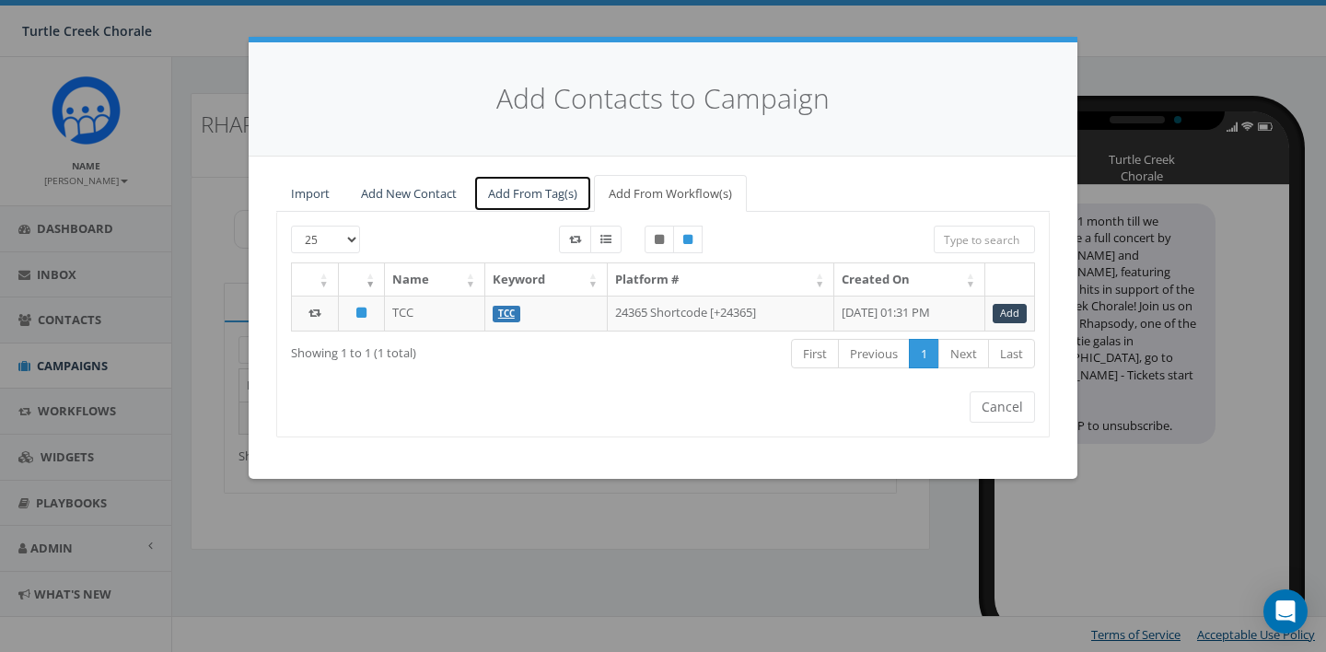
click at [532, 193] on link "Add From Tag(s)" at bounding box center [532, 194] width 119 height 38
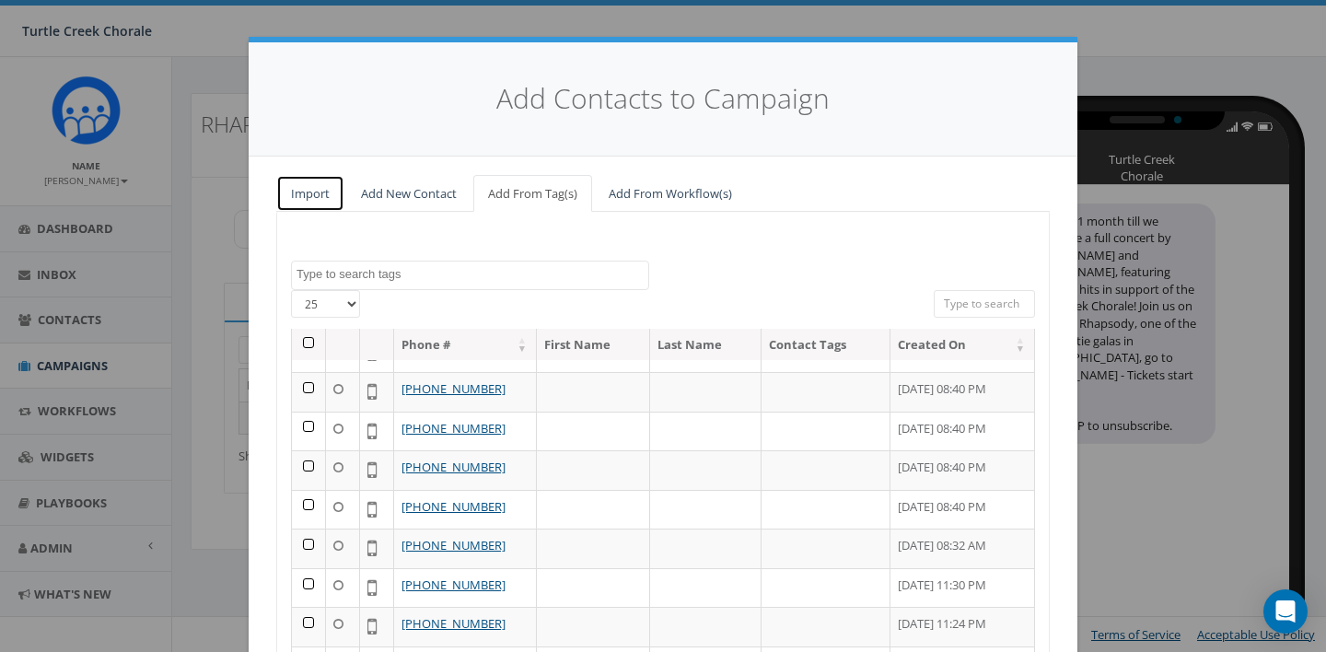
click at [316, 200] on link "Import" at bounding box center [310, 194] width 68 height 38
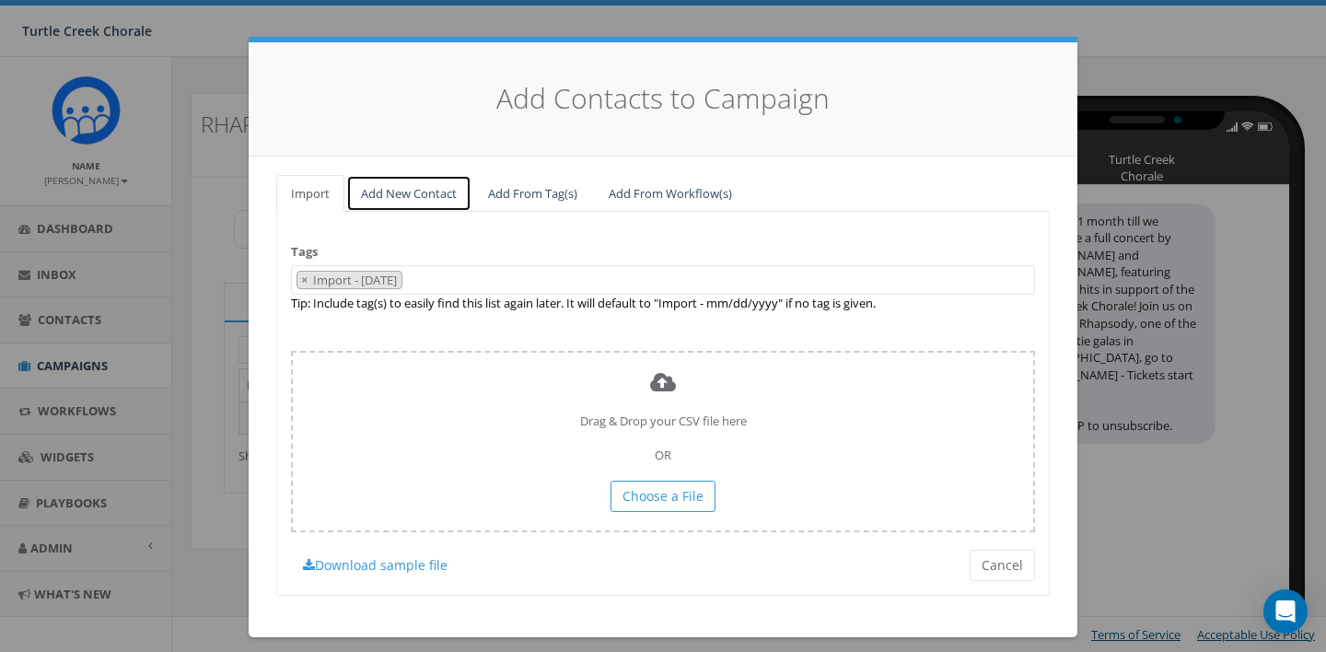
click at [379, 191] on link "Add New Contact" at bounding box center [408, 194] width 125 height 38
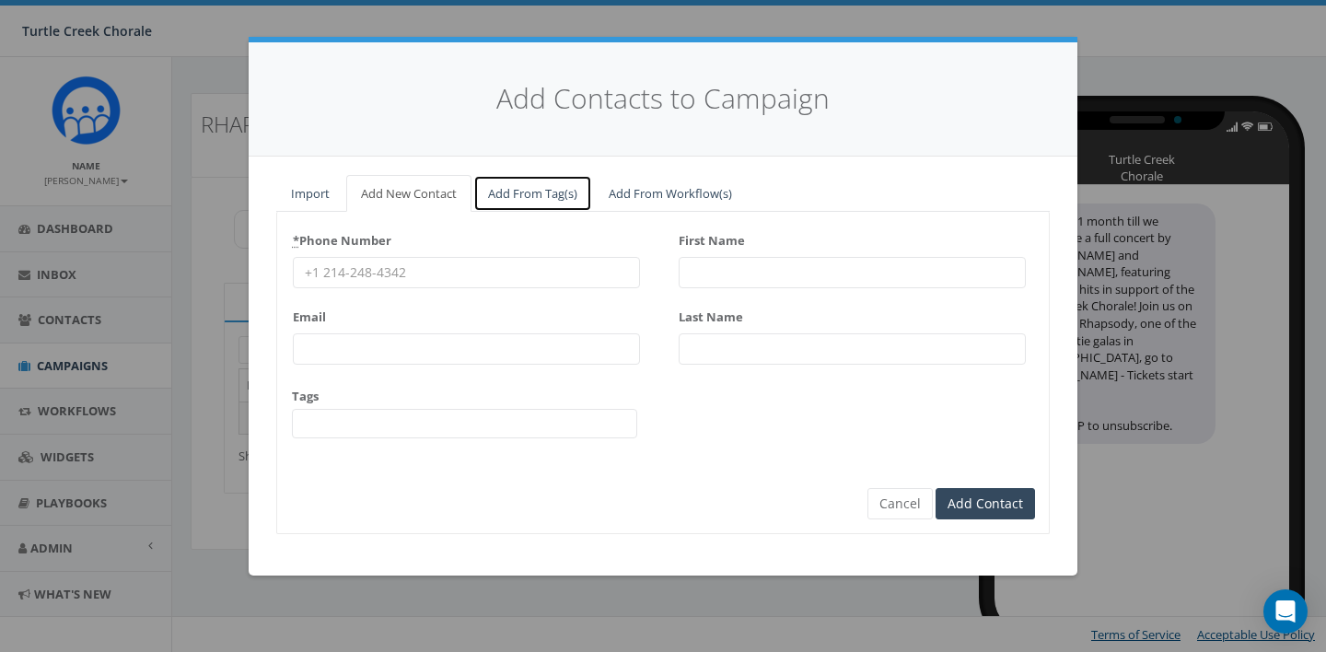
click at [520, 195] on link "Add From Tag(s)" at bounding box center [532, 194] width 119 height 38
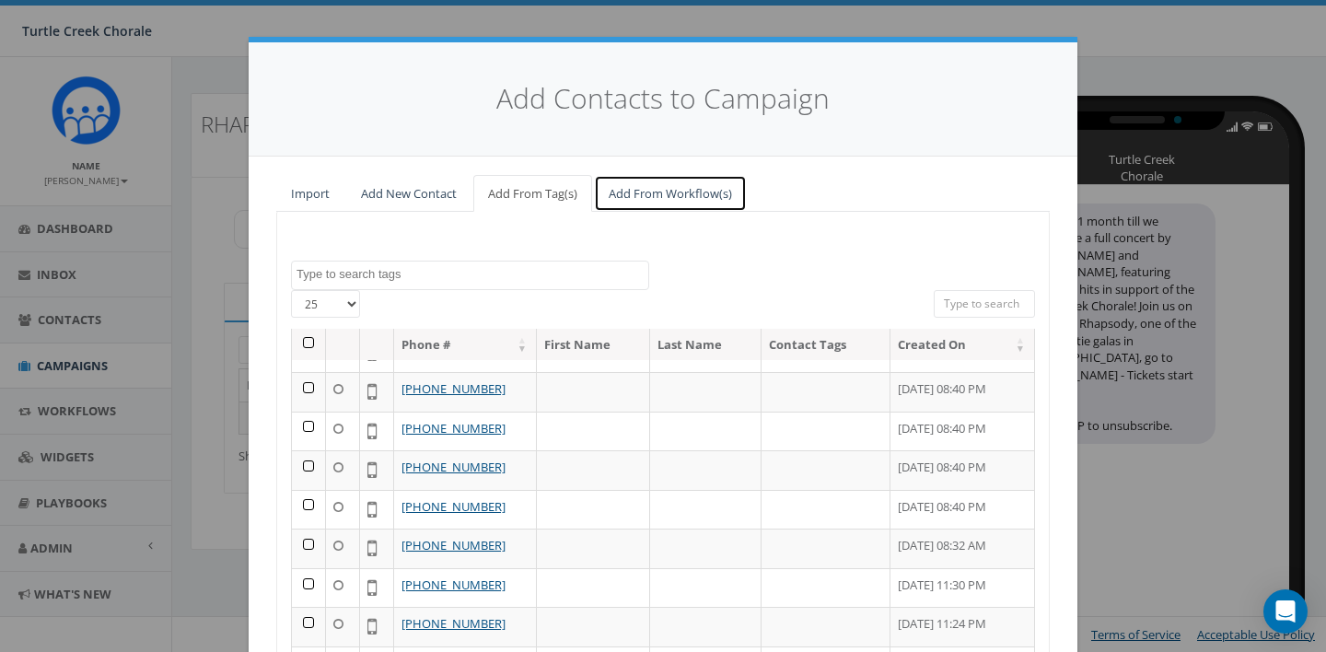
click at [658, 190] on link "Add From Workflow(s)" at bounding box center [670, 194] width 153 height 38
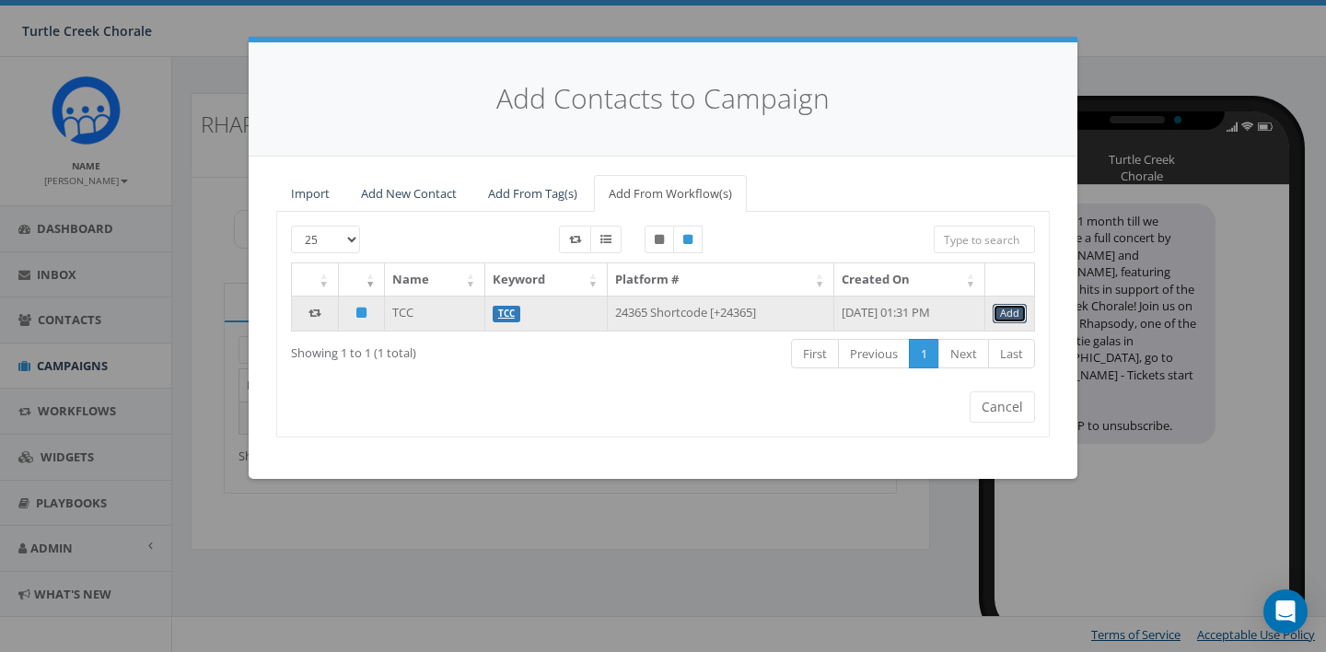
click at [1009, 312] on link "Add" at bounding box center [1010, 313] width 34 height 19
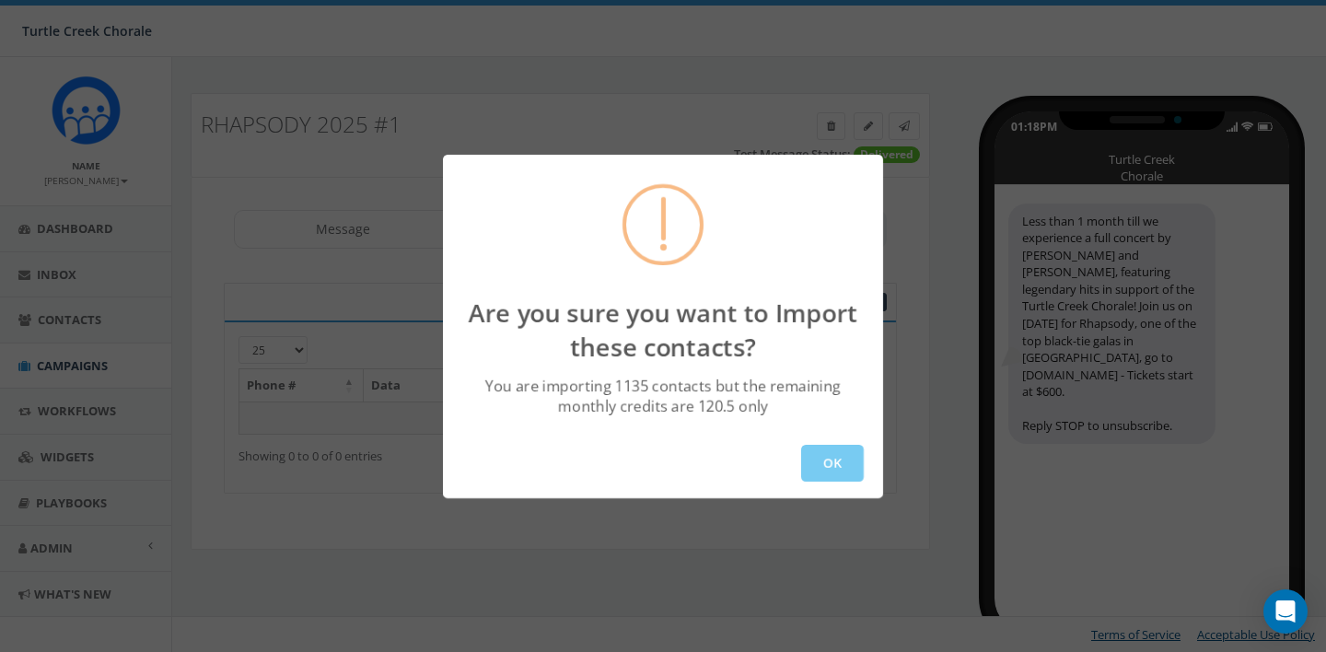
click at [828, 451] on button "OK" at bounding box center [832, 463] width 63 height 37
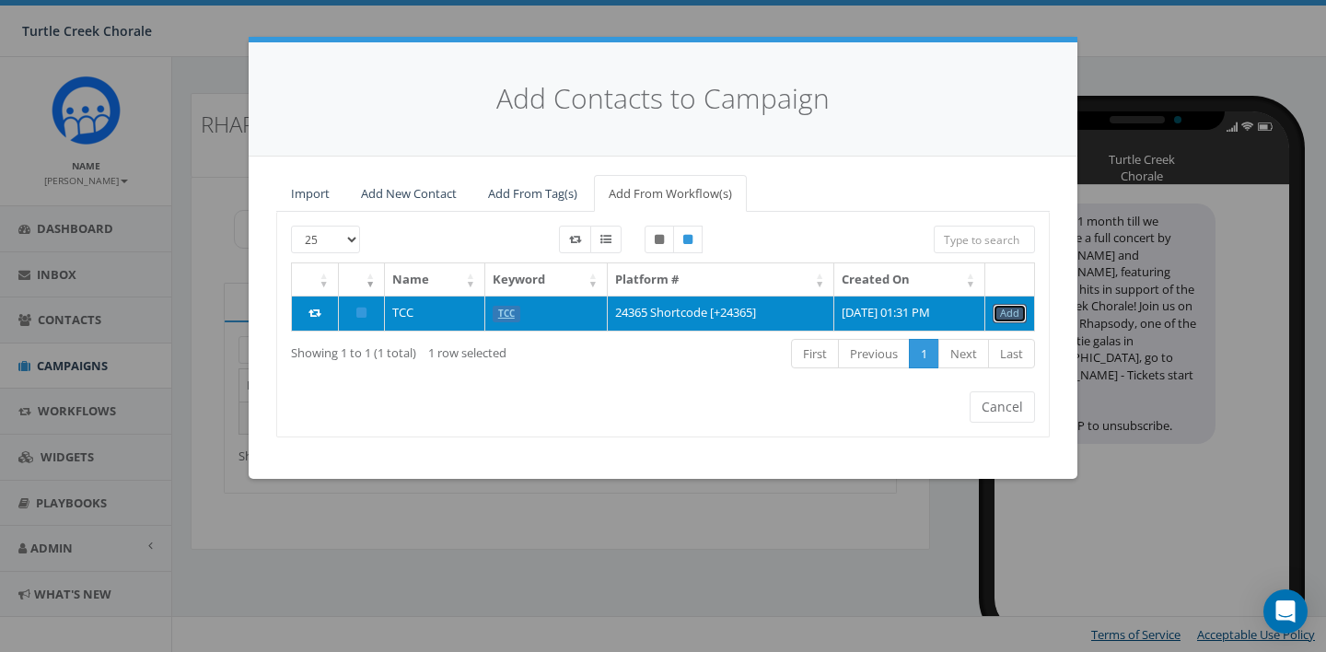
click at [1013, 311] on link "Add" at bounding box center [1010, 313] width 34 height 19
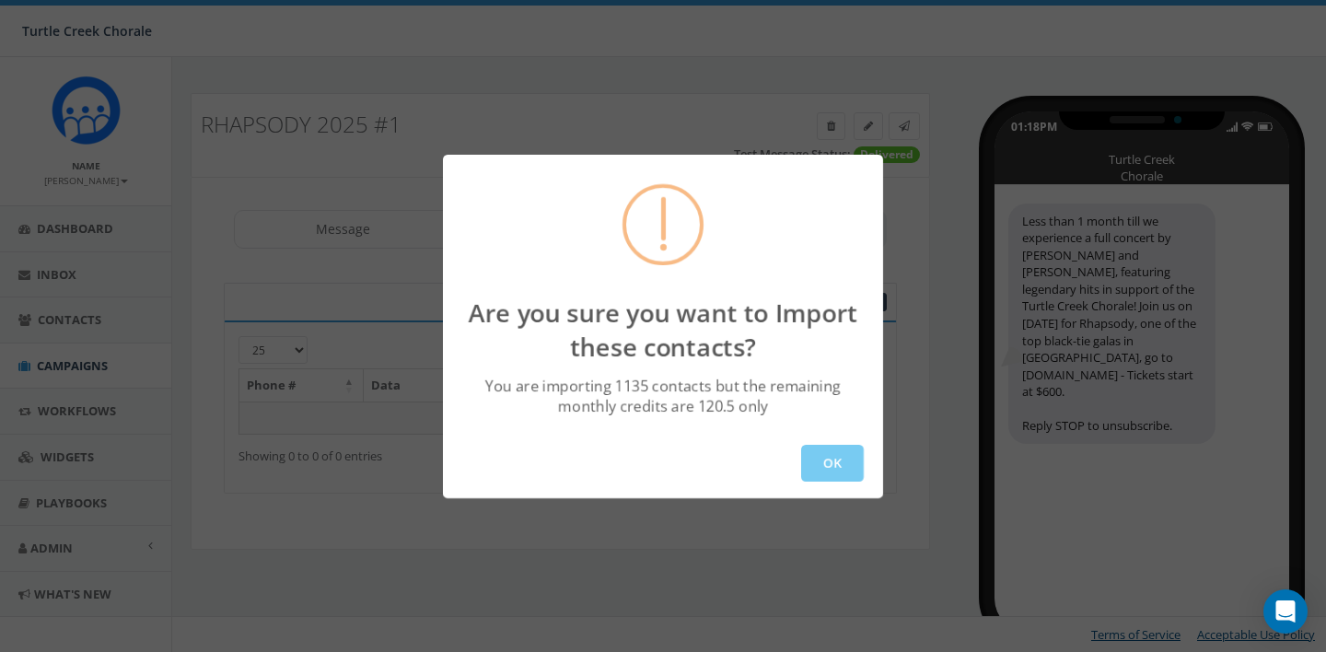
click at [832, 474] on button "OK" at bounding box center [832, 463] width 63 height 37
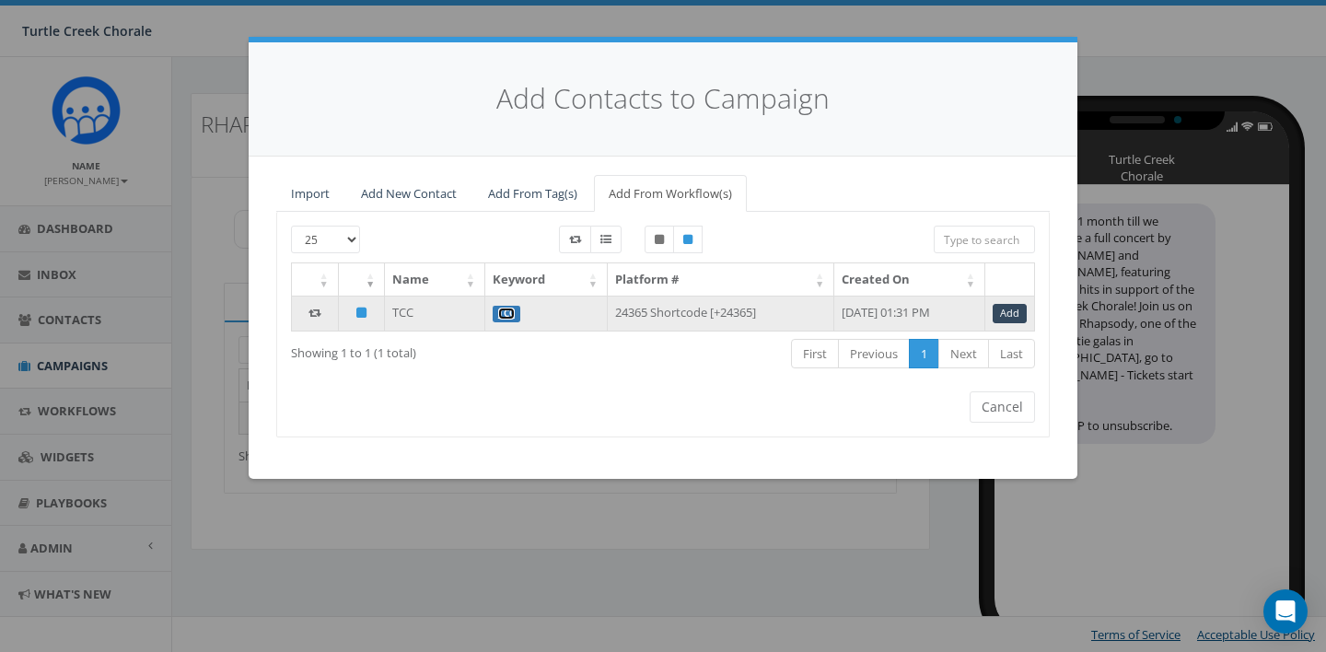
click at [498, 318] on link "TCC" at bounding box center [506, 314] width 17 height 12
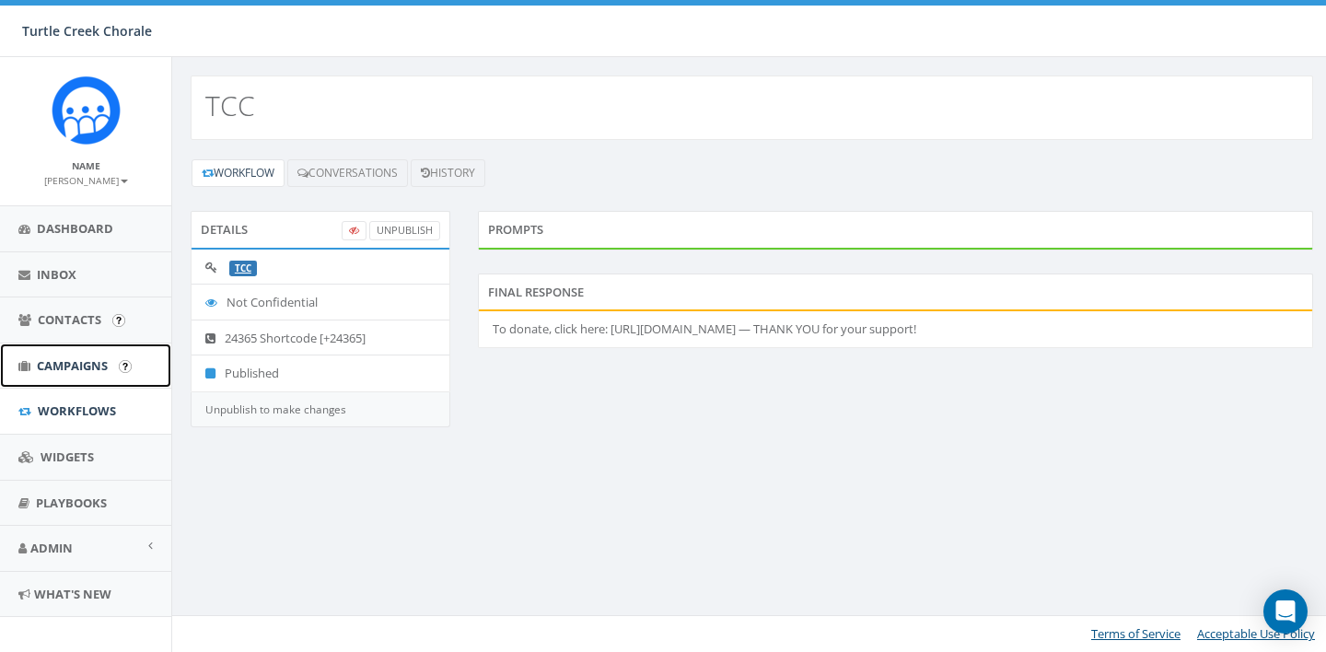
click at [76, 360] on span "Campaigns" at bounding box center [72, 365] width 71 height 17
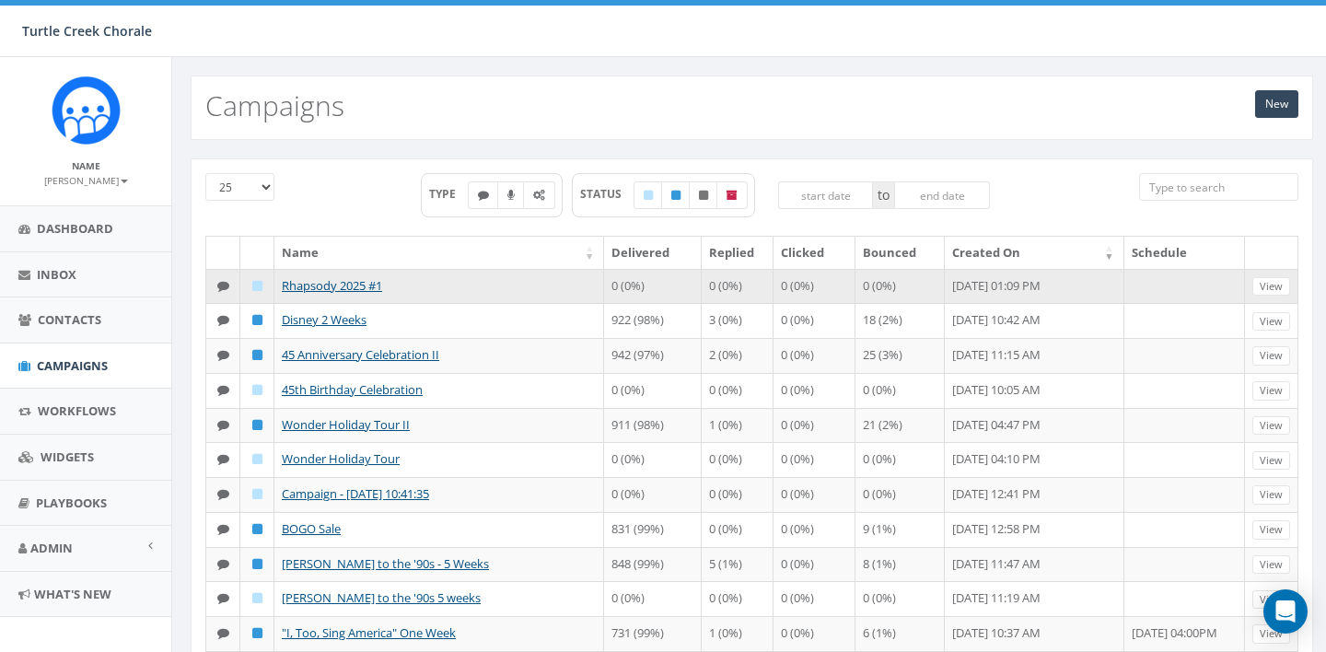
click at [405, 287] on td "Rhapsody 2025 #1" at bounding box center [439, 286] width 330 height 35
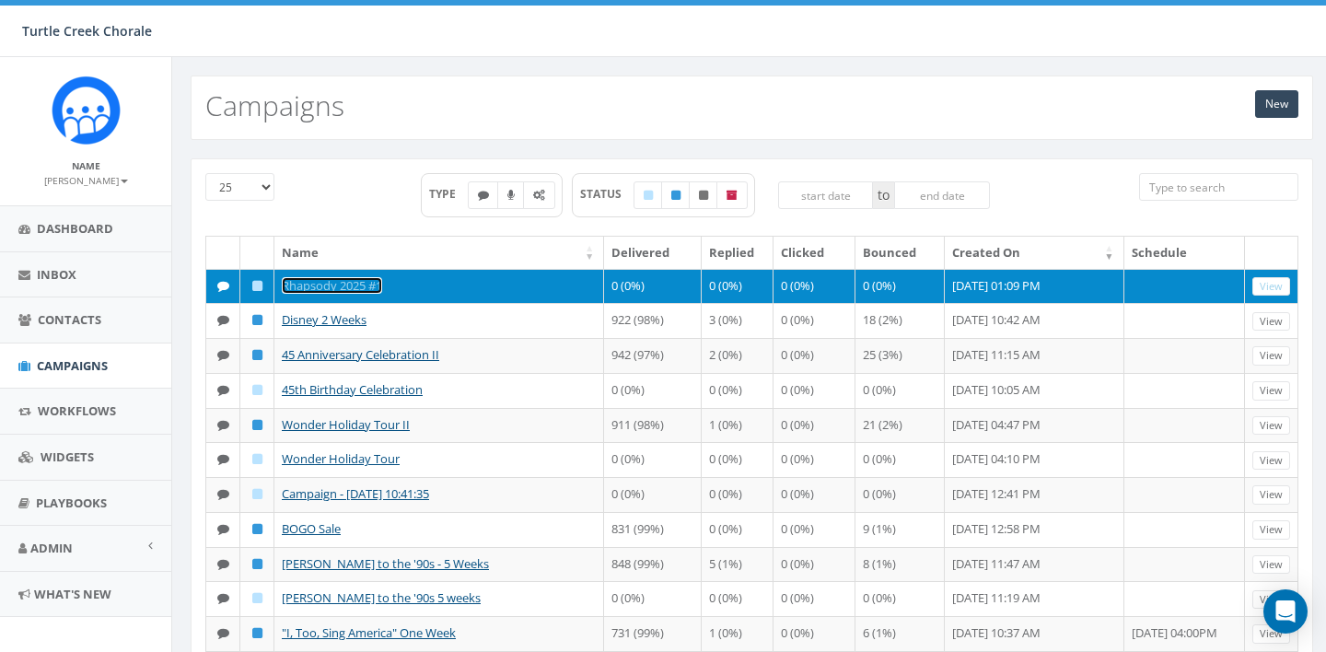
click at [370, 283] on link "Rhapsody 2025 #1" at bounding box center [332, 285] width 100 height 17
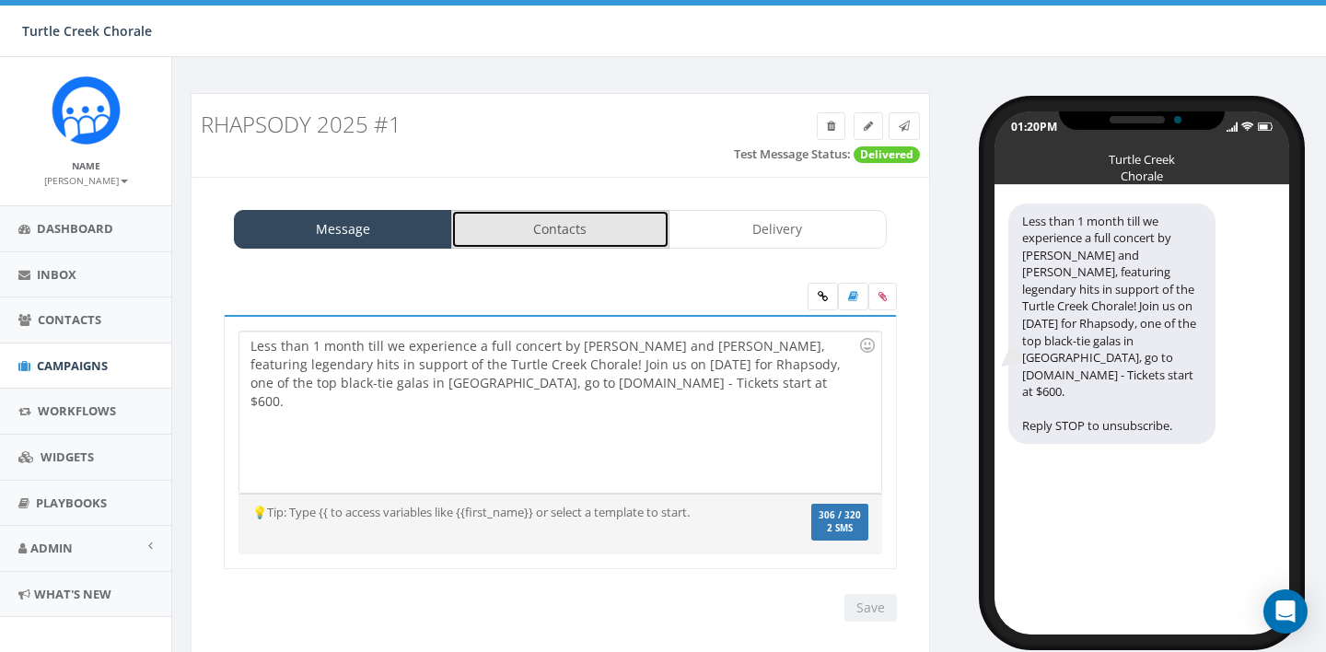
click at [604, 236] on link "Contacts" at bounding box center [560, 229] width 218 height 39
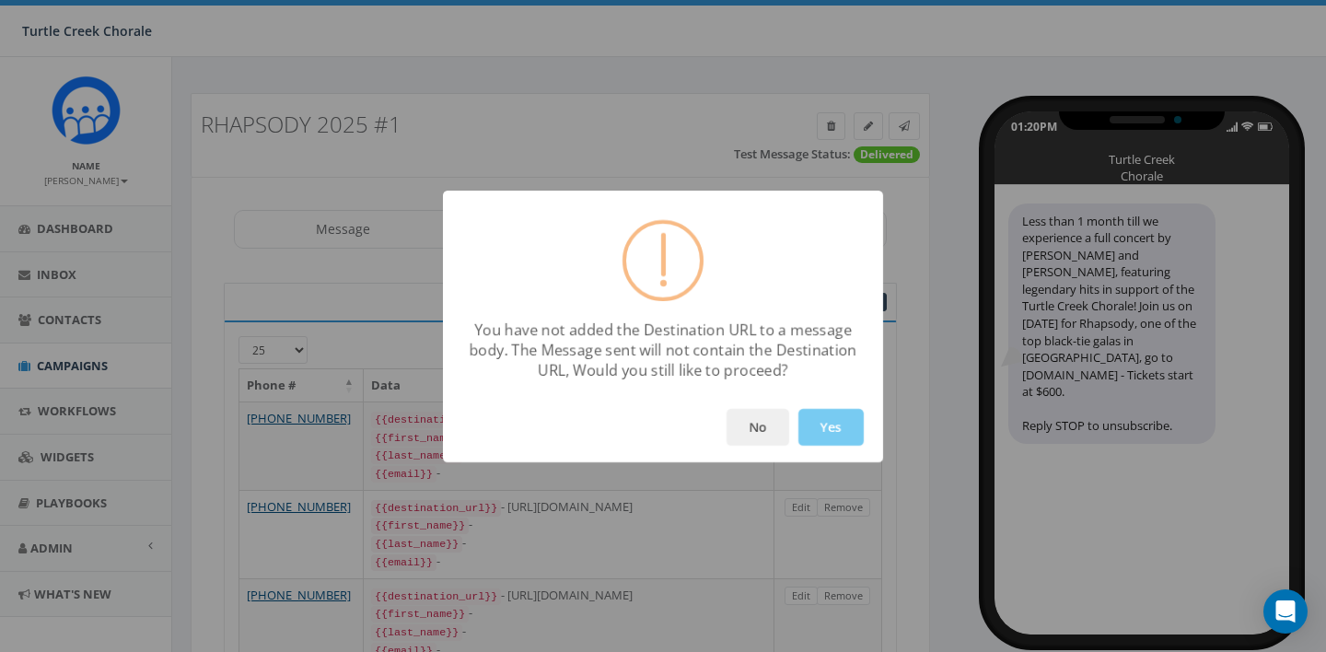
click at [832, 429] on button "Yes" at bounding box center [830, 427] width 65 height 37
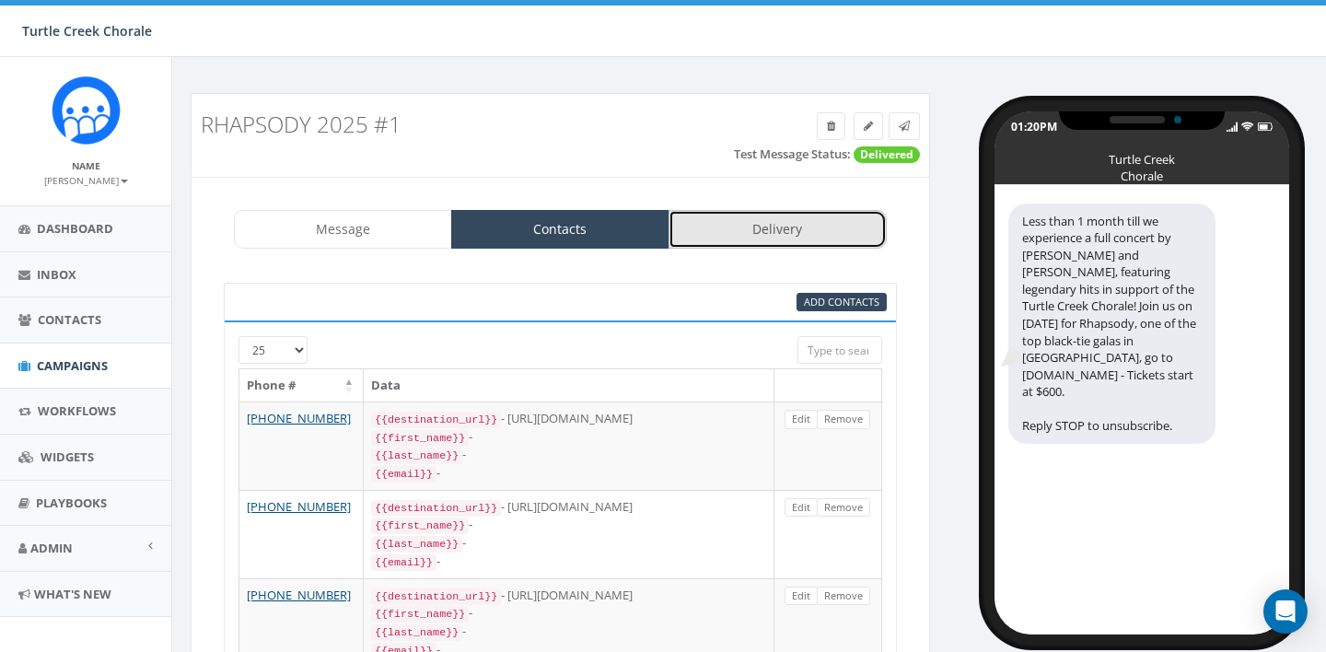
click at [791, 238] on link "Delivery" at bounding box center [777, 229] width 218 height 39
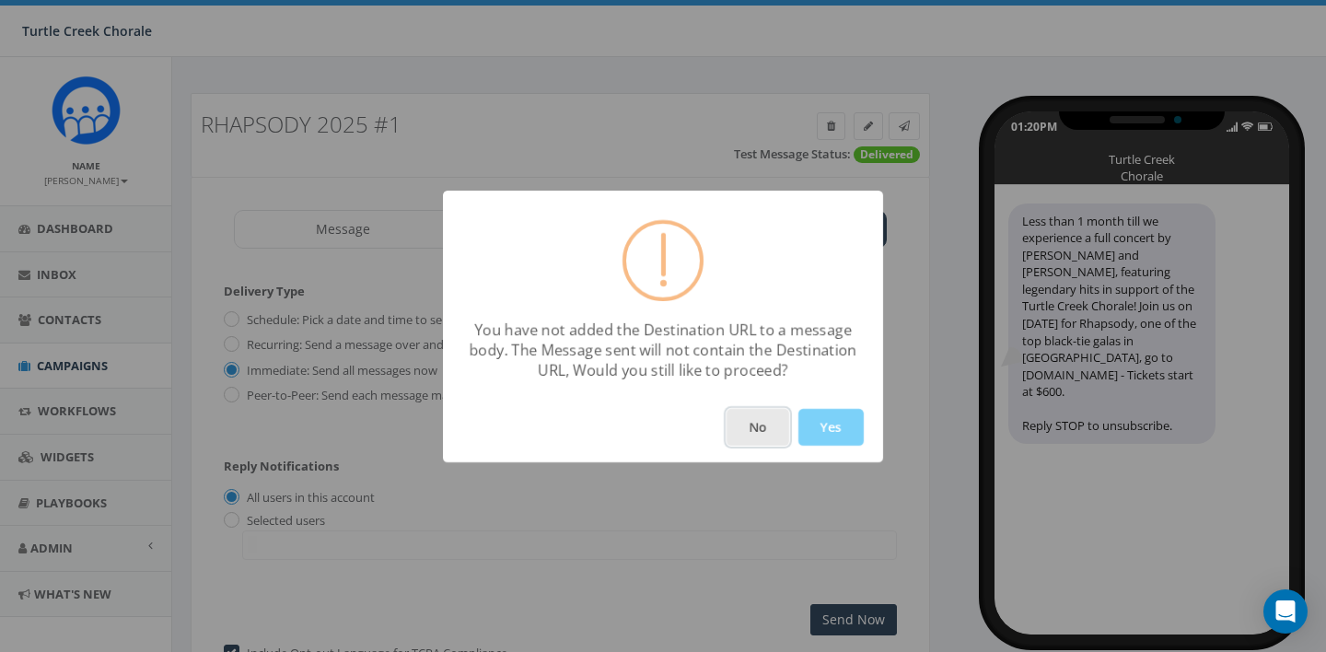
click at [766, 436] on button "No" at bounding box center [757, 427] width 63 height 37
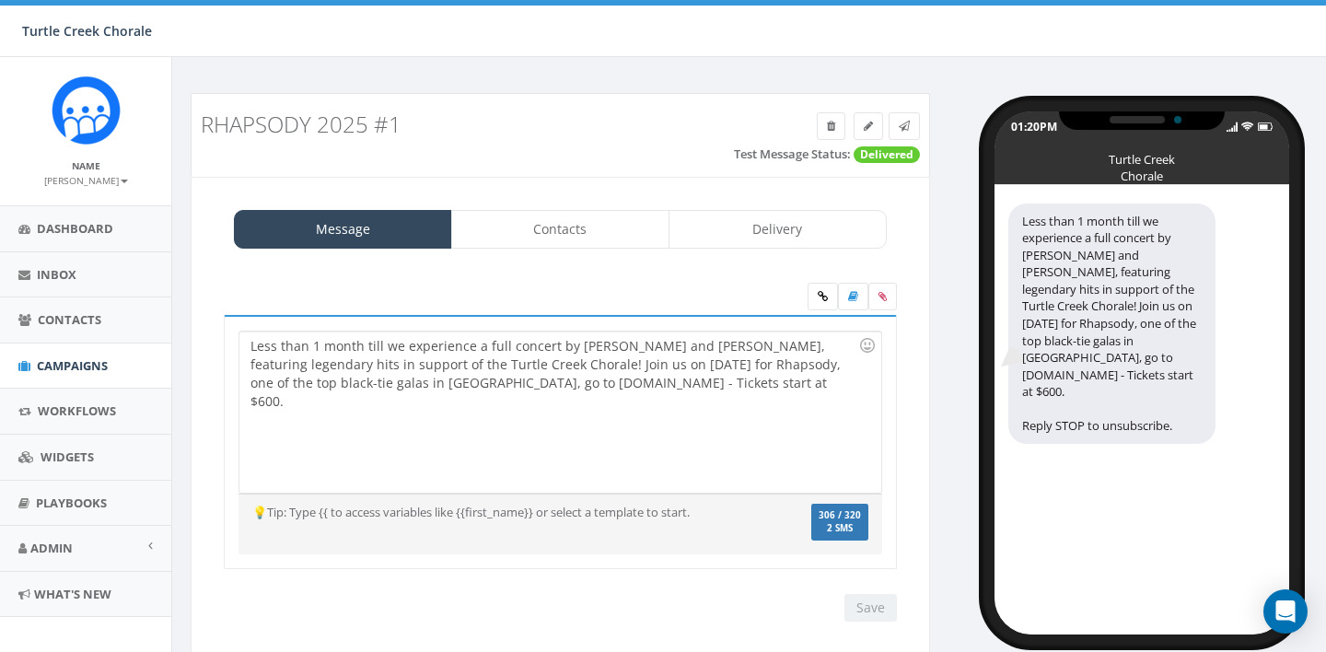
click at [584, 384] on div "Less than 1 month till we experience a full concert by [PERSON_NAME] and [PERSO…" at bounding box center [559, 411] width 641 height 161
click at [827, 300] on link at bounding box center [823, 297] width 30 height 28
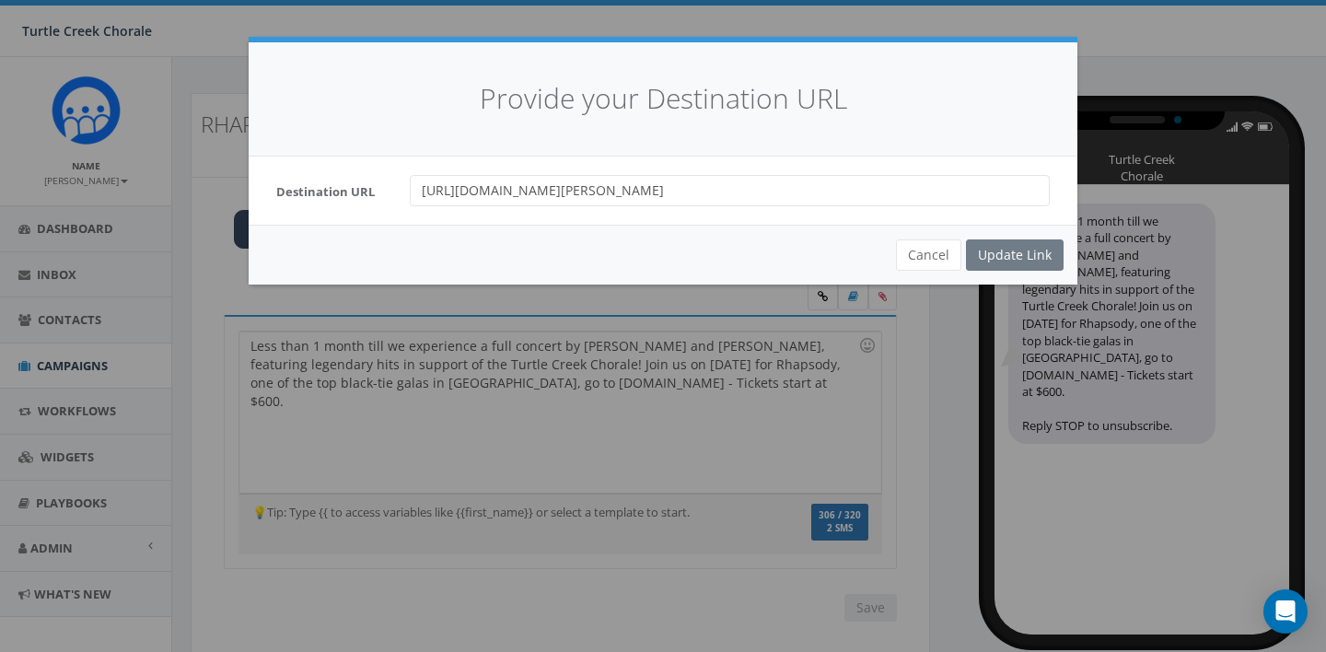
click at [966, 189] on input "https://give.turtlecreekchorale.com/event/rhapsody-2024-with-cyndi-lauper/e5019…" at bounding box center [730, 190] width 640 height 31
type input "tccgala.com"
click at [1023, 257] on div "Update Link" at bounding box center [1015, 254] width 98 height 31
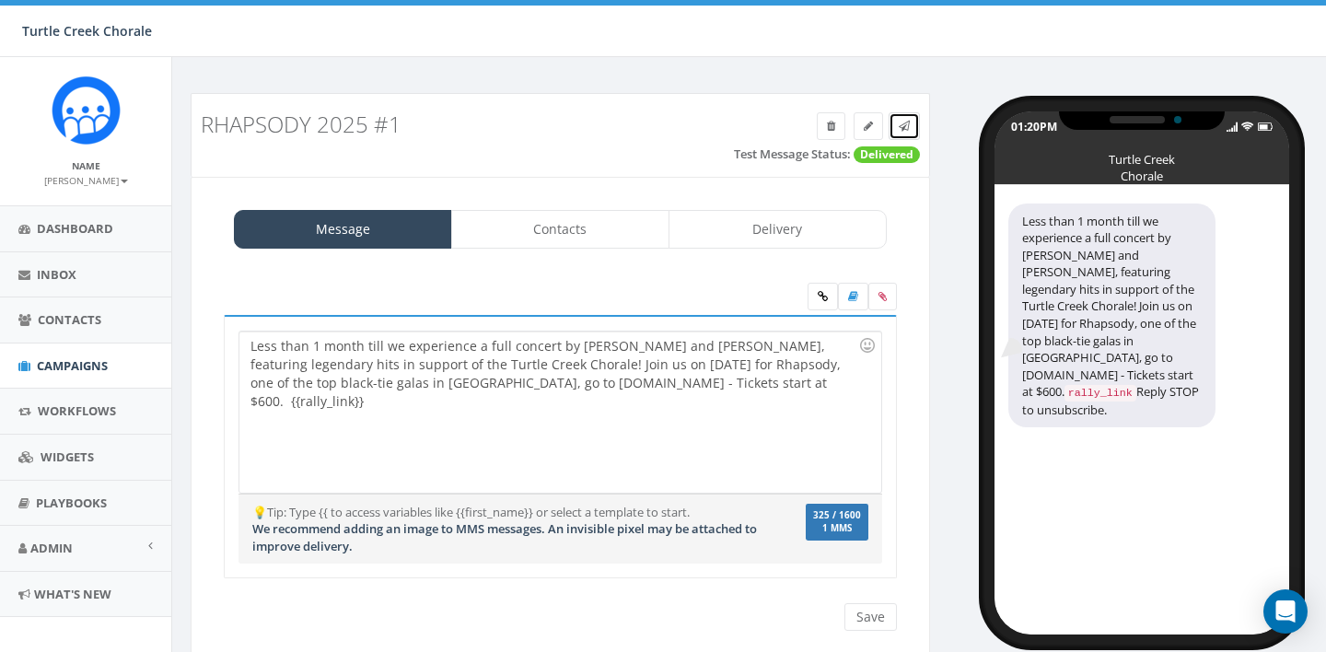
click at [906, 130] on icon at bounding box center [904, 126] width 11 height 11
click at [901, 124] on icon at bounding box center [904, 126] width 11 height 11
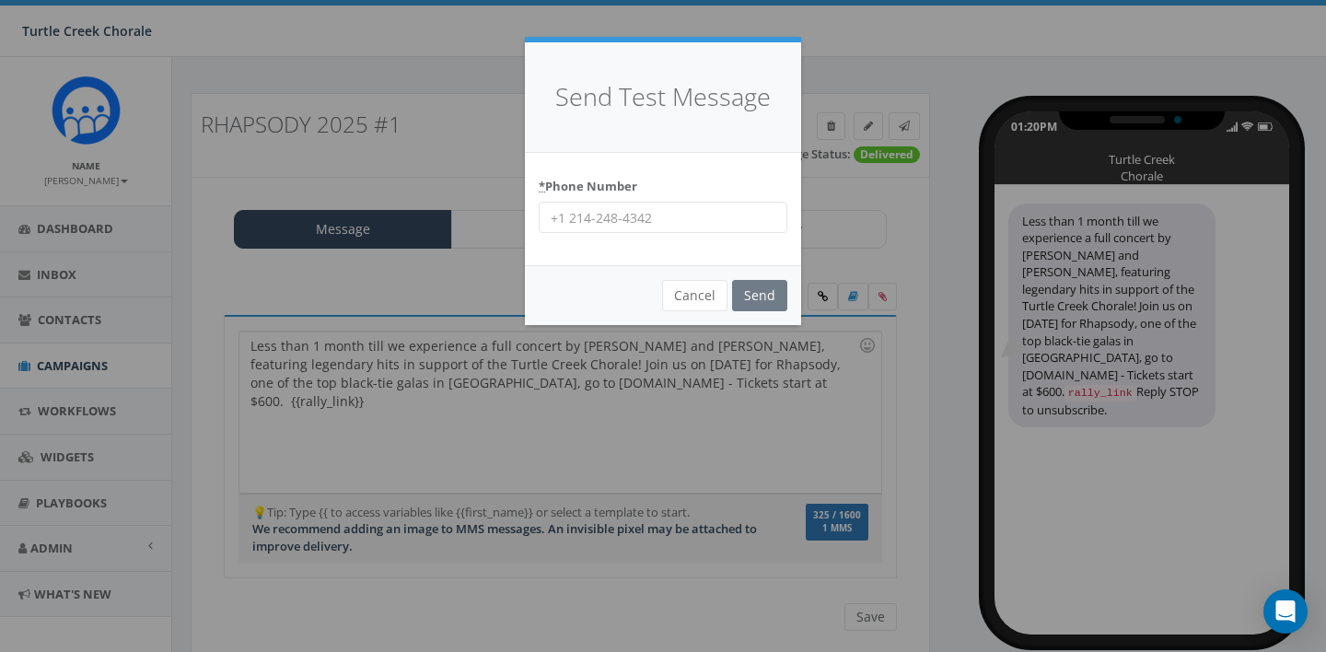
click at [682, 208] on input "* Phone Number" at bounding box center [663, 217] width 249 height 31
type input "7608483407"
click at [766, 288] on input "Send" at bounding box center [759, 295] width 55 height 31
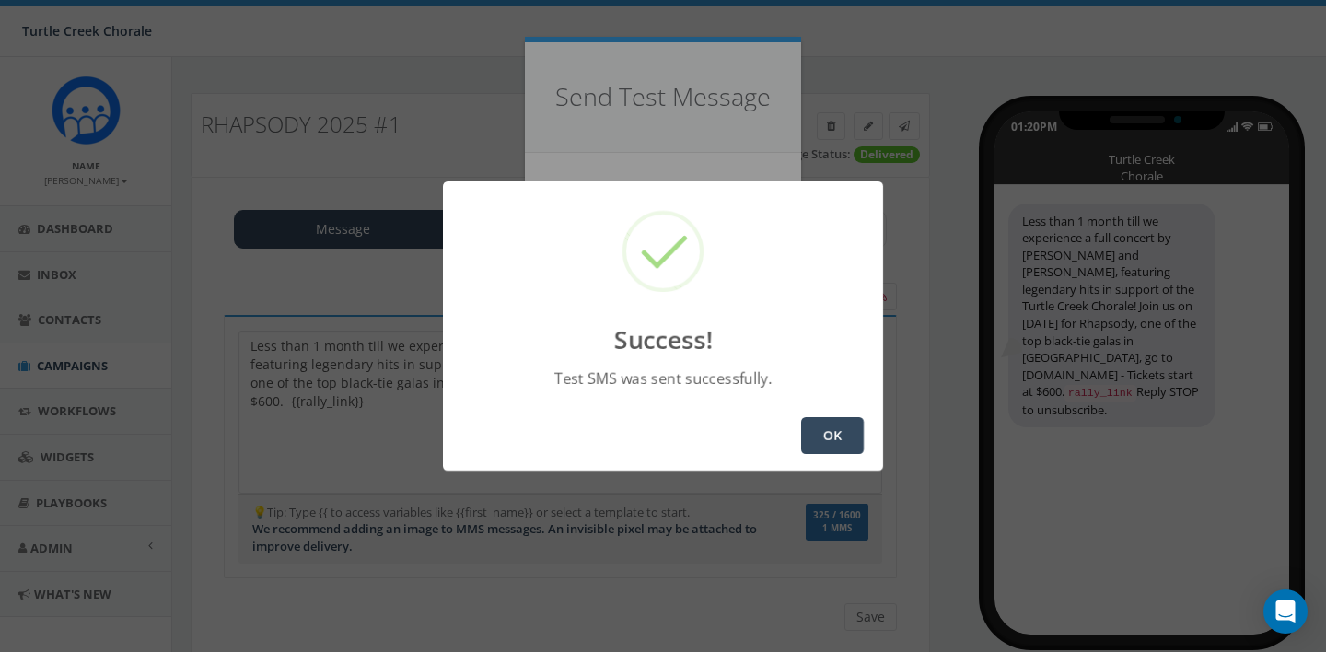
click at [842, 435] on button "OK" at bounding box center [832, 435] width 63 height 37
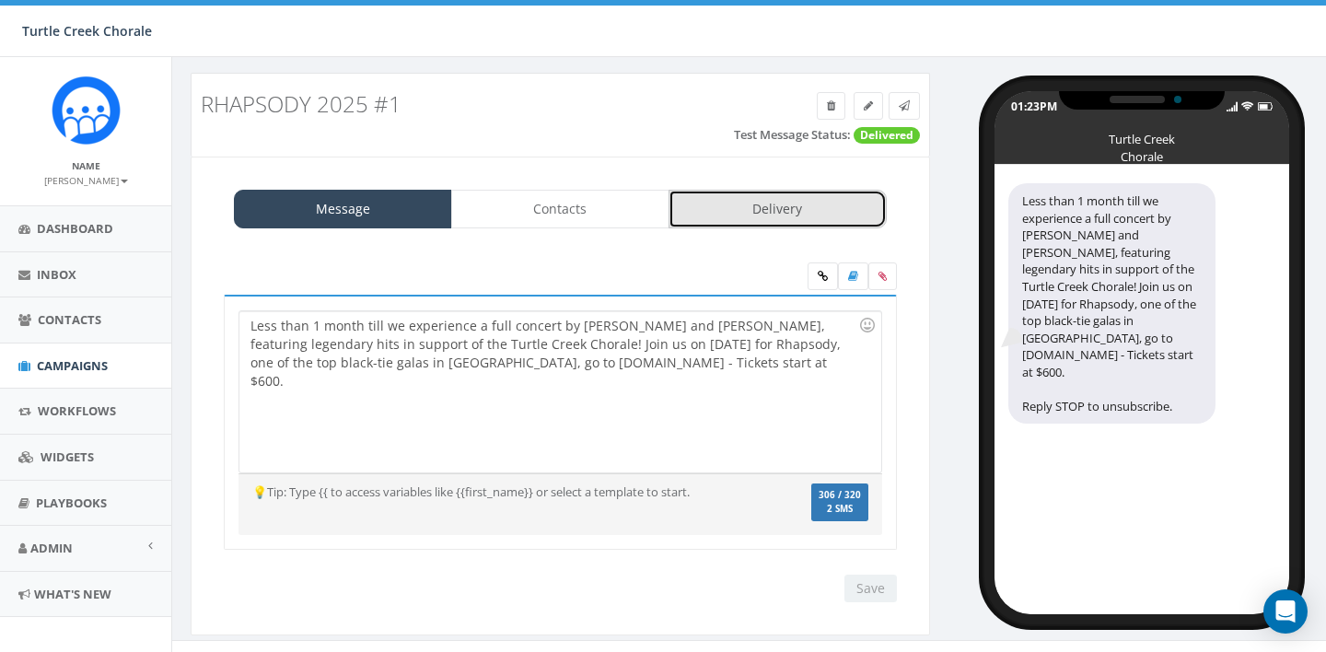
click at [739, 218] on link "Delivery" at bounding box center [777, 209] width 218 height 39
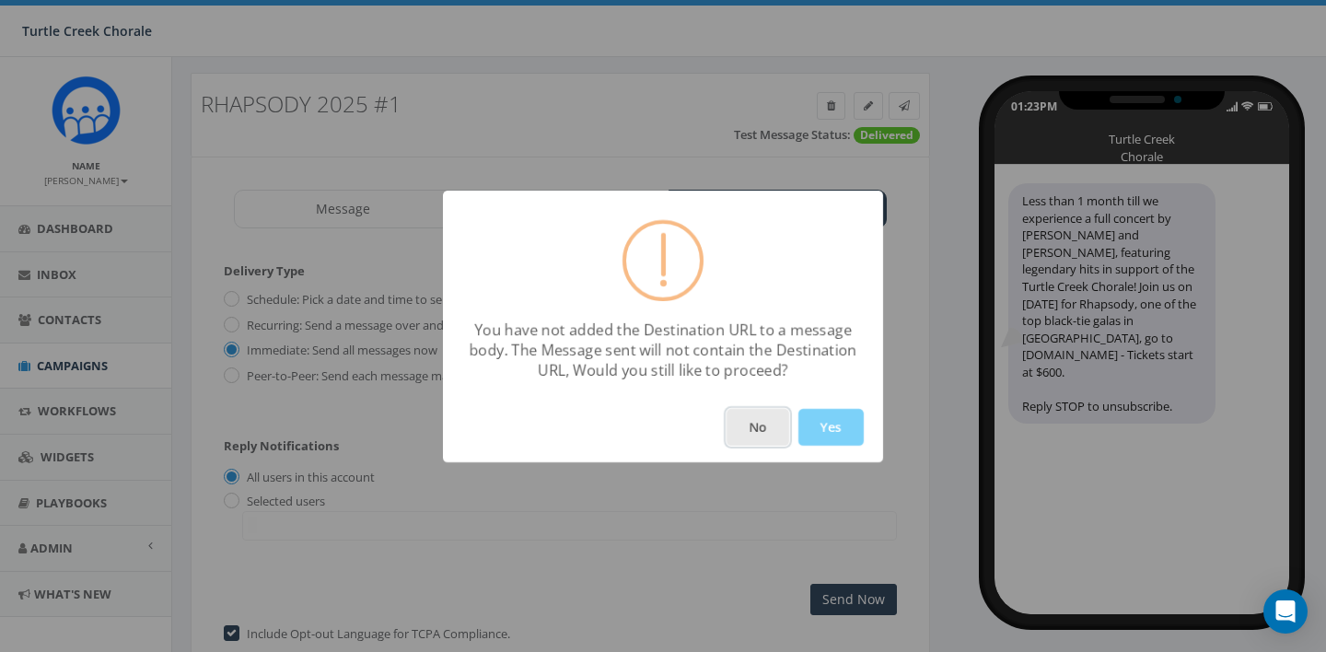
click at [758, 418] on button "No" at bounding box center [757, 427] width 63 height 37
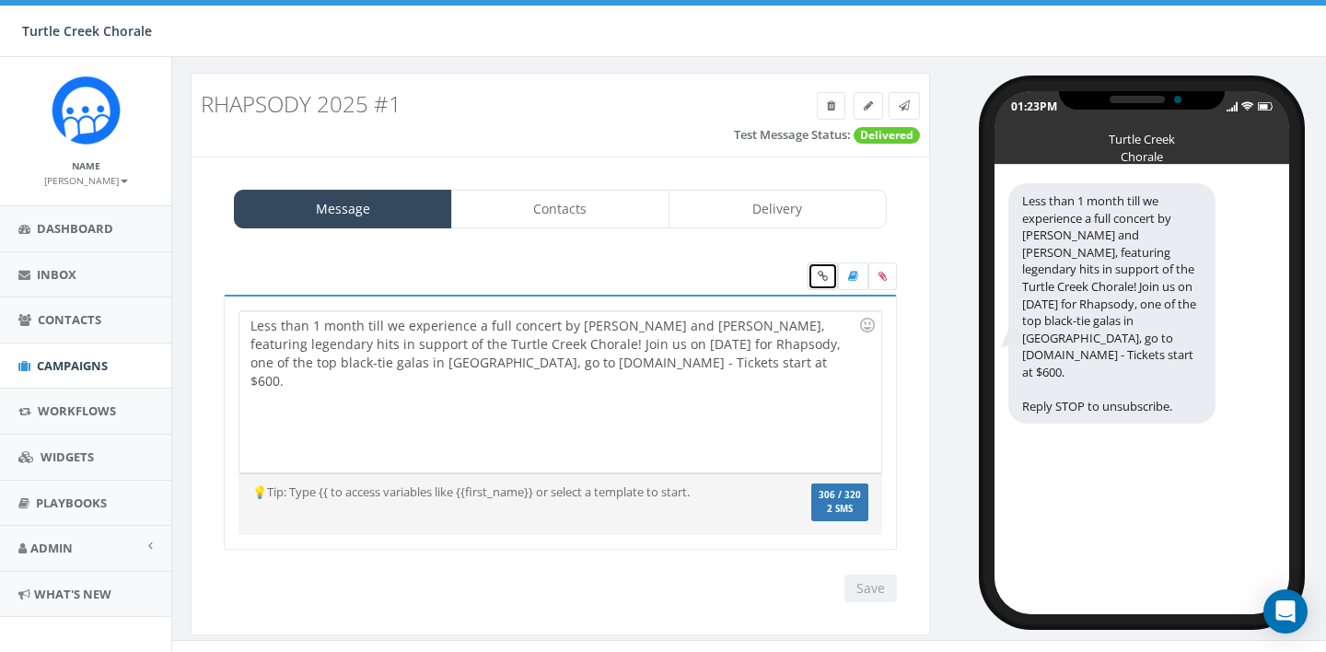
click at [816, 274] on link at bounding box center [823, 276] width 30 height 28
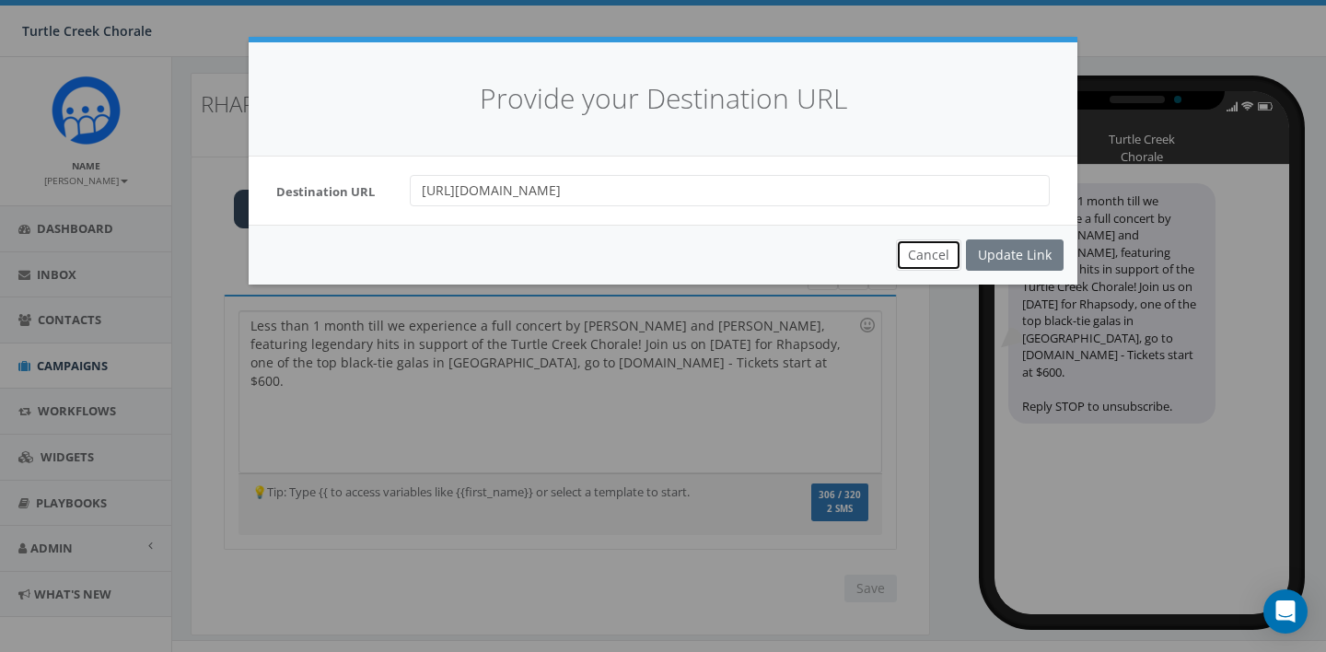
click at [930, 267] on button "Cancel" at bounding box center [928, 254] width 65 height 31
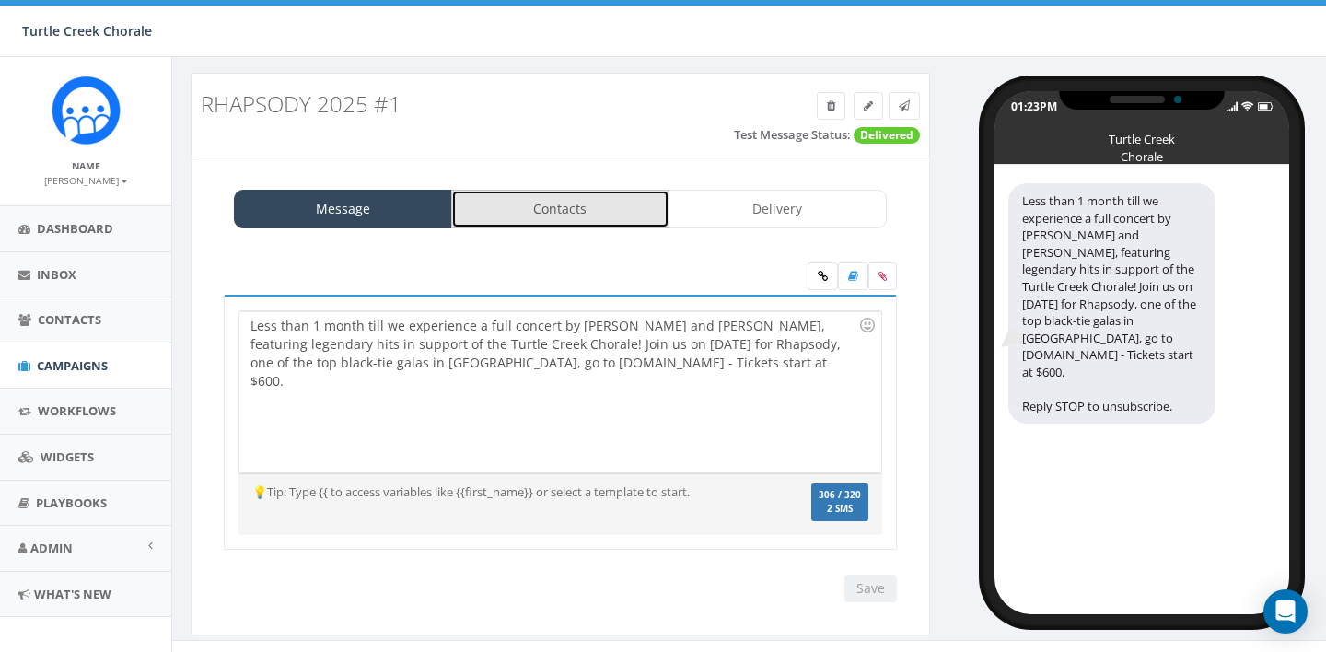
click at [564, 215] on link "Contacts" at bounding box center [560, 209] width 218 height 39
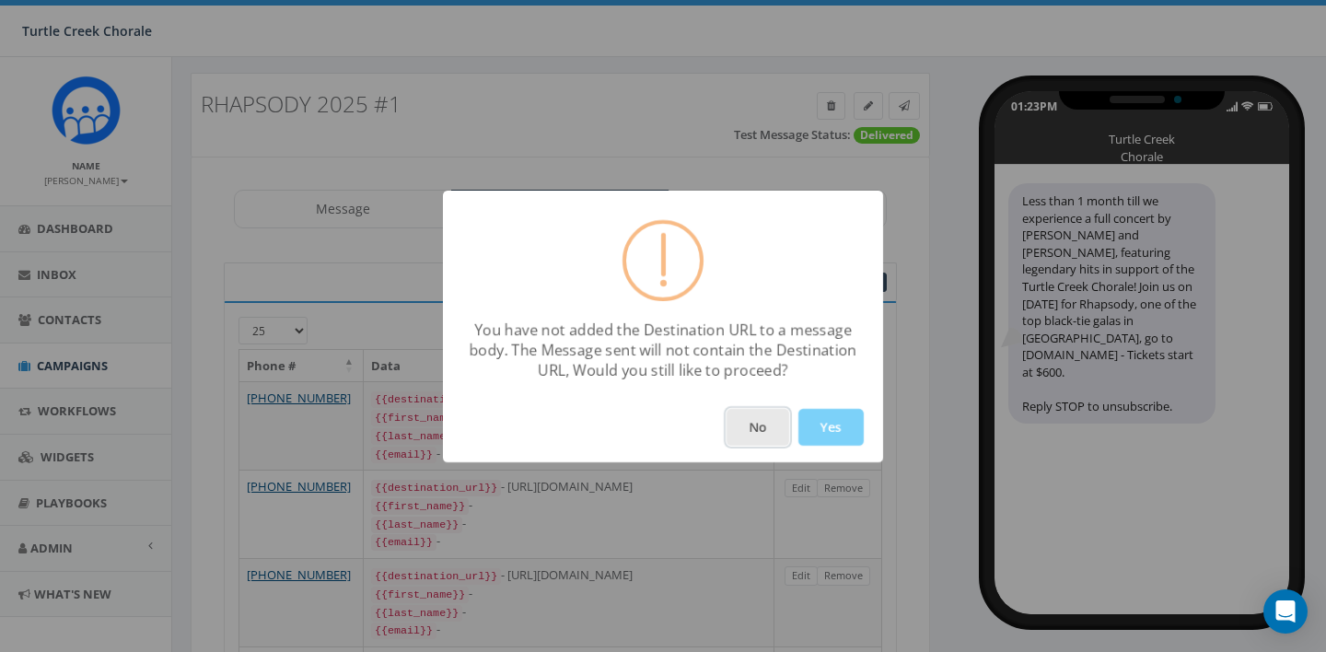
click at [763, 425] on button "No" at bounding box center [757, 427] width 63 height 37
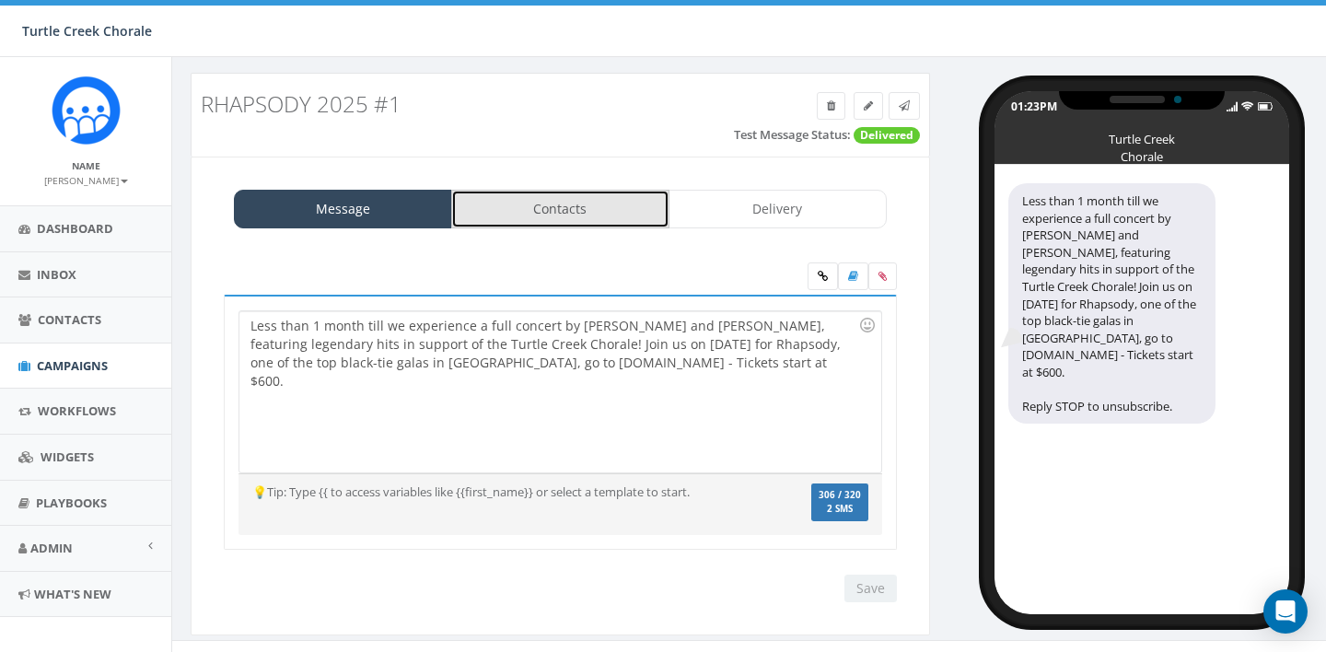
click at [576, 221] on link "Contacts" at bounding box center [560, 209] width 218 height 39
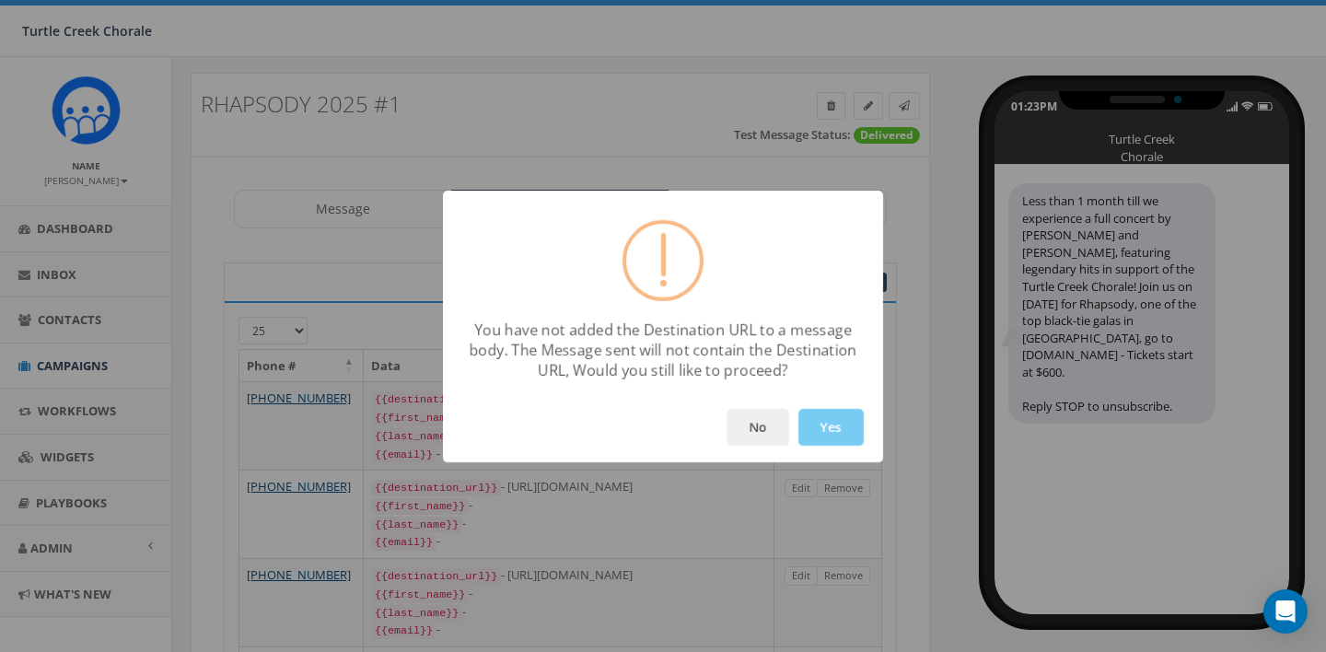
click at [830, 437] on button "Yes" at bounding box center [830, 427] width 65 height 37
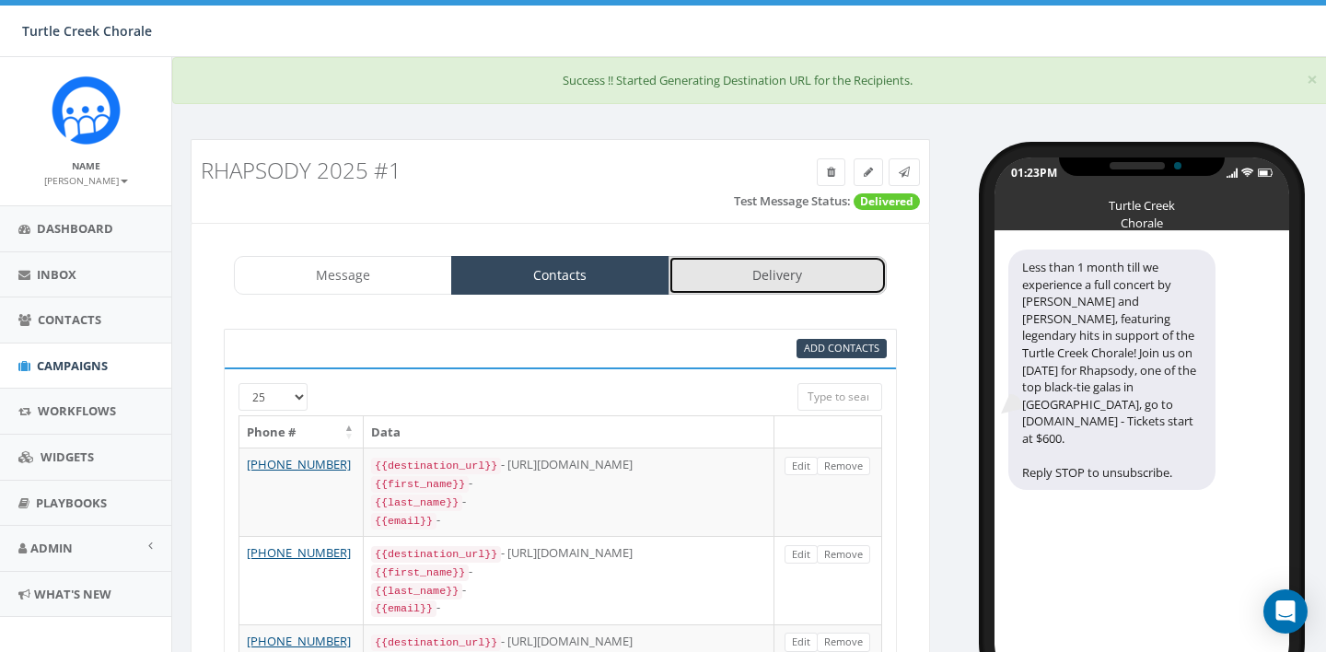
click at [771, 278] on link "Delivery" at bounding box center [777, 275] width 218 height 39
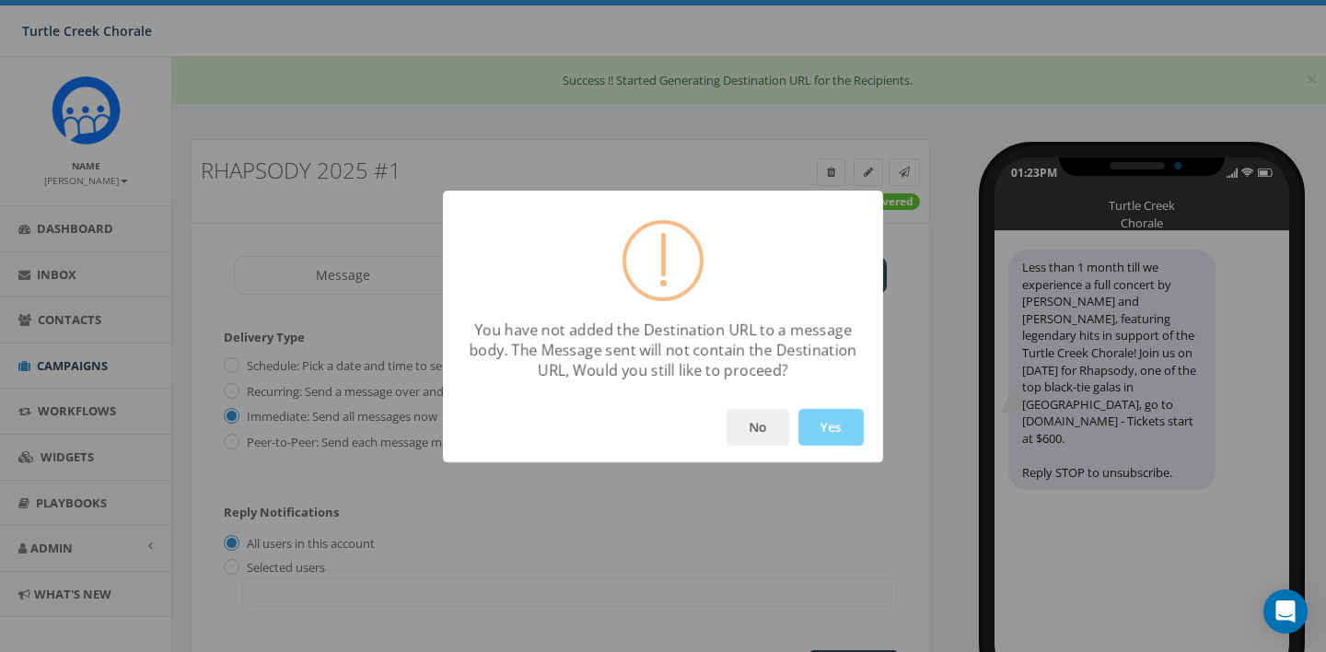
click at [839, 424] on button "Yes" at bounding box center [830, 427] width 65 height 37
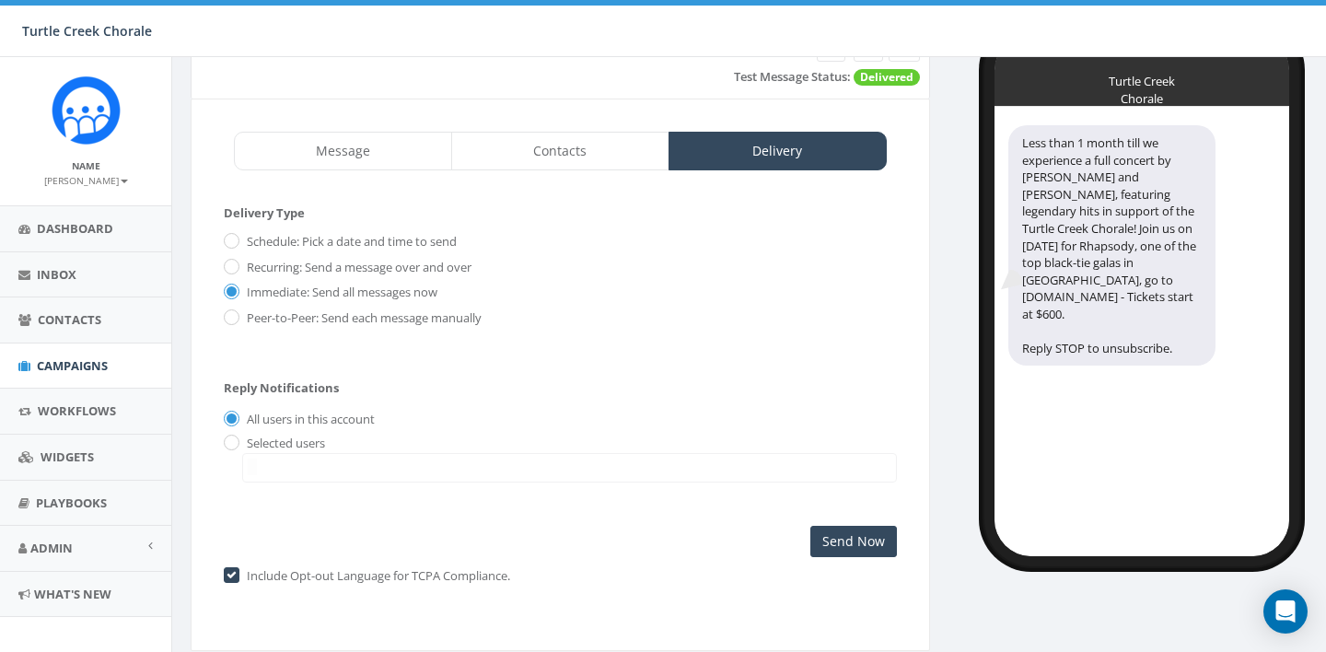
scroll to position [118, 0]
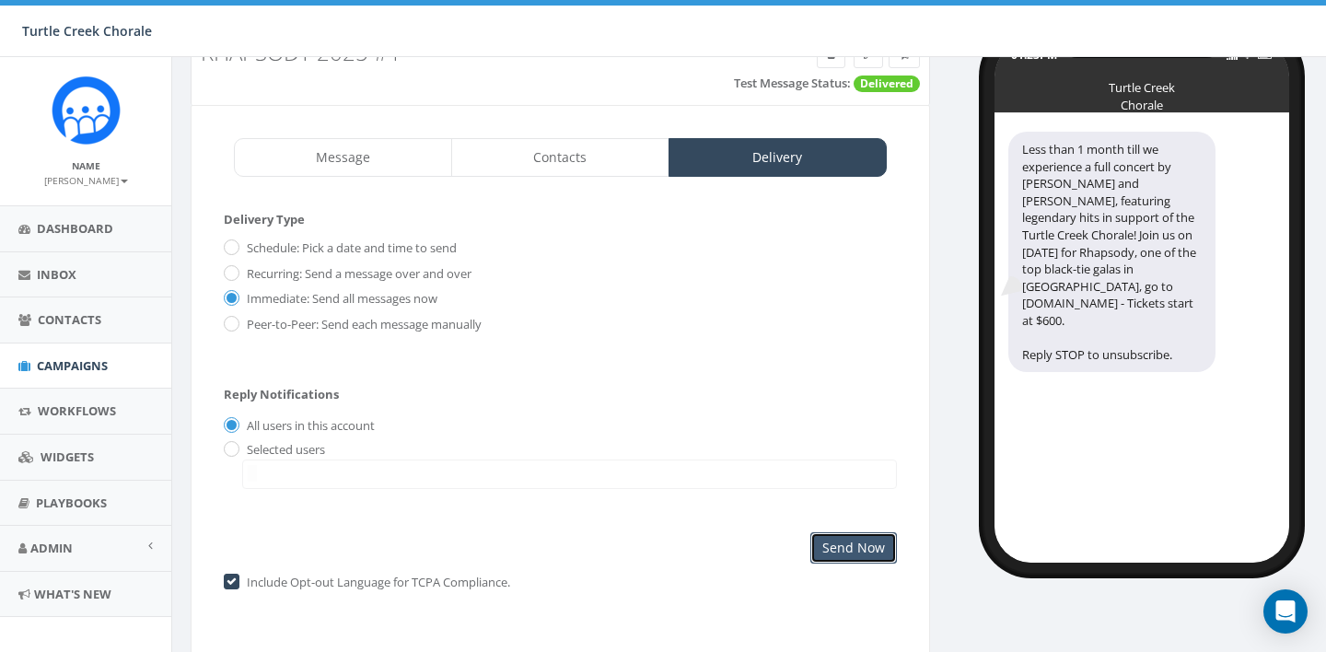
click at [860, 549] on input "Send Now" at bounding box center [853, 547] width 87 height 31
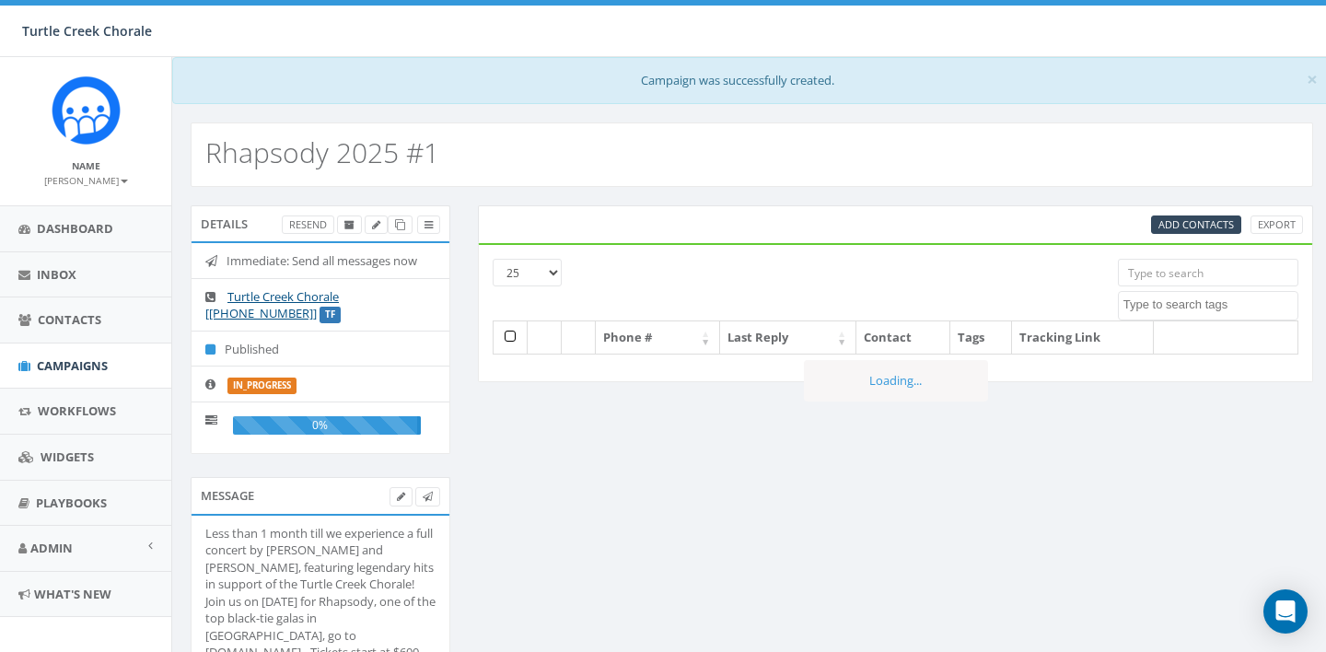
select select
